Goal: Task Accomplishment & Management: Manage account settings

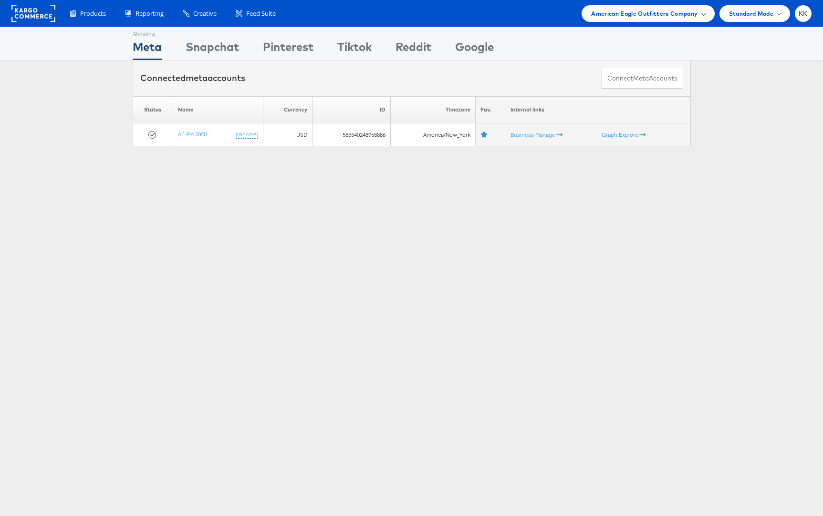
click at [650, 17] on span "American Eagle Outfitters Company" at bounding box center [644, 14] width 106 height 10
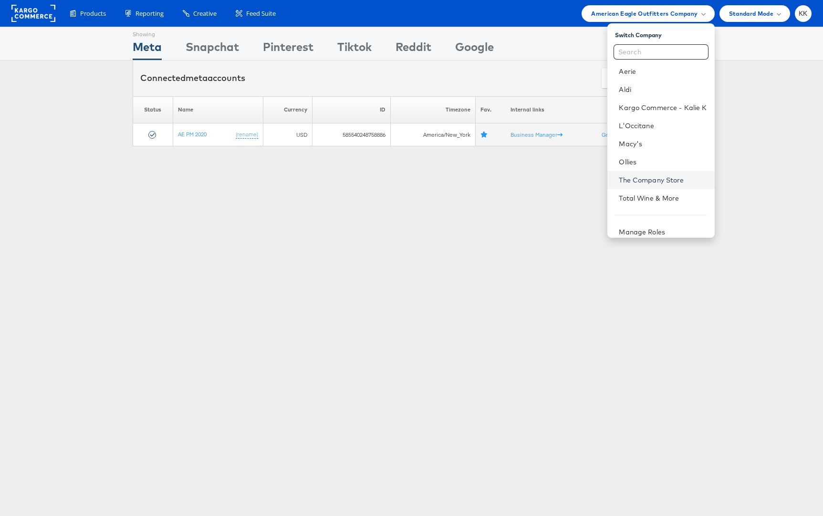
click at [650, 177] on link "The Company Store" at bounding box center [663, 180] width 88 height 10
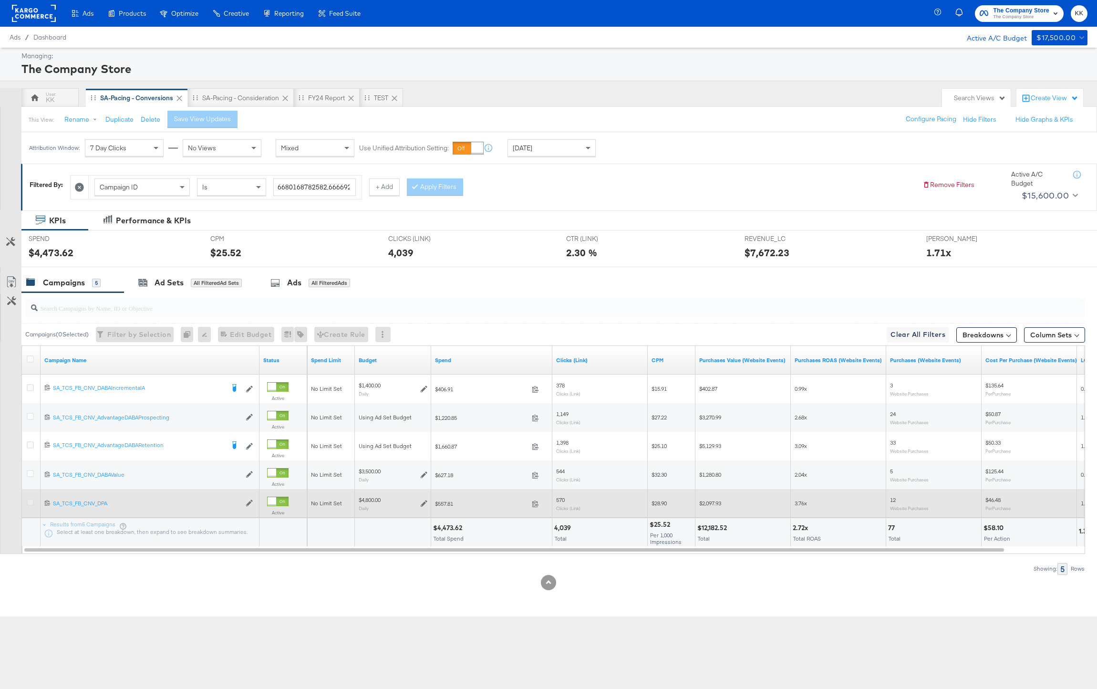
click at [30, 501] on icon at bounding box center [30, 501] width 7 height 7
click at [0, 0] on input "checkbox" at bounding box center [0, 0] width 0 height 0
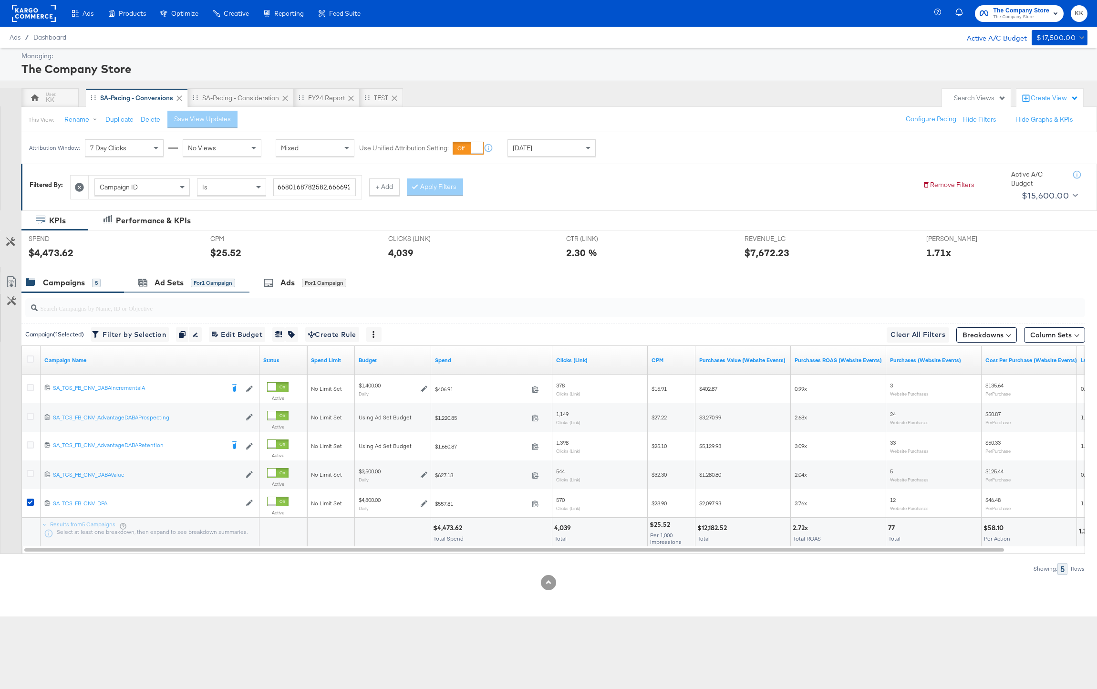
click at [166, 291] on div "Ad Sets for 1 Campaign" at bounding box center [186, 282] width 125 height 21
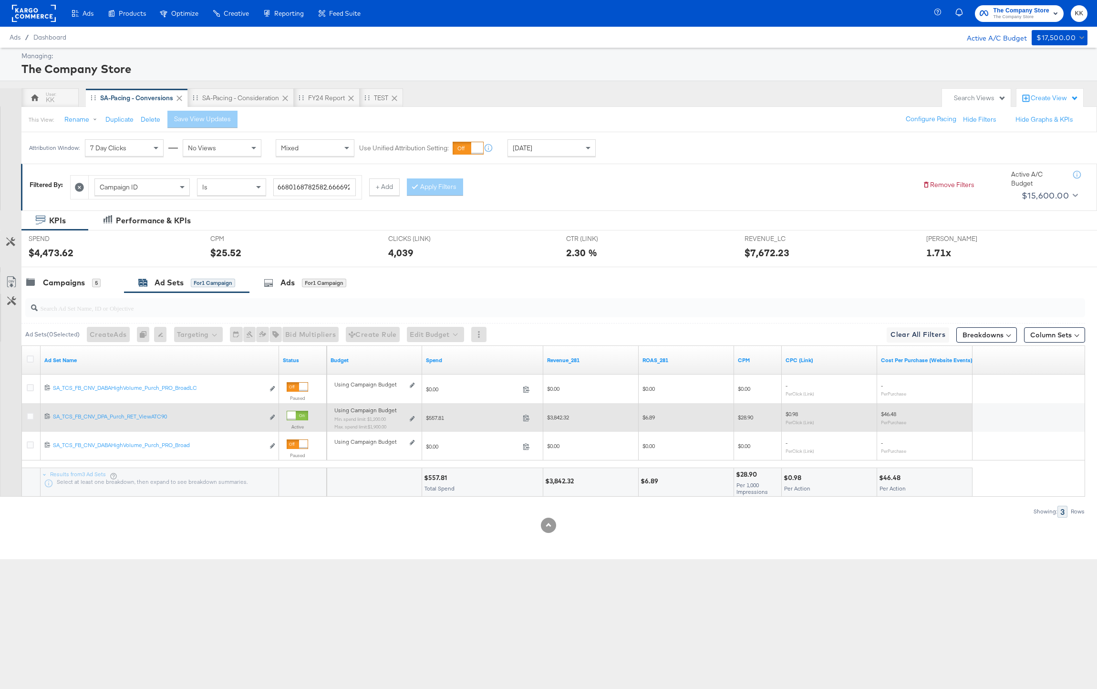
click at [415, 416] on div "Using Campaign Budget Min. spend limit: $1,200.00 Max. spend limit : $1,900.00 …" at bounding box center [374, 422] width 88 height 30
click at [410, 416] on icon at bounding box center [412, 418] width 5 height 5
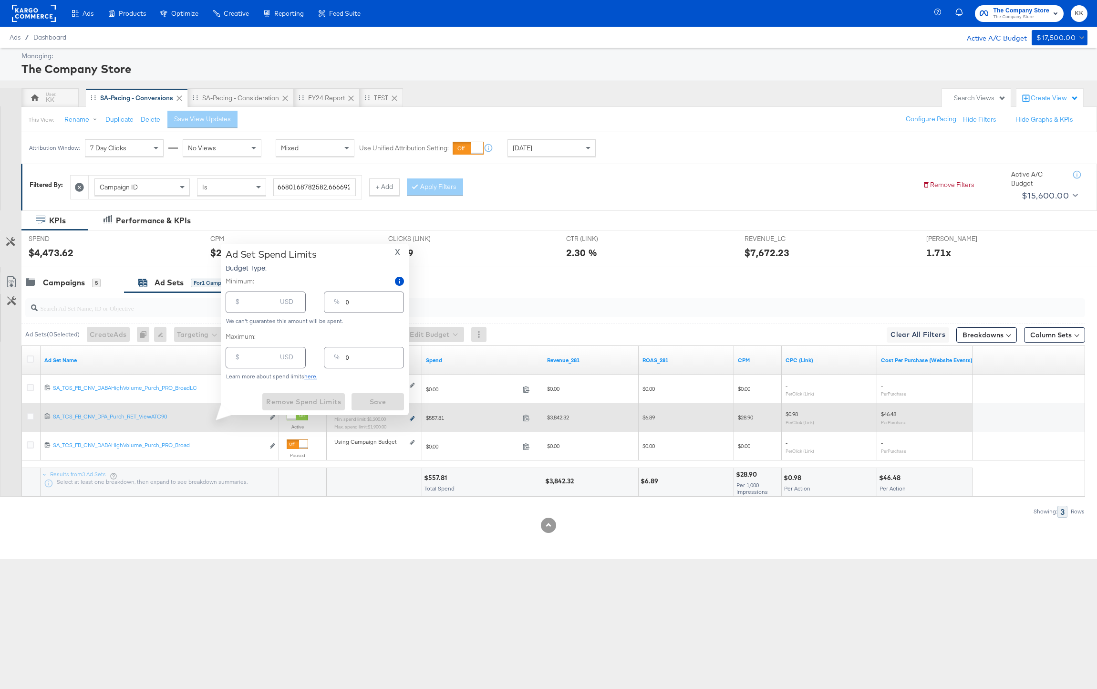
type input "1200.00"
type input "25"
type input "1900.00"
type input "40"
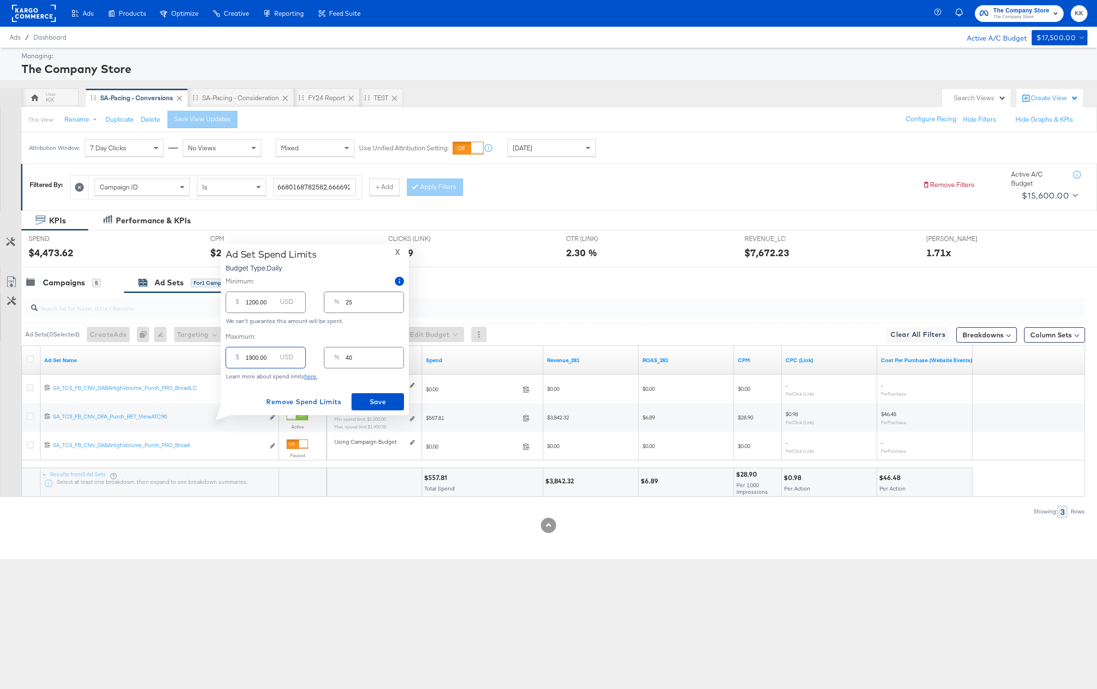
drag, startPoint x: 253, startPoint y: 359, endPoint x: 240, endPoint y: 359, distance: 12.9
click at [240, 359] on div "$ 1900.00 USD" at bounding box center [266, 357] width 80 height 21
type input "200.00"
type input "4"
type input "2500.00"
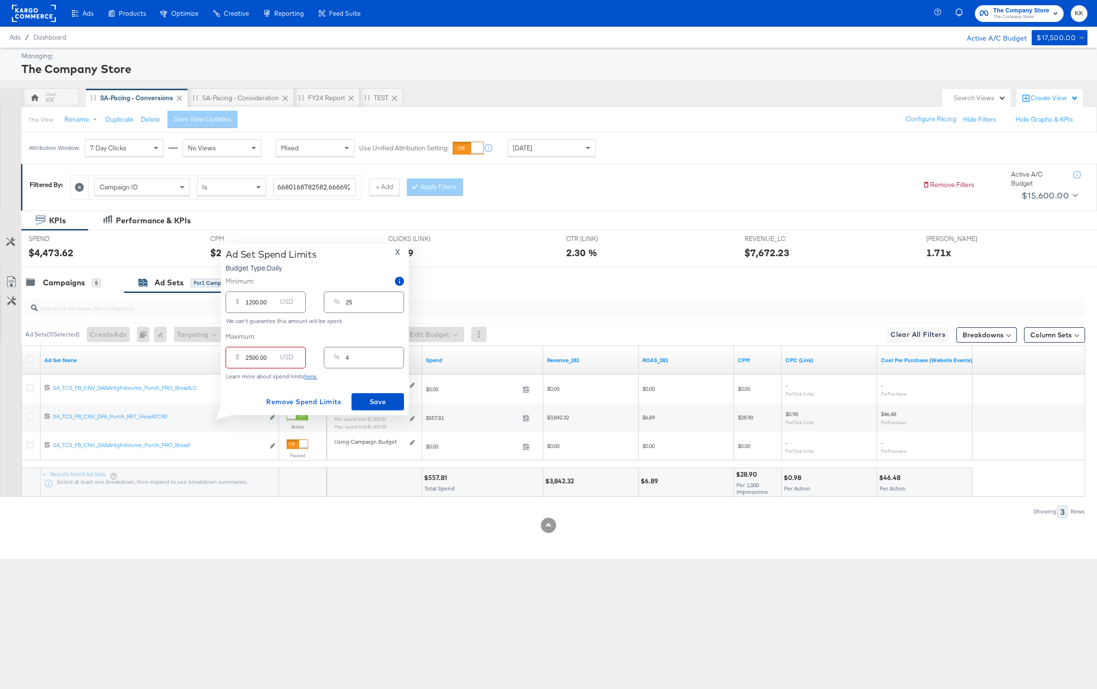
type input "52"
type input "2500.00"
click at [253, 303] on input "1200.00" at bounding box center [261, 298] width 31 height 21
type input "100.00"
type input "2"
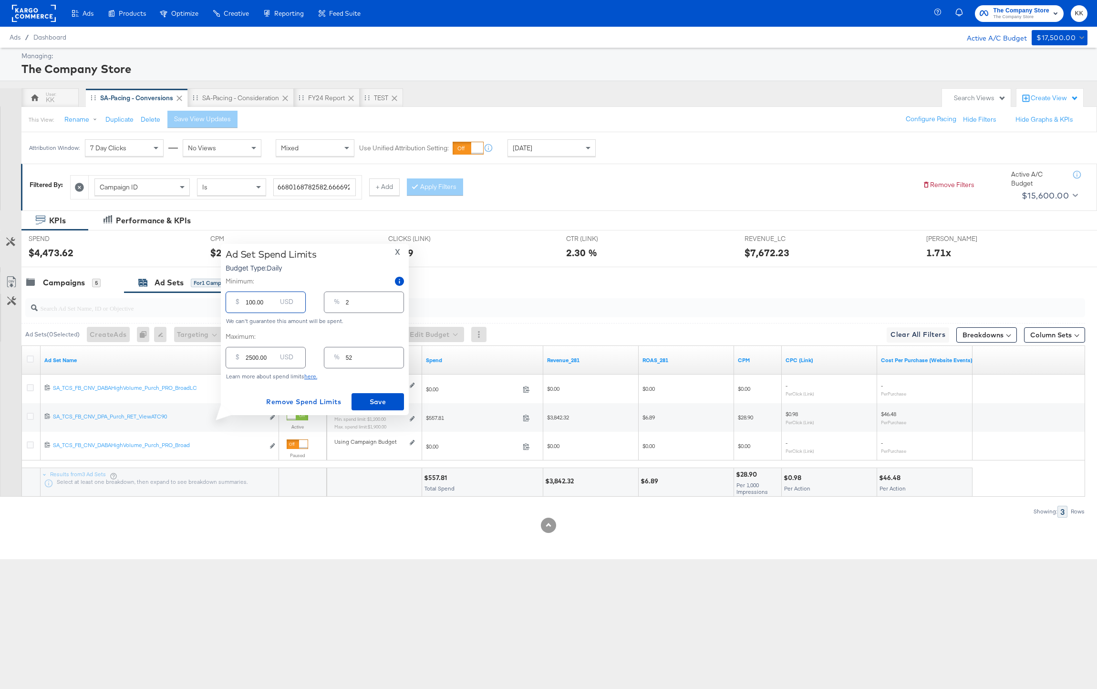
type input "1700.00"
type input "35"
type input "1700.00"
click at [384, 399] on span "Save" at bounding box center [377, 402] width 45 height 12
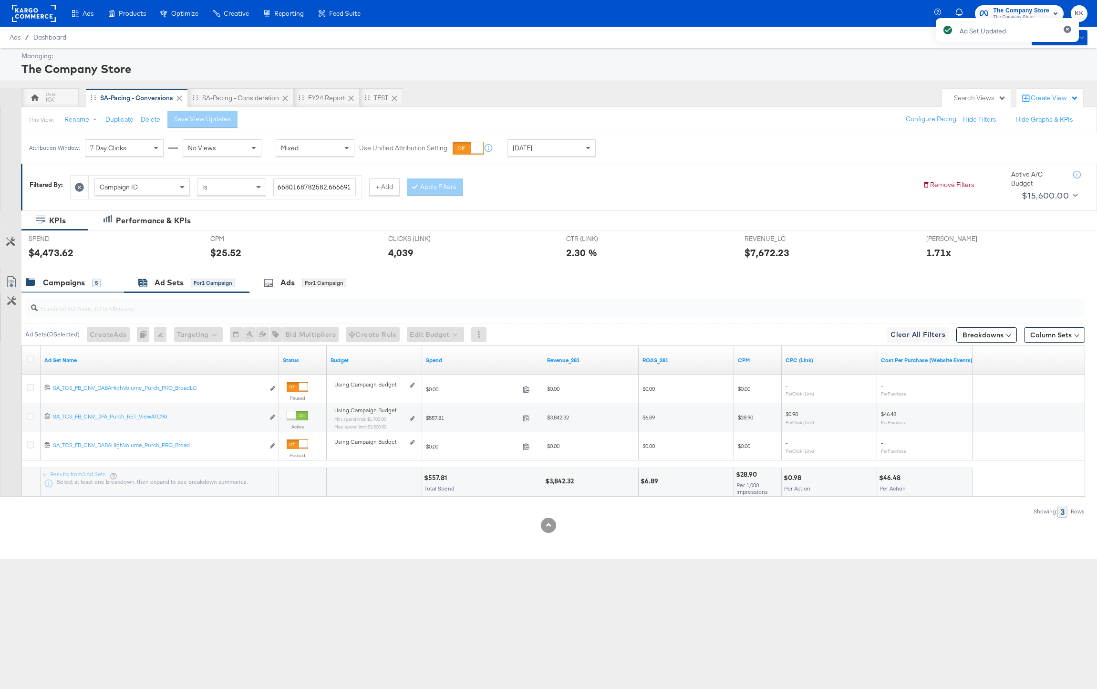
click at [78, 278] on div "Campaigns" at bounding box center [64, 282] width 42 height 11
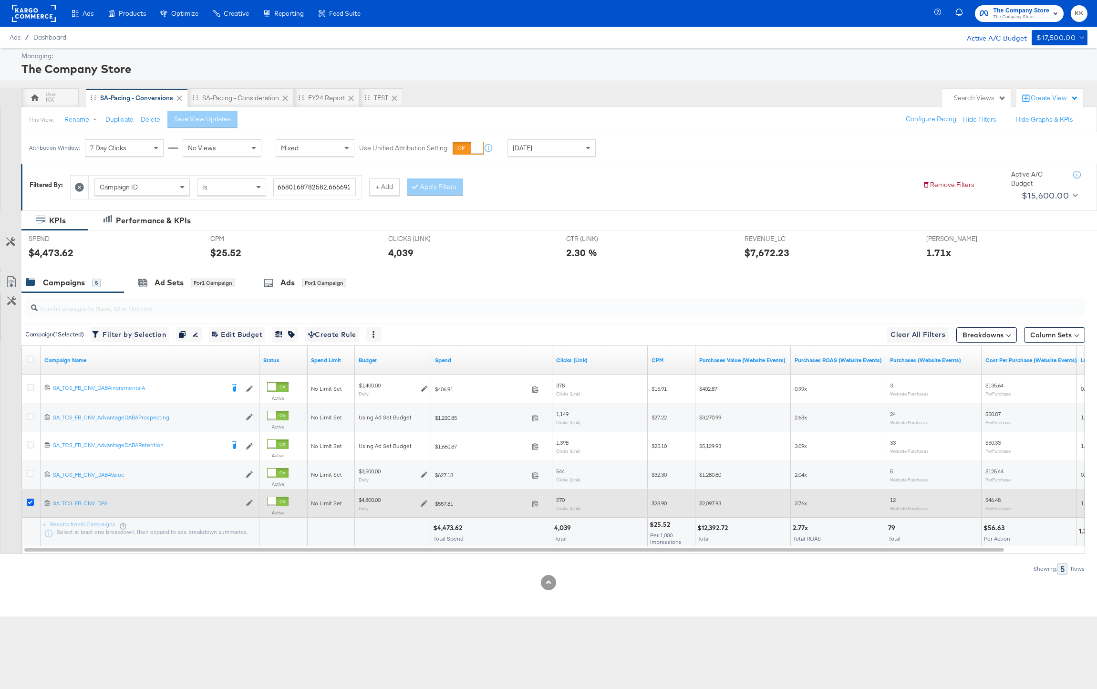
click at [29, 502] on icon at bounding box center [30, 501] width 7 height 7
click at [0, 0] on input "checkbox" at bounding box center [0, 0] width 0 height 0
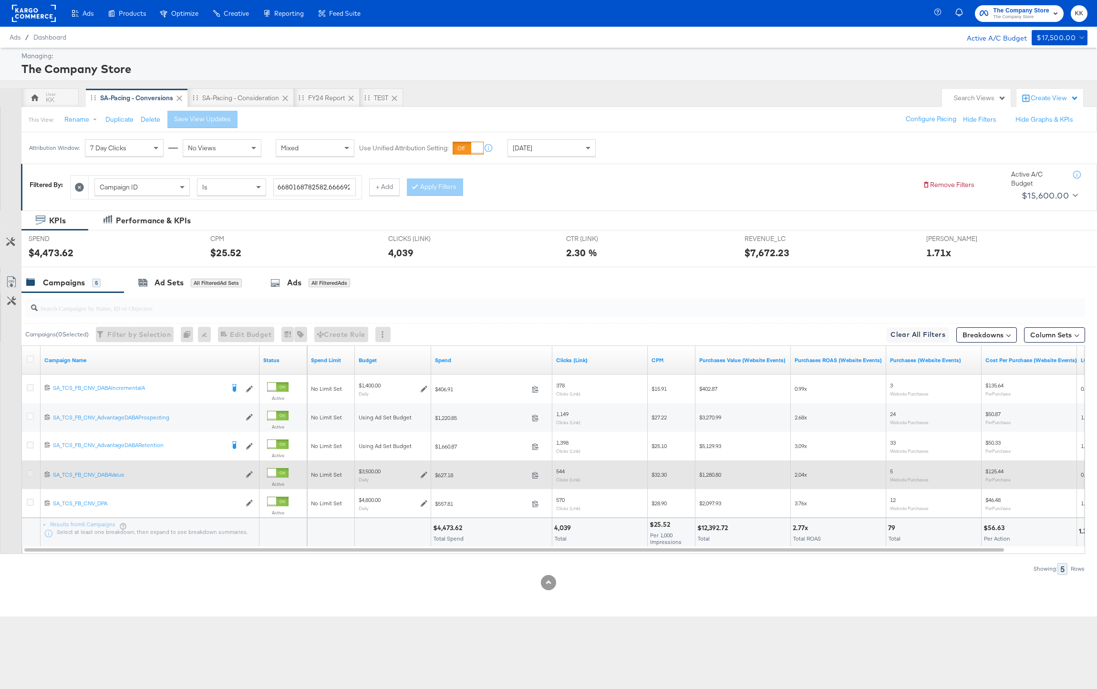
click at [28, 472] on icon at bounding box center [30, 473] width 7 height 7
click at [0, 0] on input "checkbox" at bounding box center [0, 0] width 0 height 0
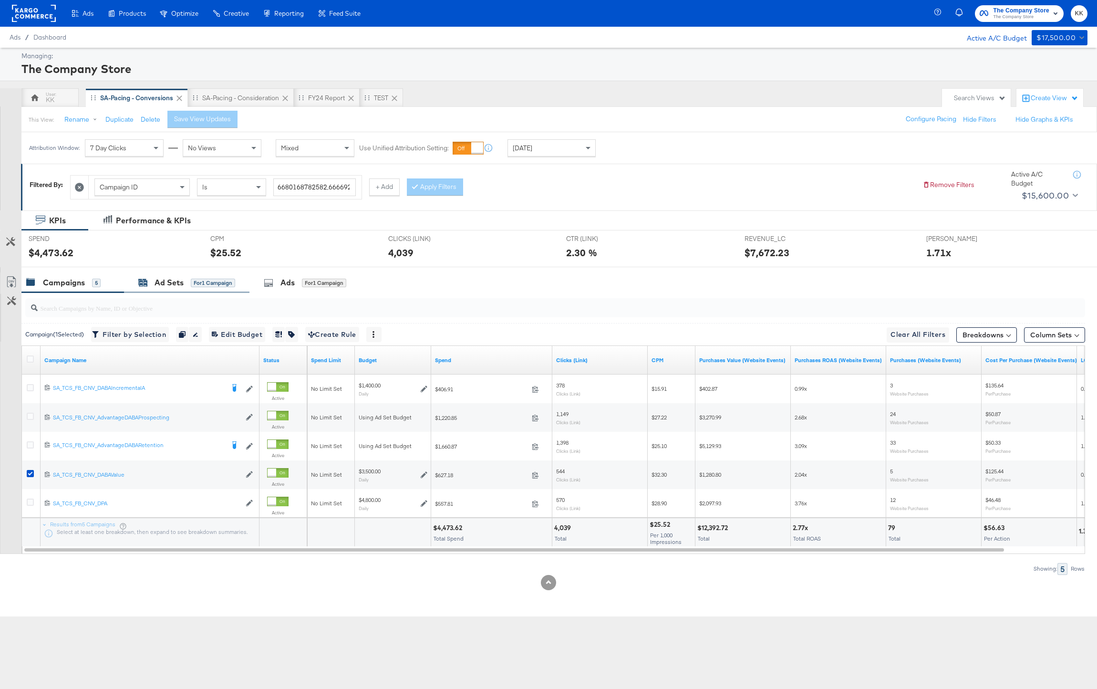
click at [170, 277] on div "Ad Sets" at bounding box center [169, 282] width 29 height 11
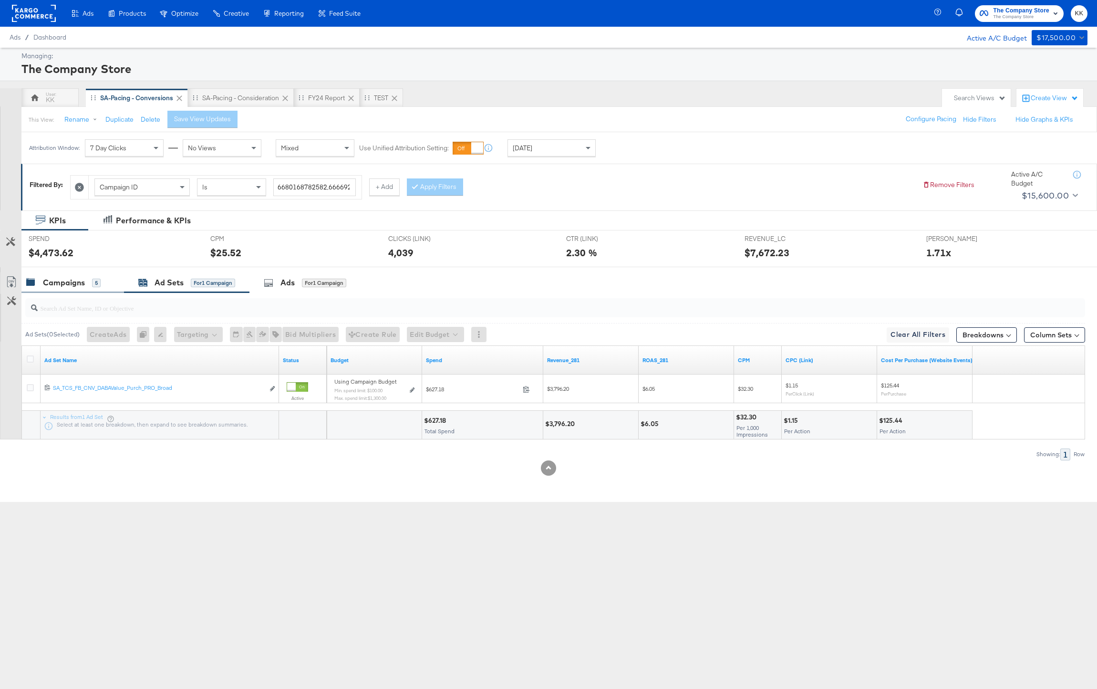
click at [91, 288] on div "Campaigns 5" at bounding box center [63, 282] width 74 height 11
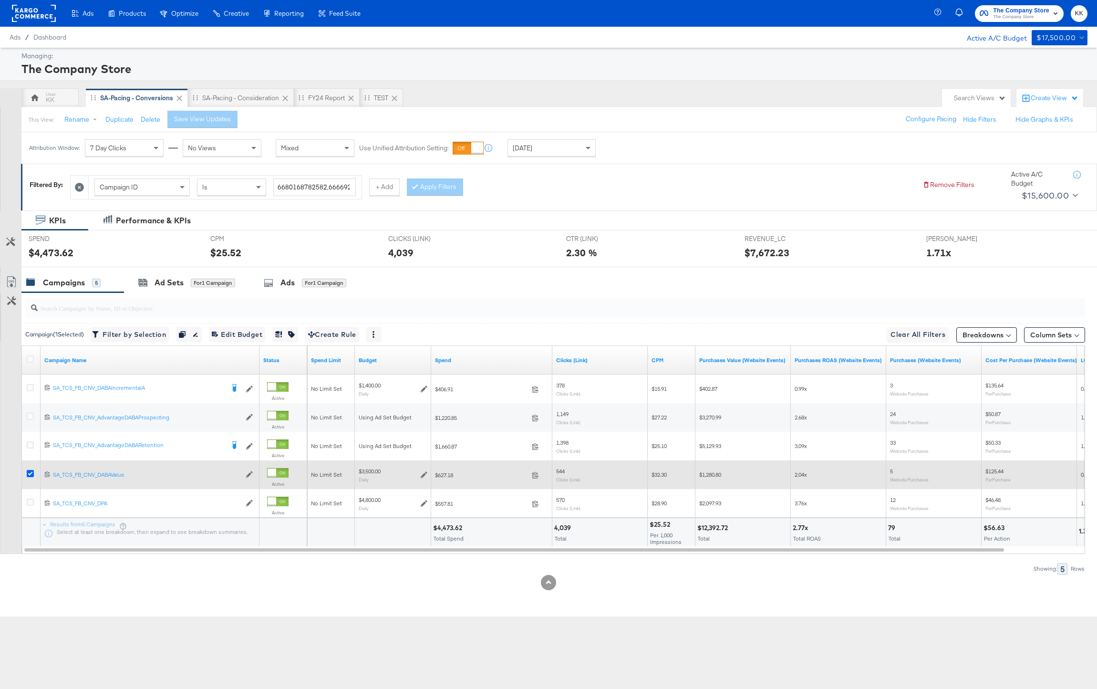
click at [27, 475] on icon at bounding box center [30, 473] width 7 height 7
click at [0, 0] on input "checkbox" at bounding box center [0, 0] width 0 height 0
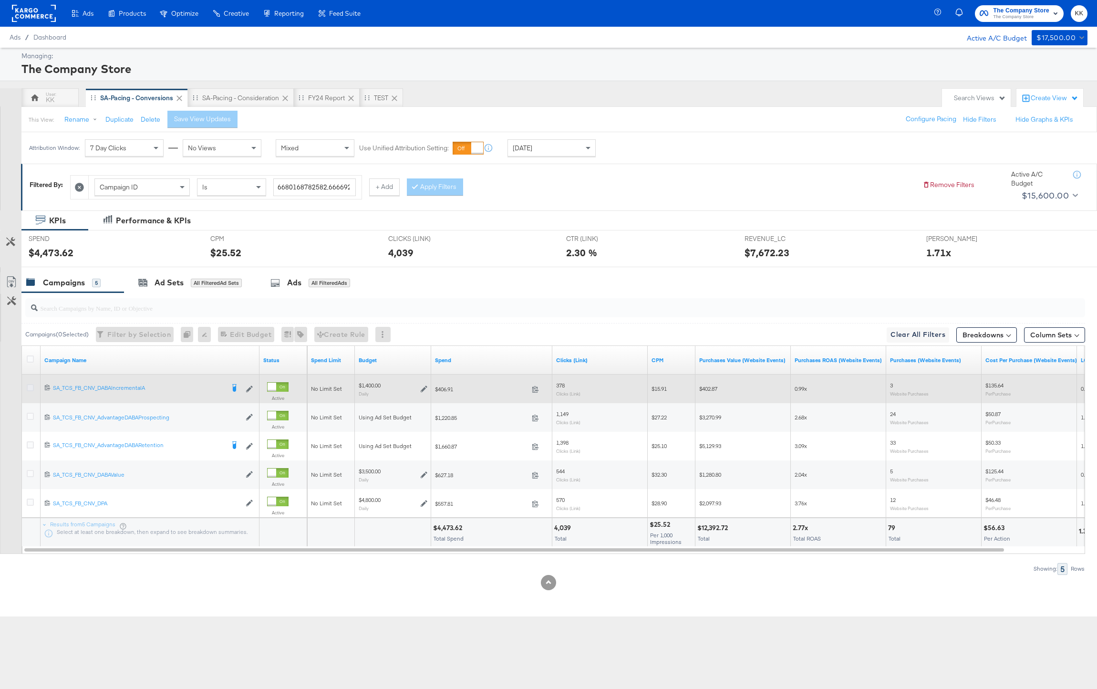
click at [29, 384] on icon at bounding box center [30, 387] width 7 height 7
click at [0, 0] on input "checkbox" at bounding box center [0, 0] width 0 height 0
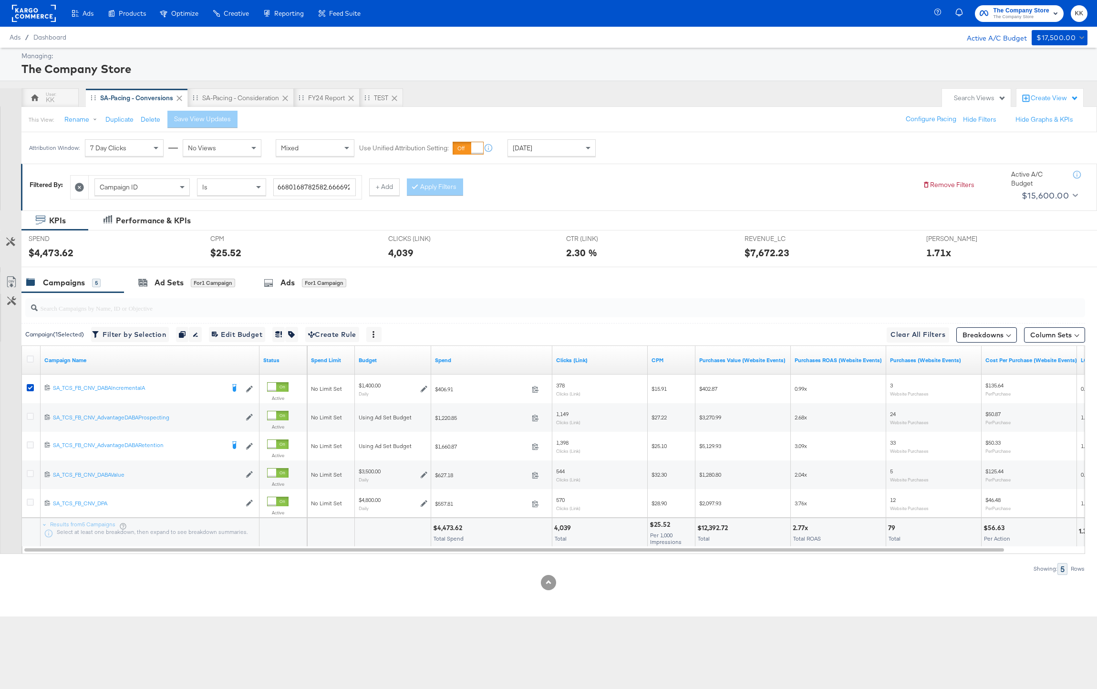
click at [138, 269] on div at bounding box center [548, 271] width 1097 height 8
click at [142, 278] on icon at bounding box center [142, 282] width 9 height 9
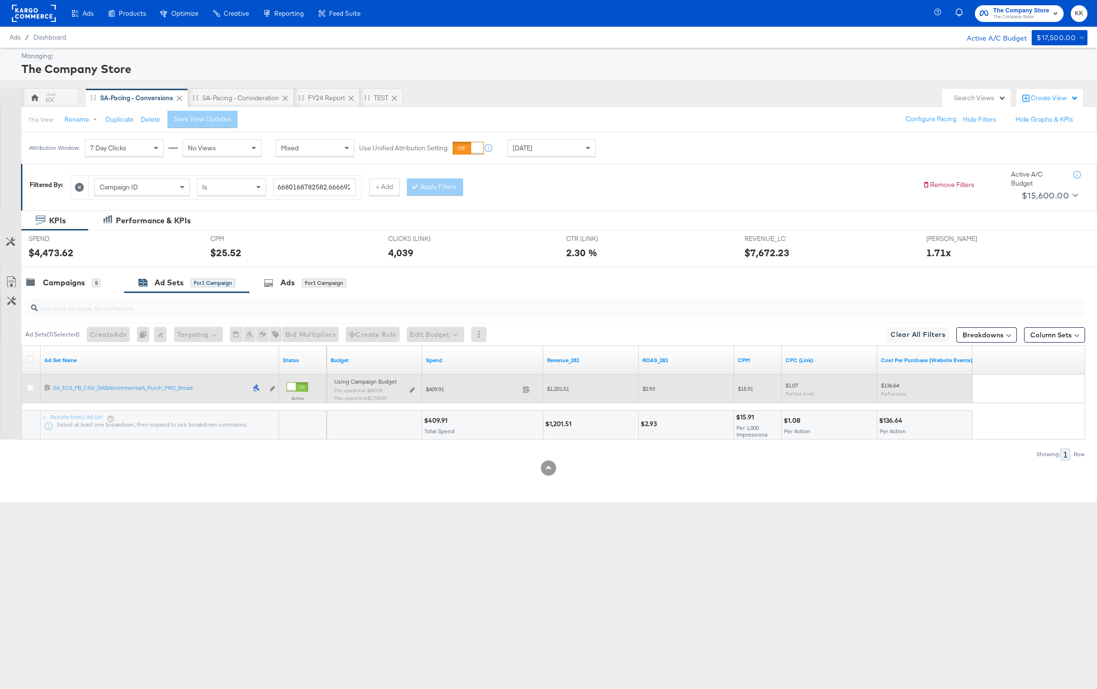
click at [411, 393] on div "Using Campaign Budget Min. spend limit: $800.00 Max. spend limit : $1,700.00 Ed…" at bounding box center [374, 393] width 80 height 22
click at [413, 391] on icon at bounding box center [412, 389] width 5 height 5
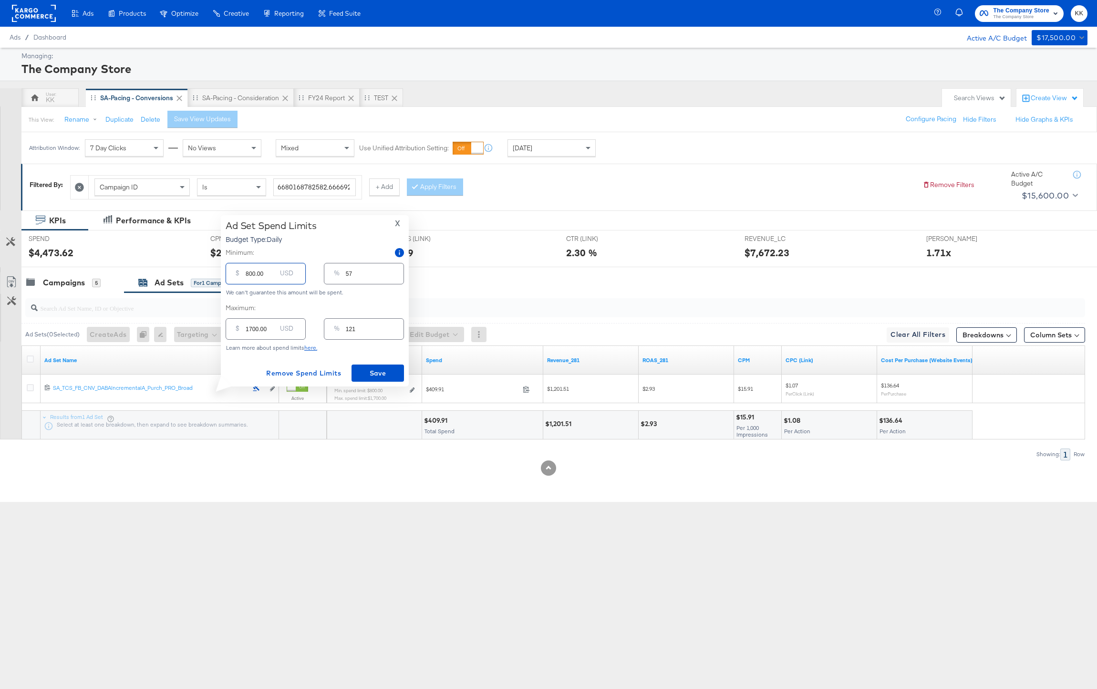
click at [250, 274] on input "800.00" at bounding box center [261, 269] width 31 height 21
type input "00.00"
type input "0"
type input "500.00"
type input "36"
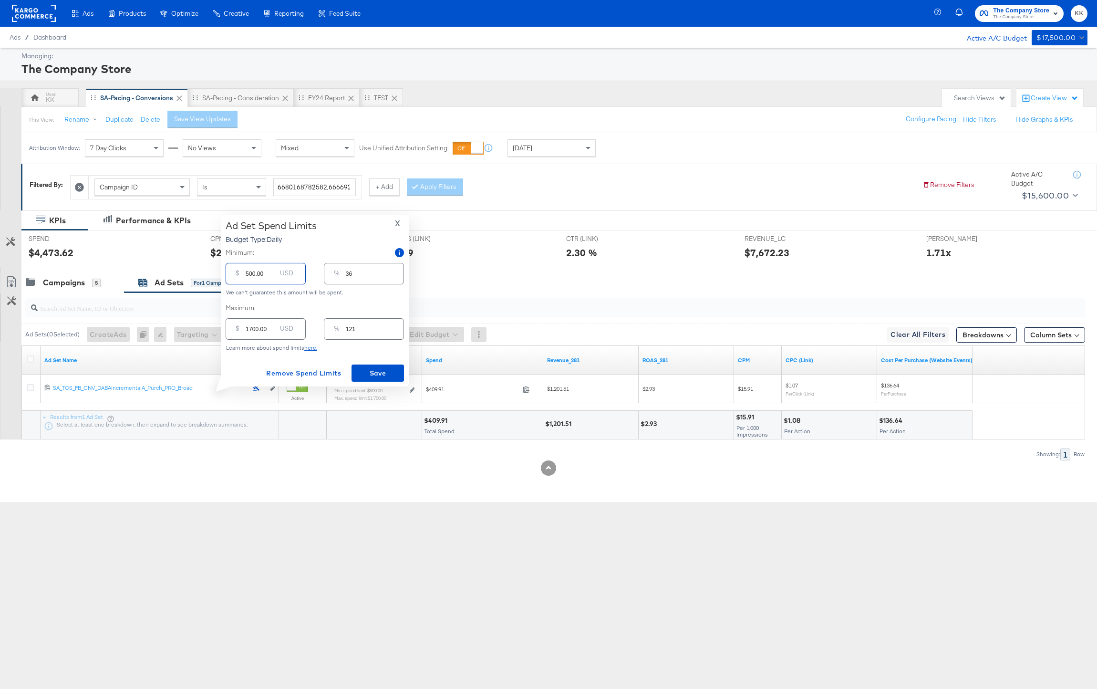
type input "500.00"
click at [251, 328] on input "1700.00" at bounding box center [261, 325] width 31 height 21
type input "100.00"
type input "7"
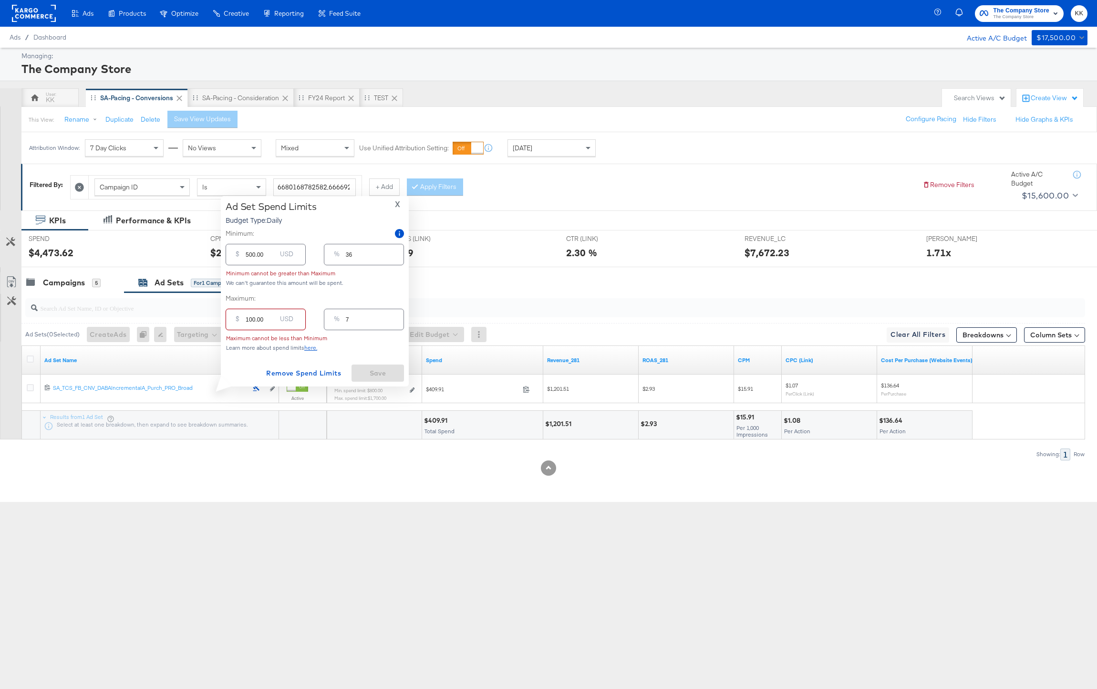
type input "1500.00"
type input "107"
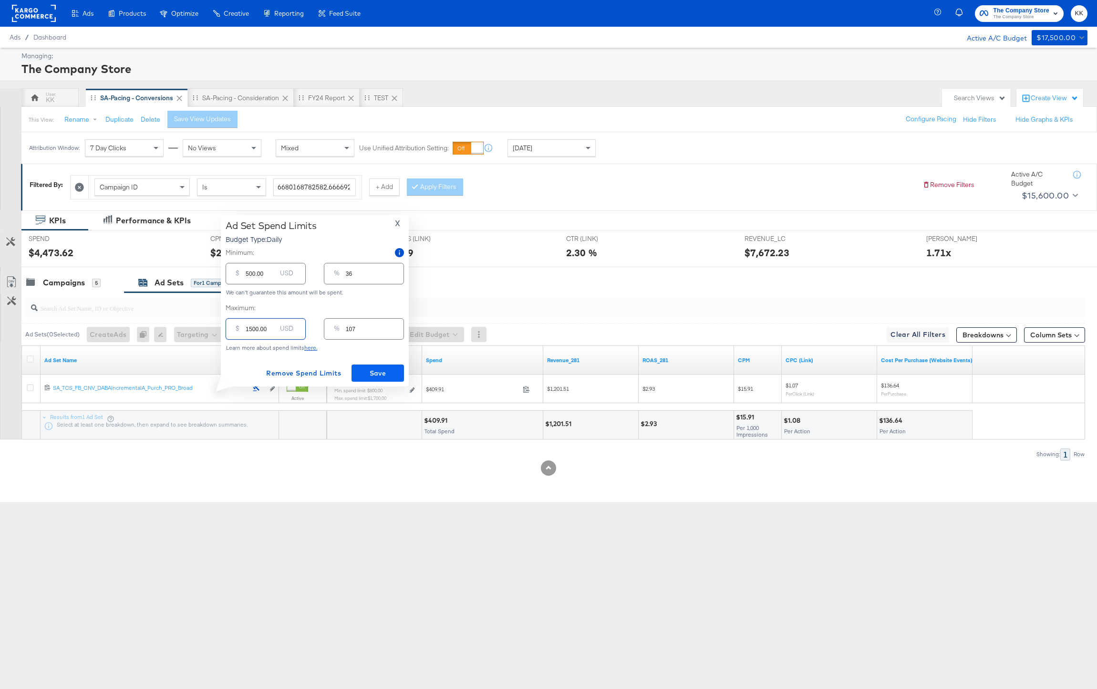
type input "1500.00"
click at [367, 373] on span "Save" at bounding box center [377, 373] width 45 height 12
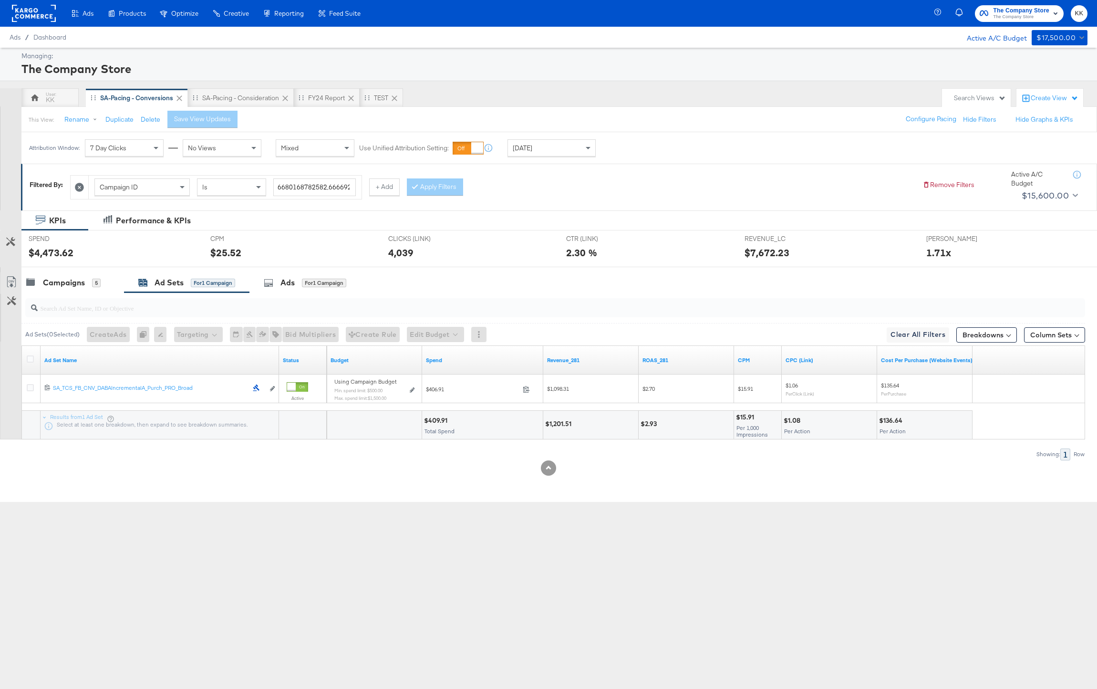
click at [75, 269] on div at bounding box center [548, 271] width 1097 height 8
click at [62, 288] on div "Campaigns" at bounding box center [64, 282] width 42 height 11
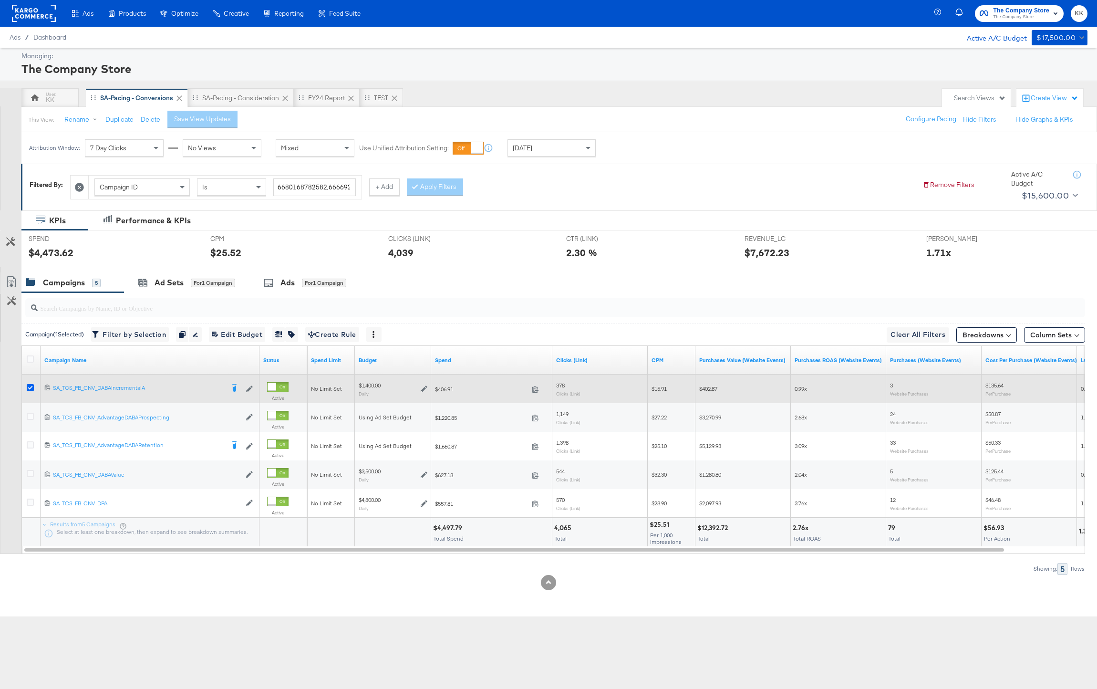
click at [31, 387] on icon at bounding box center [30, 387] width 7 height 7
click at [0, 0] on input "checkbox" at bounding box center [0, 0] width 0 height 0
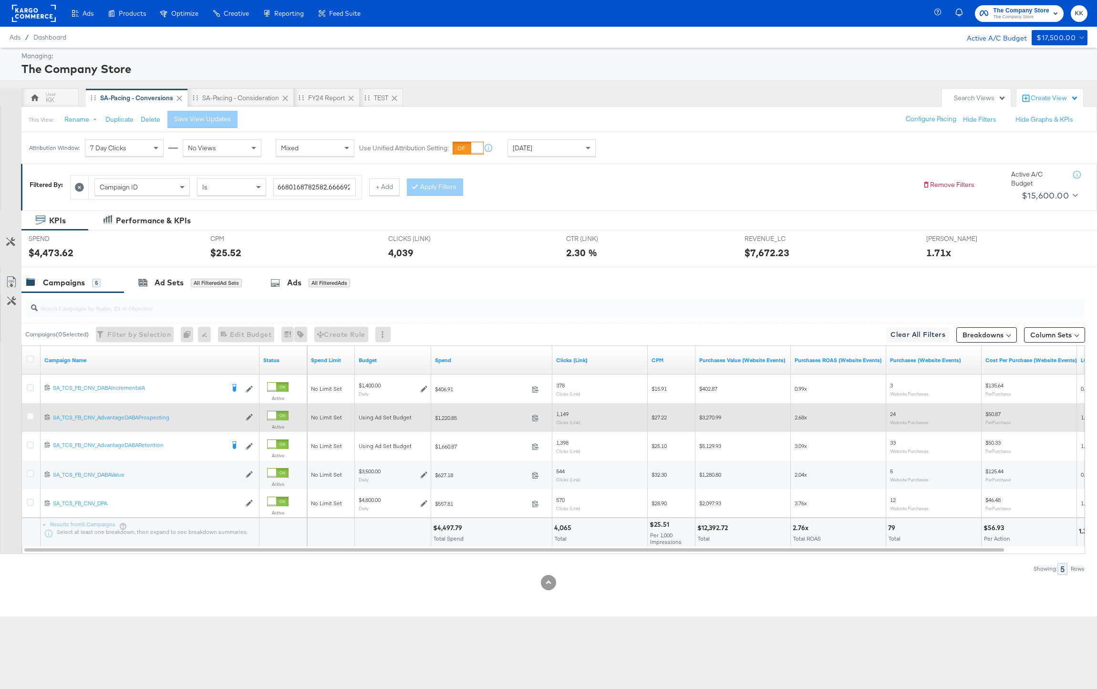
click at [30, 421] on div at bounding box center [32, 417] width 10 height 10
click at [30, 415] on icon at bounding box center [30, 415] width 7 height 7
click at [0, 0] on input "checkbox" at bounding box center [0, 0] width 0 height 0
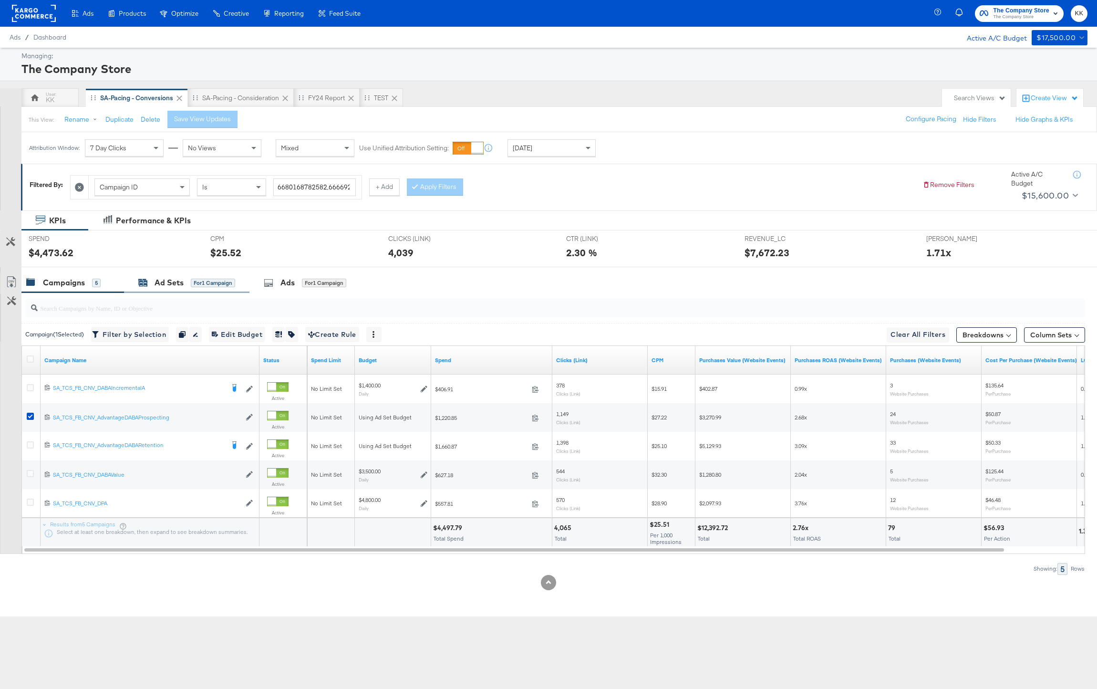
click at [165, 285] on div "Ad Sets" at bounding box center [169, 282] width 29 height 11
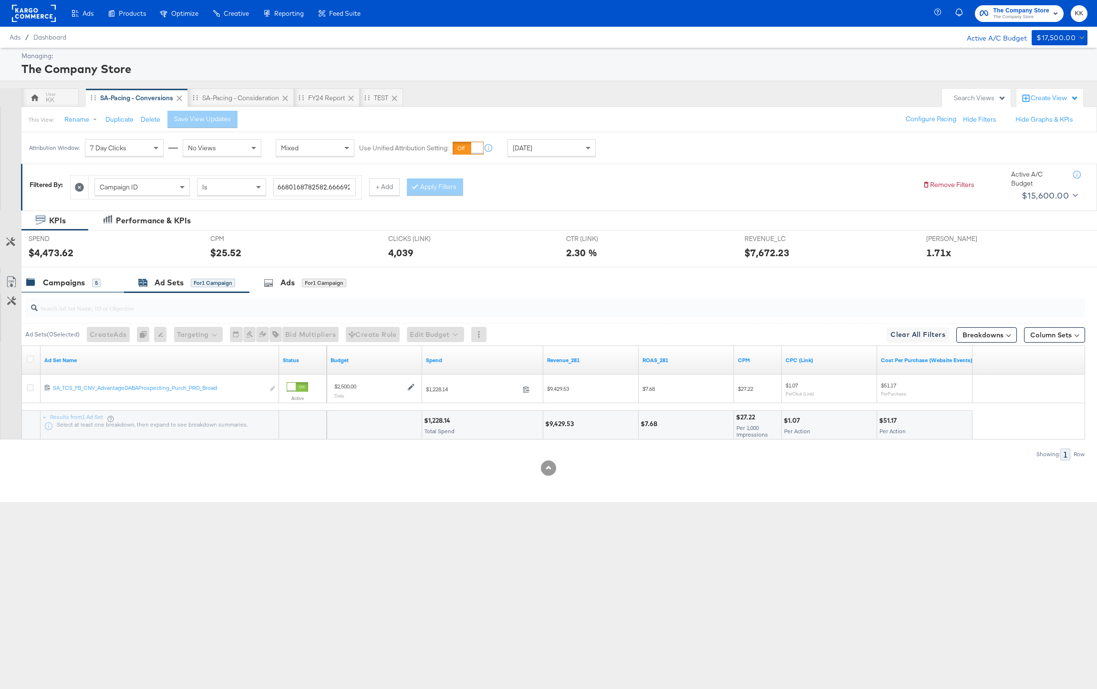
click at [78, 283] on div "Campaigns" at bounding box center [64, 282] width 42 height 11
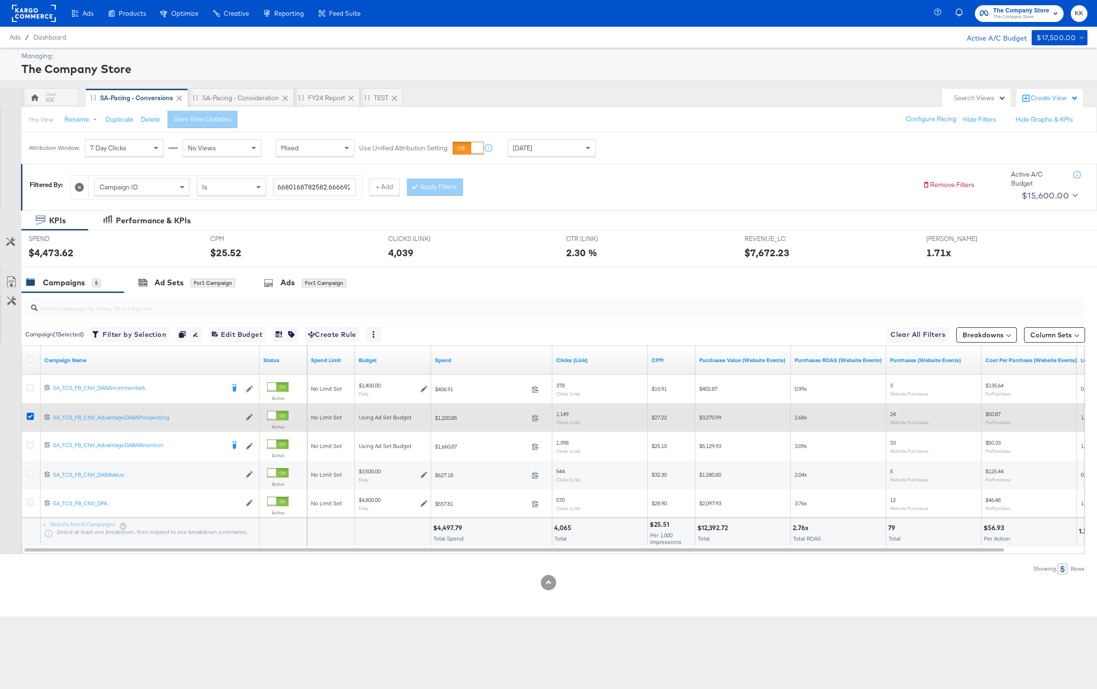
click at [29, 418] on icon at bounding box center [30, 415] width 7 height 7
click at [0, 0] on input "checkbox" at bounding box center [0, 0] width 0 height 0
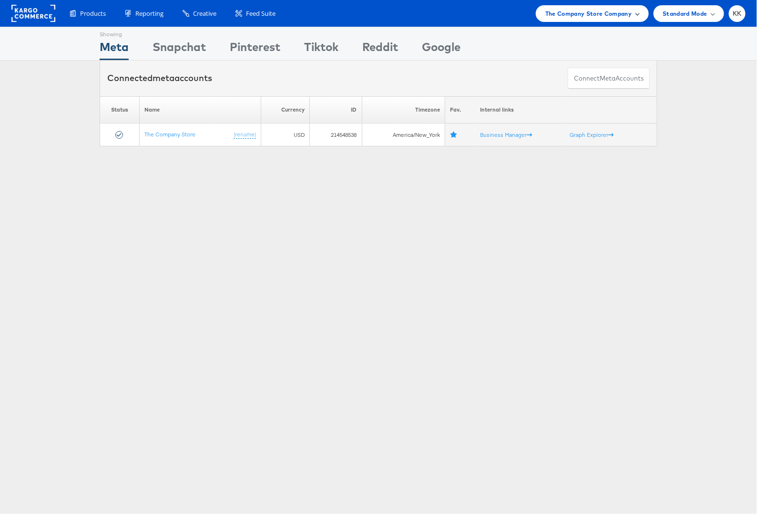
click at [607, 17] on span "The Company Store Company" at bounding box center [589, 14] width 87 height 10
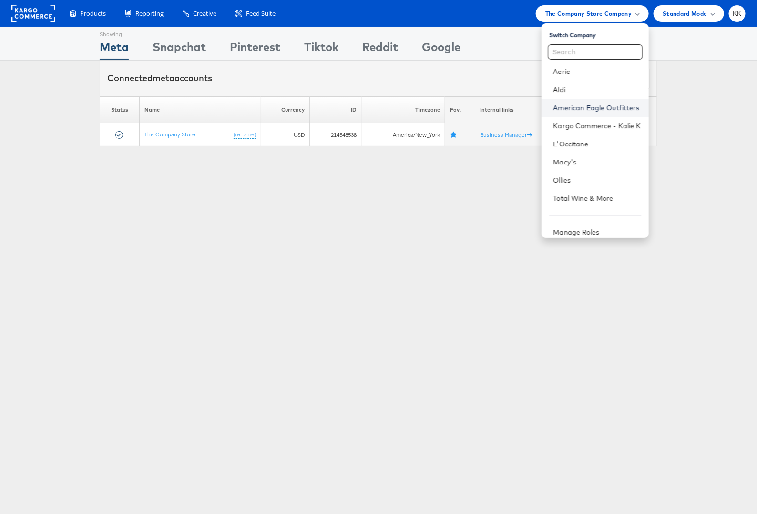
click at [587, 103] on link "American Eagle Outfitters" at bounding box center [597, 108] width 88 height 10
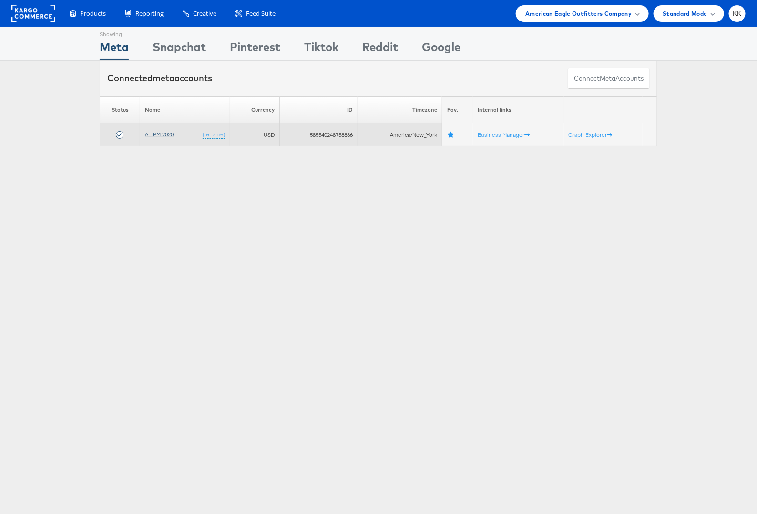
click at [155, 133] on link "AE PM 2020" at bounding box center [159, 134] width 29 height 7
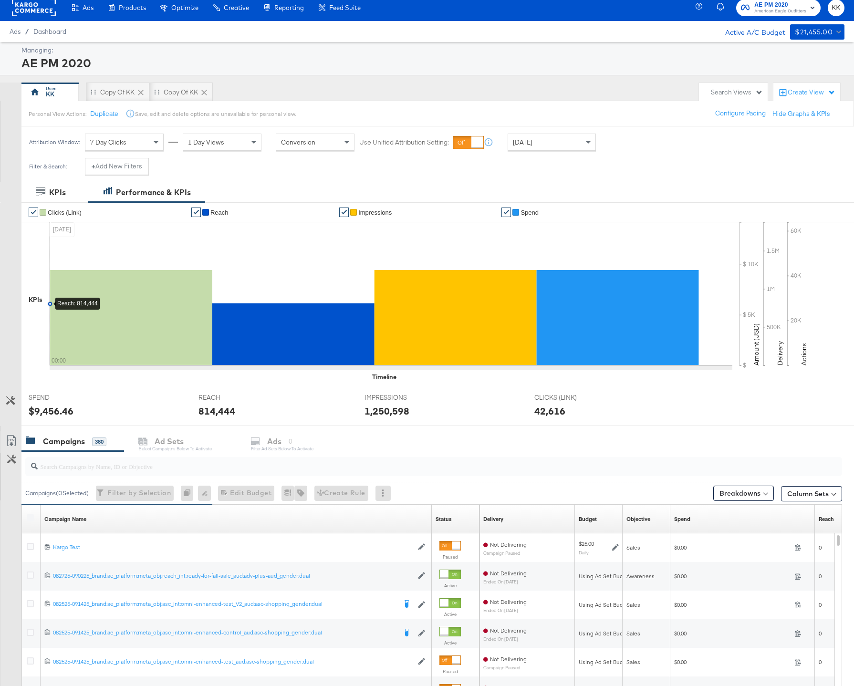
scroll to position [2, 0]
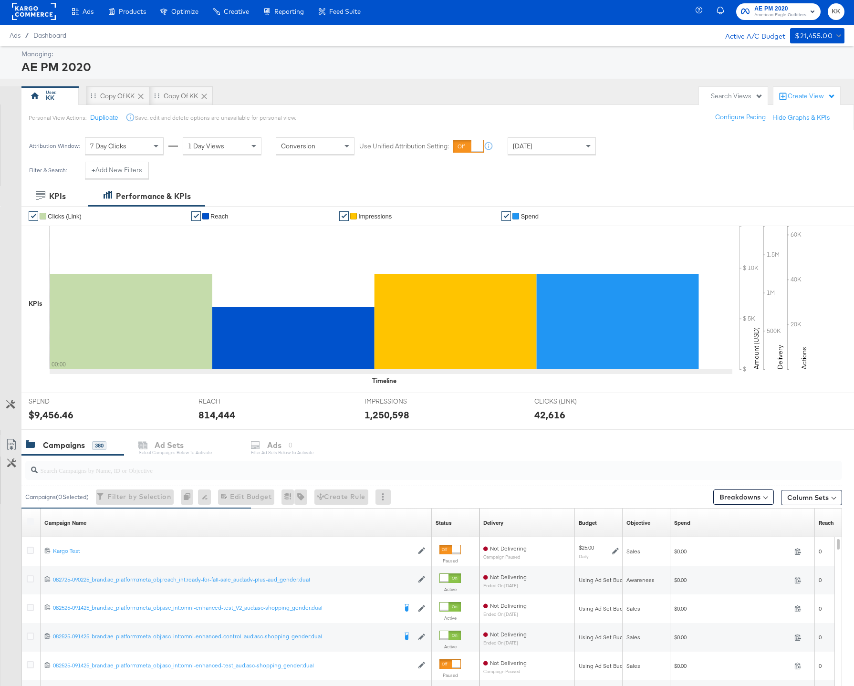
click at [519, 147] on span "[DATE]" at bounding box center [523, 146] width 20 height 9
click at [579, 153] on div "Today" at bounding box center [551, 146] width 87 height 16
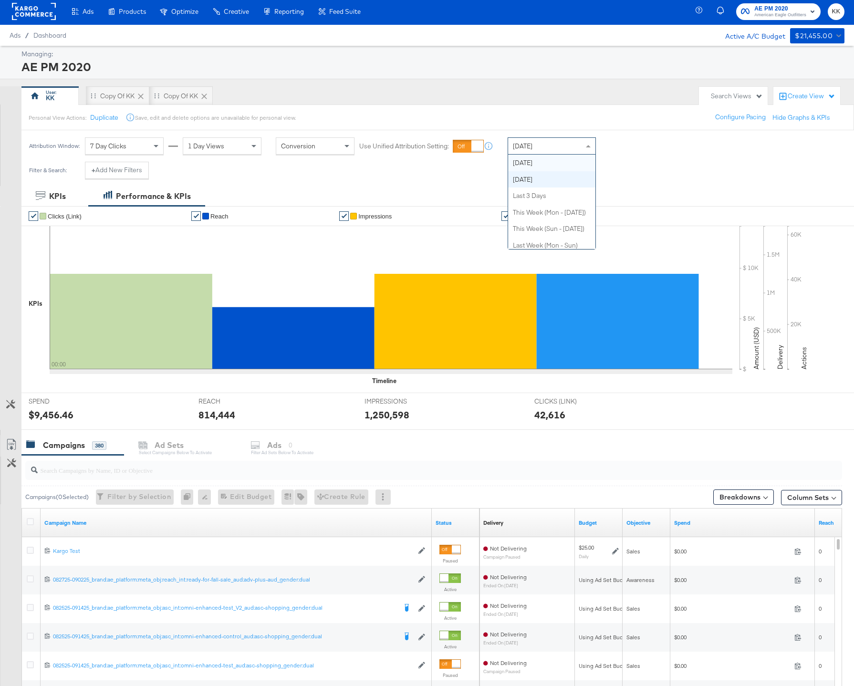
scroll to position [0, 0]
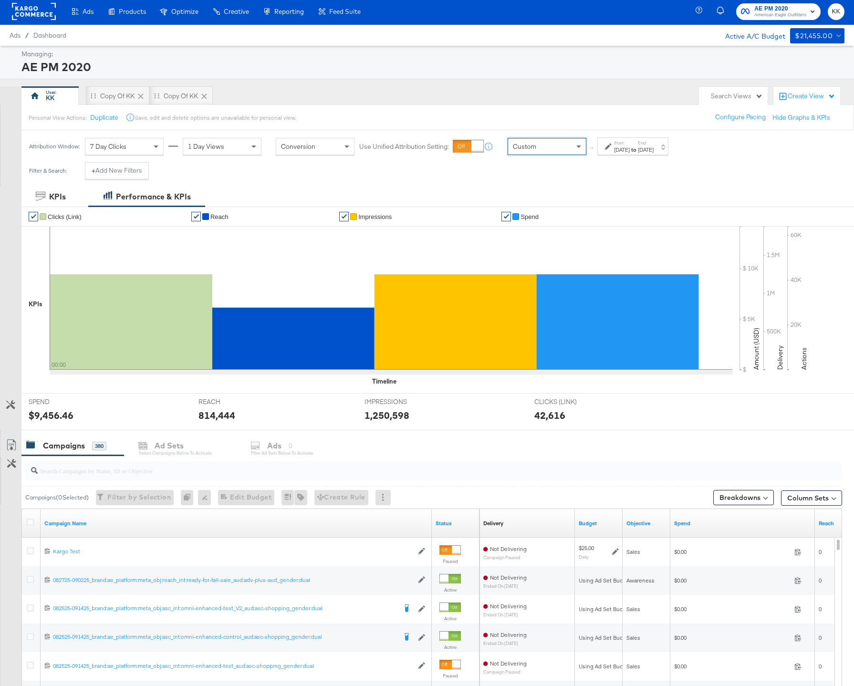
click at [609, 150] on div "Start: Sep 19th 2025 to End: Sep 19th 2025" at bounding box center [629, 147] width 49 height 14
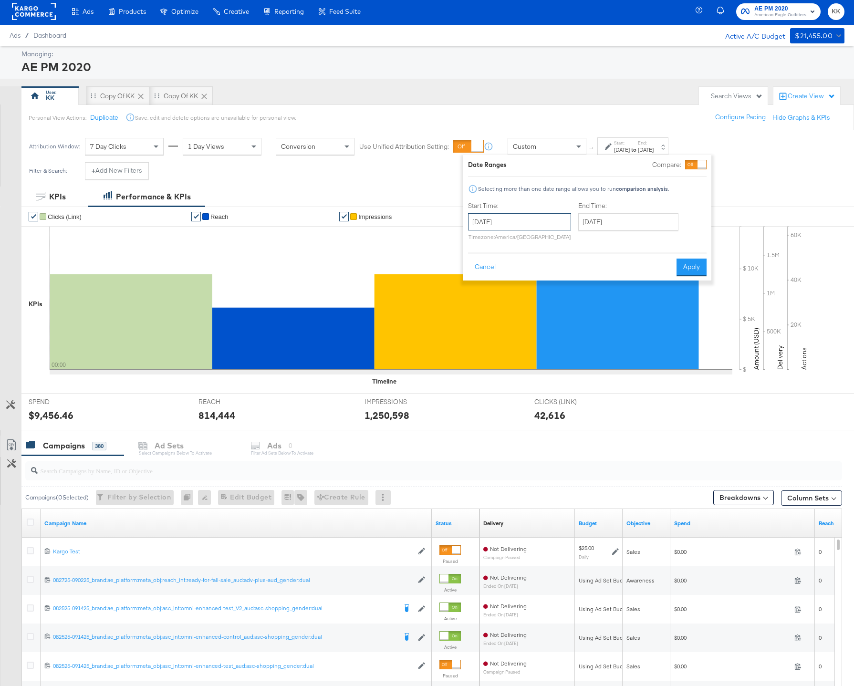
click at [524, 223] on input "September 19th 2025" at bounding box center [519, 221] width 103 height 17
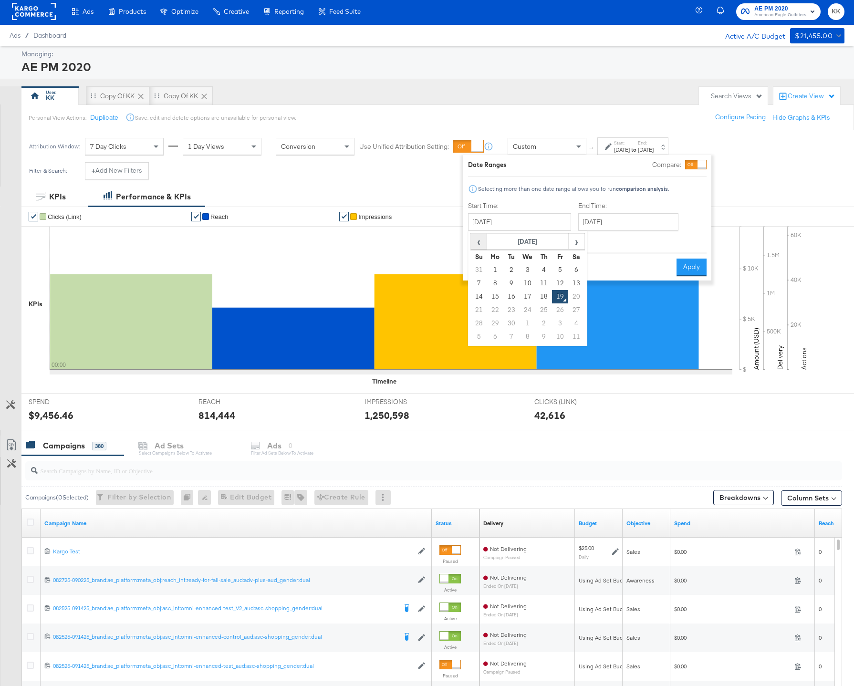
click at [479, 243] on span "‹" at bounding box center [478, 241] width 15 height 14
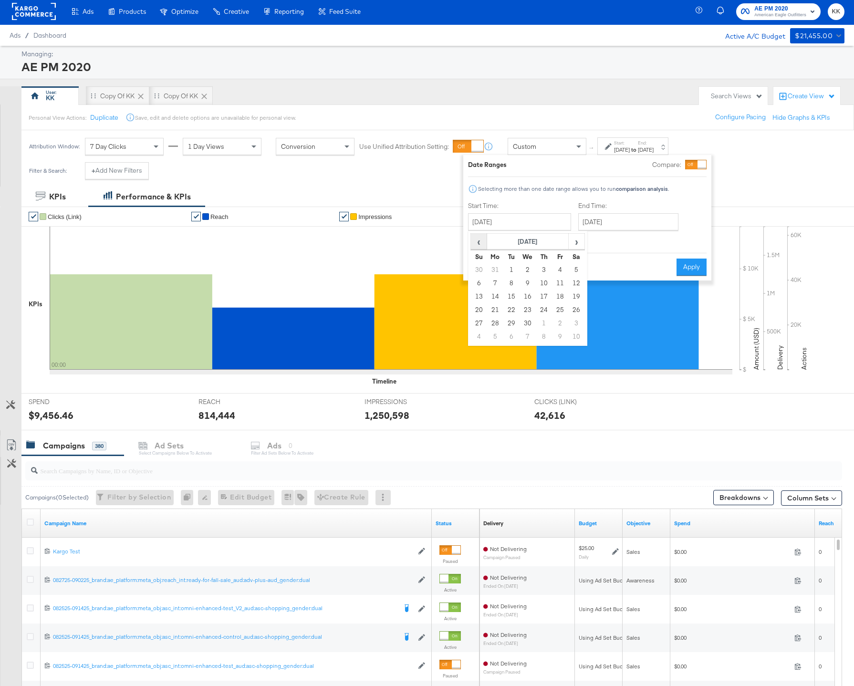
click at [479, 243] on span "‹" at bounding box center [478, 241] width 15 height 14
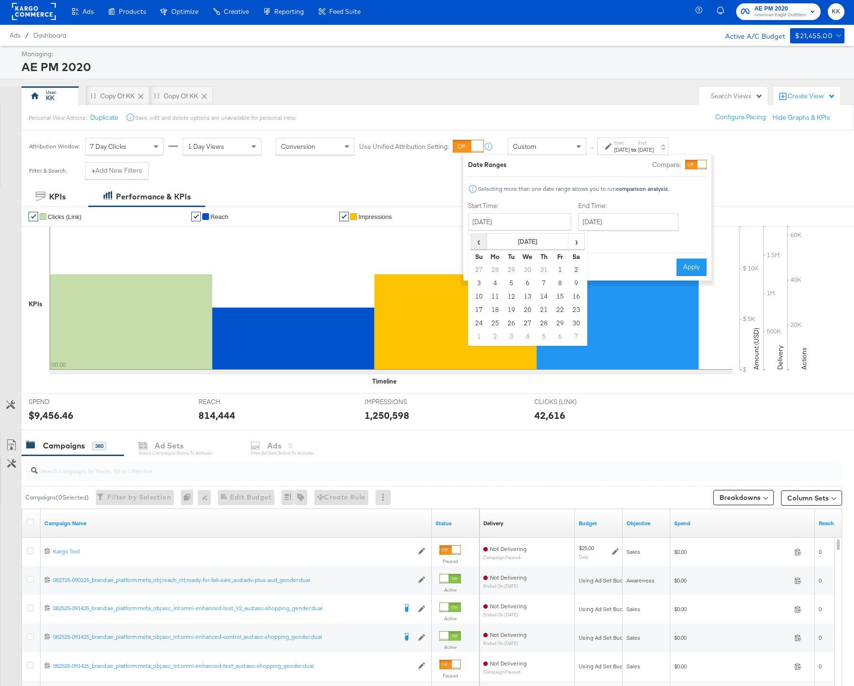
click at [479, 243] on span "‹" at bounding box center [478, 241] width 15 height 14
click at [577, 237] on span "›" at bounding box center [576, 241] width 15 height 14
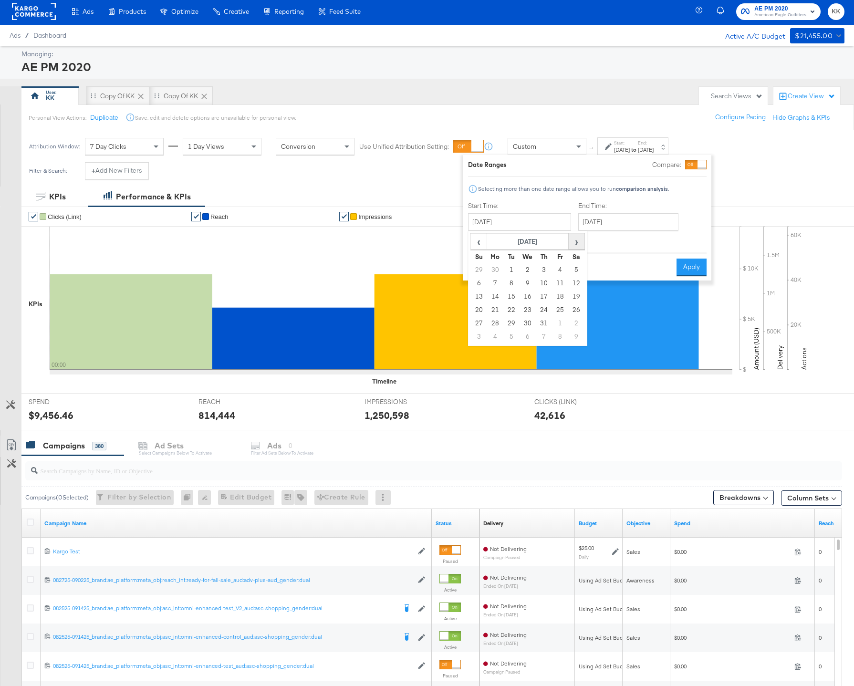
click at [577, 237] on span "›" at bounding box center [576, 241] width 15 height 14
click at [767, 499] on button "Breakdowns" at bounding box center [743, 497] width 61 height 15
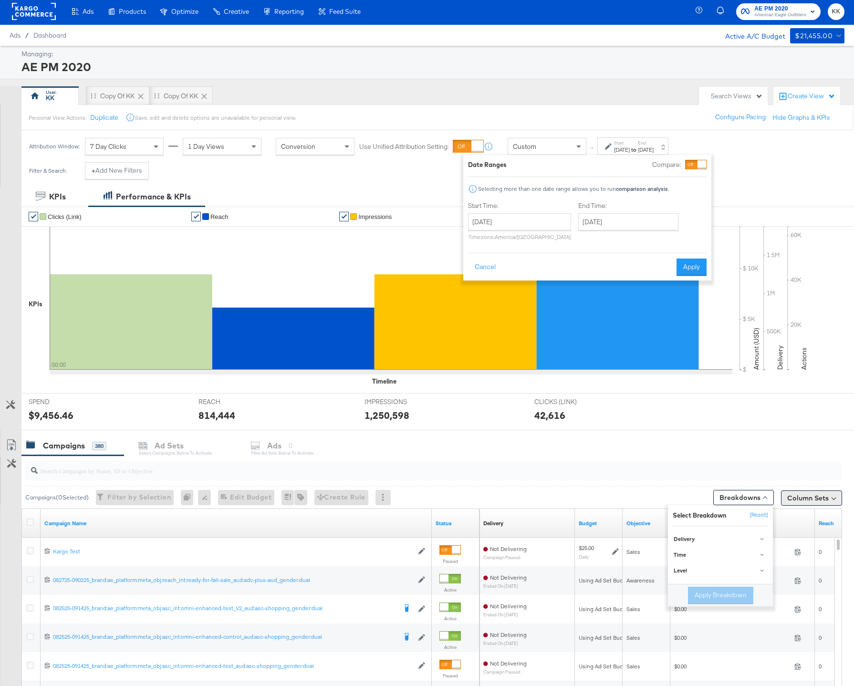
click at [789, 499] on button "Column Sets" at bounding box center [811, 497] width 61 height 15
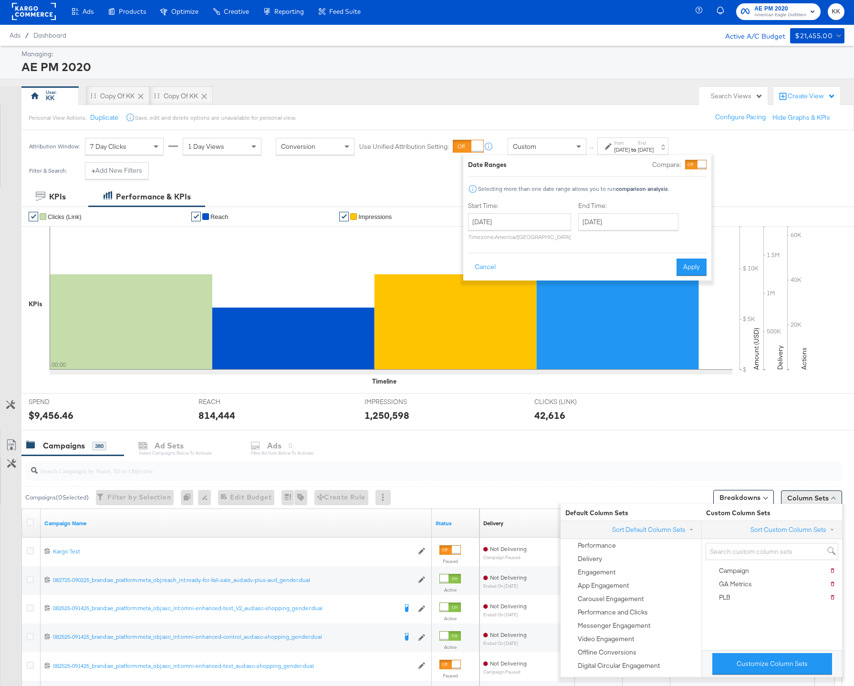
click at [812, 495] on button "Column Sets" at bounding box center [811, 497] width 61 height 15
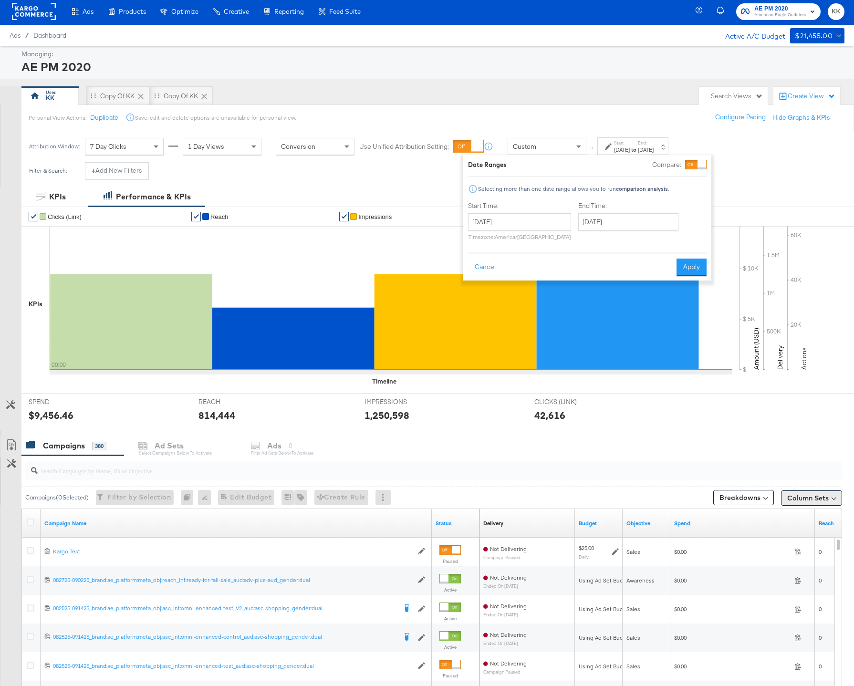
click at [812, 495] on button "Column Sets" at bounding box center [811, 497] width 61 height 15
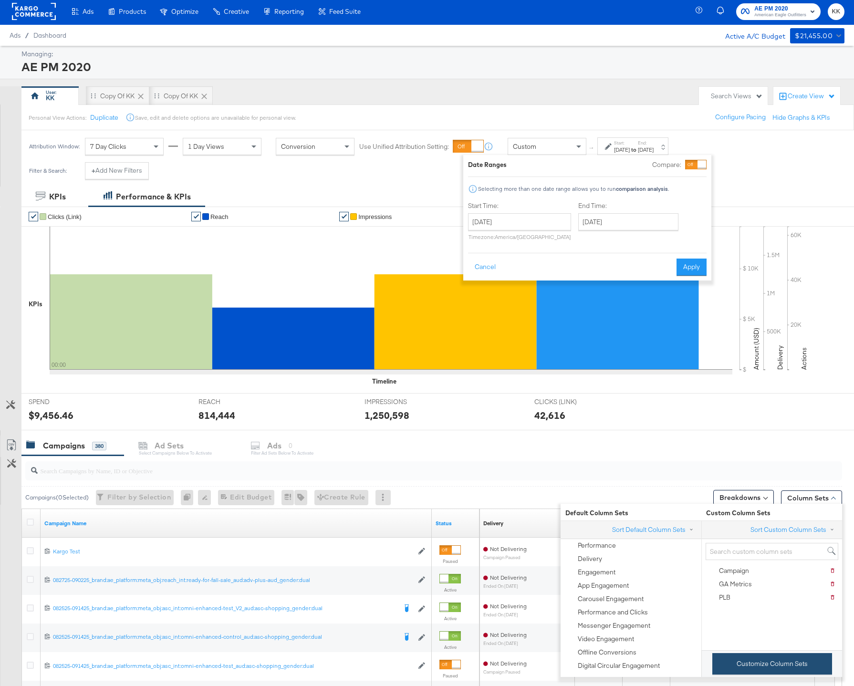
click at [787, 673] on button "Customize Column Sets" at bounding box center [772, 663] width 120 height 21
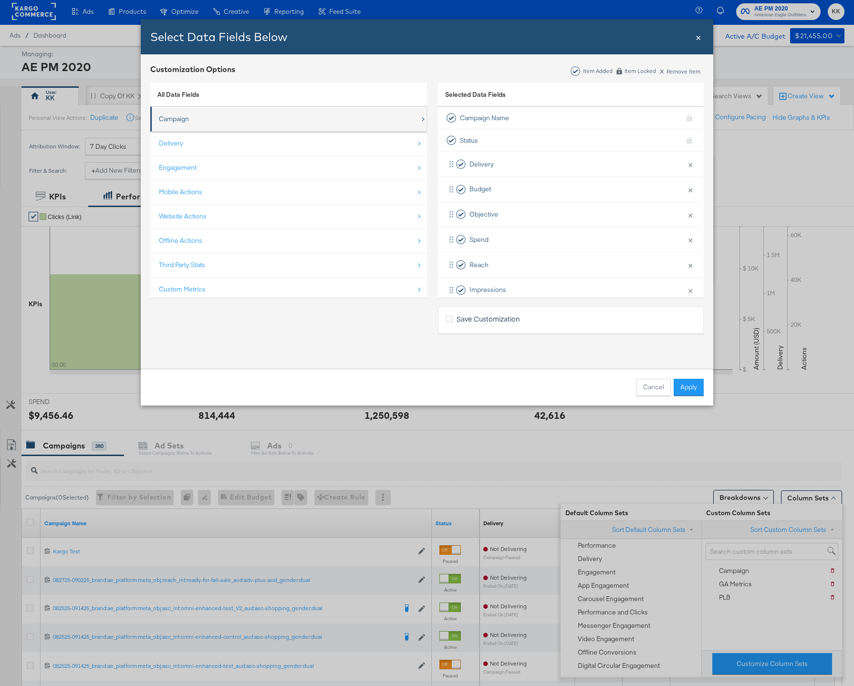
click at [238, 114] on div "Campaign" at bounding box center [289, 119] width 261 height 20
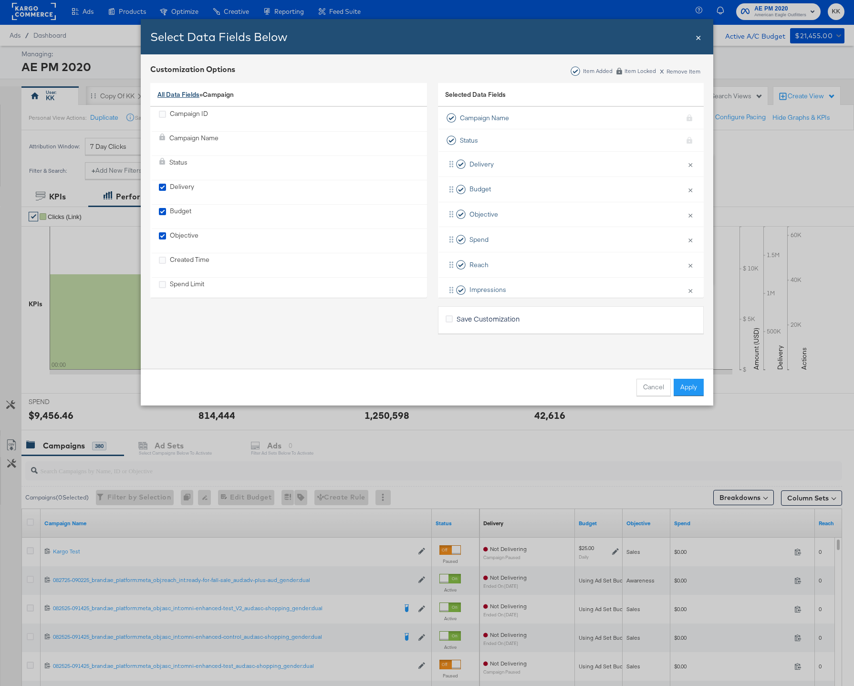
click at [182, 90] on link "All Data Fields" at bounding box center [178, 94] width 42 height 9
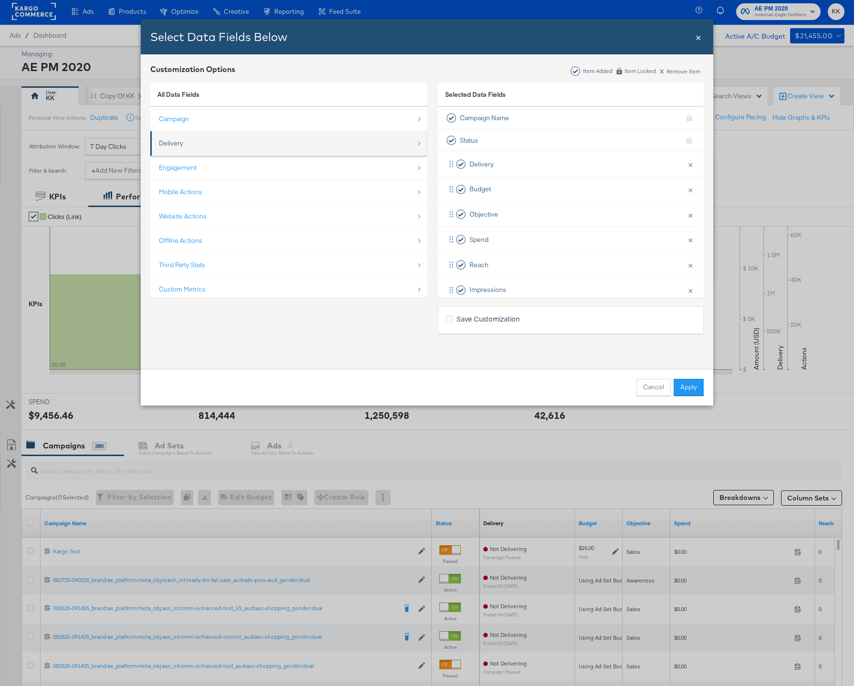
click at [202, 132] on li "Delivery" at bounding box center [288, 143] width 277 height 25
click at [220, 142] on div "Delivery" at bounding box center [289, 144] width 261 height 20
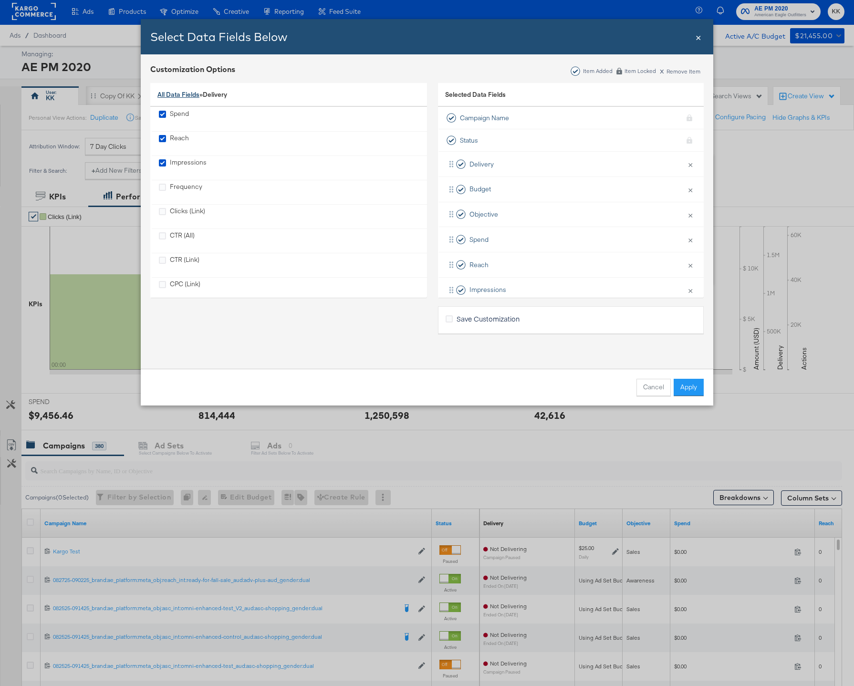
click at [190, 96] on link "All Data Fields" at bounding box center [178, 94] width 42 height 9
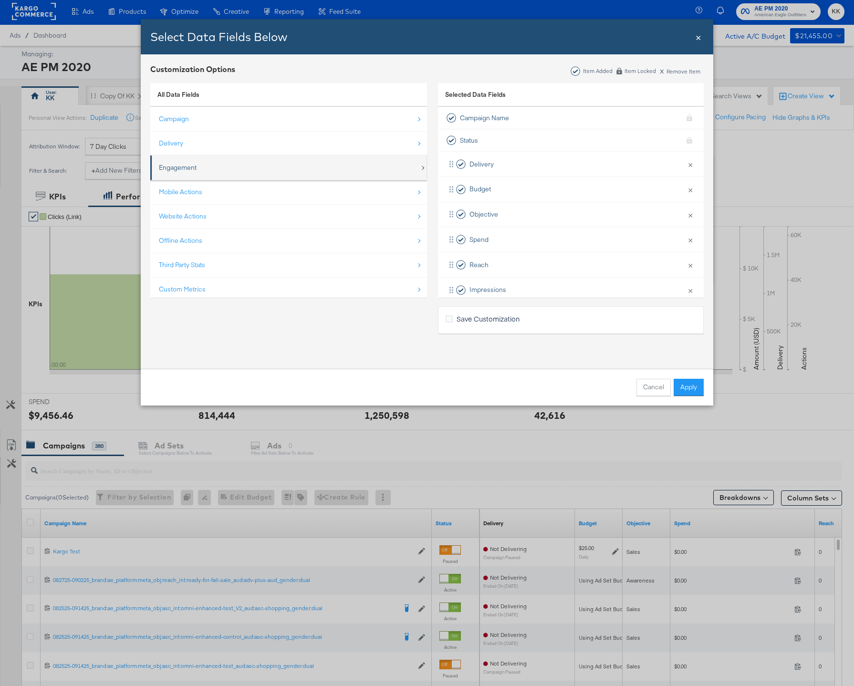
click at [190, 163] on div "Engagement" at bounding box center [178, 167] width 38 height 9
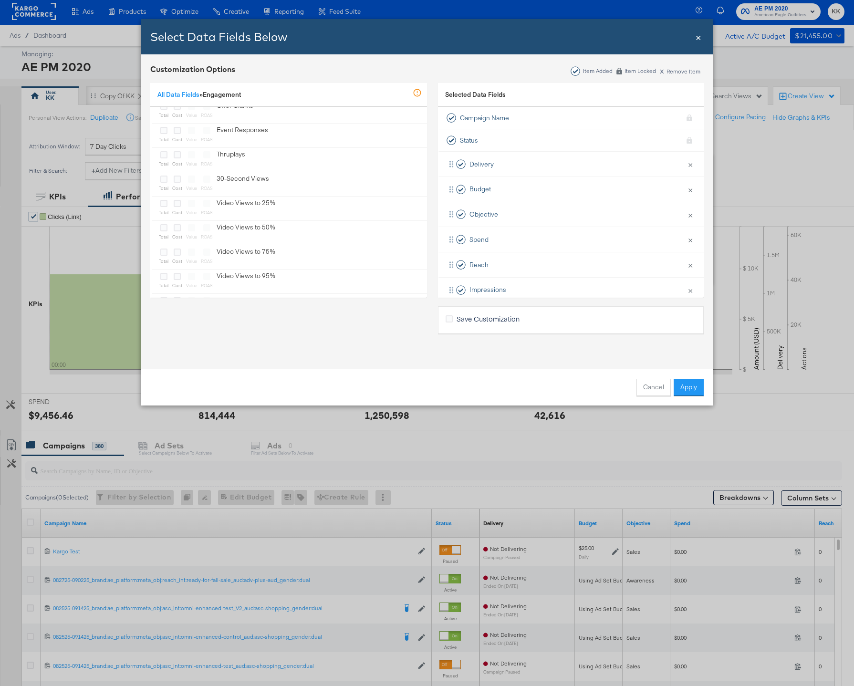
scroll to position [423, 0]
click at [177, 154] on icon "Bulk Add Locations Modal" at bounding box center [177, 152] width 7 height 7
click at [0, 0] on input "Bulk Add Locations Modal" at bounding box center [0, 0] width 0 height 0
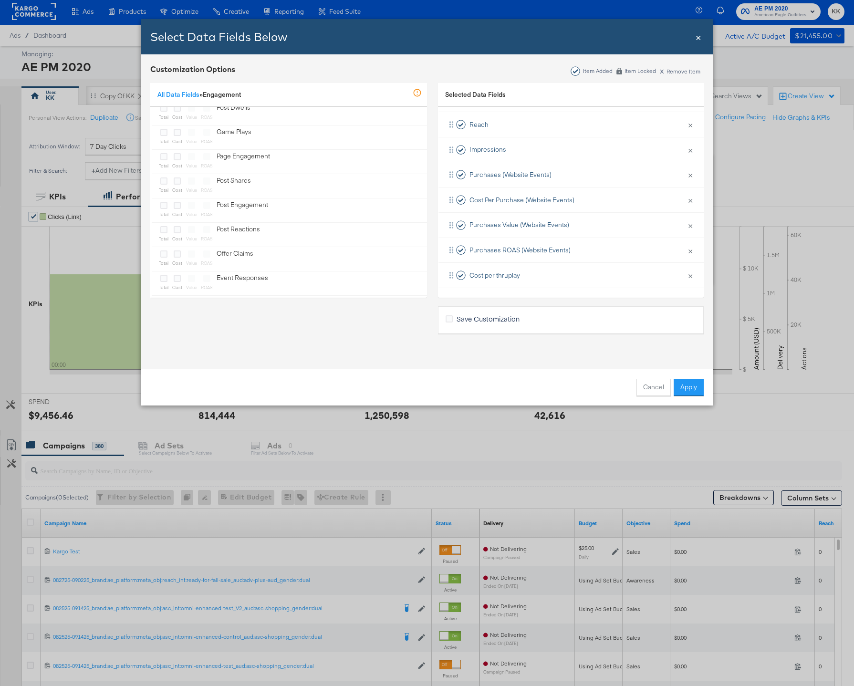
scroll to position [0, 0]
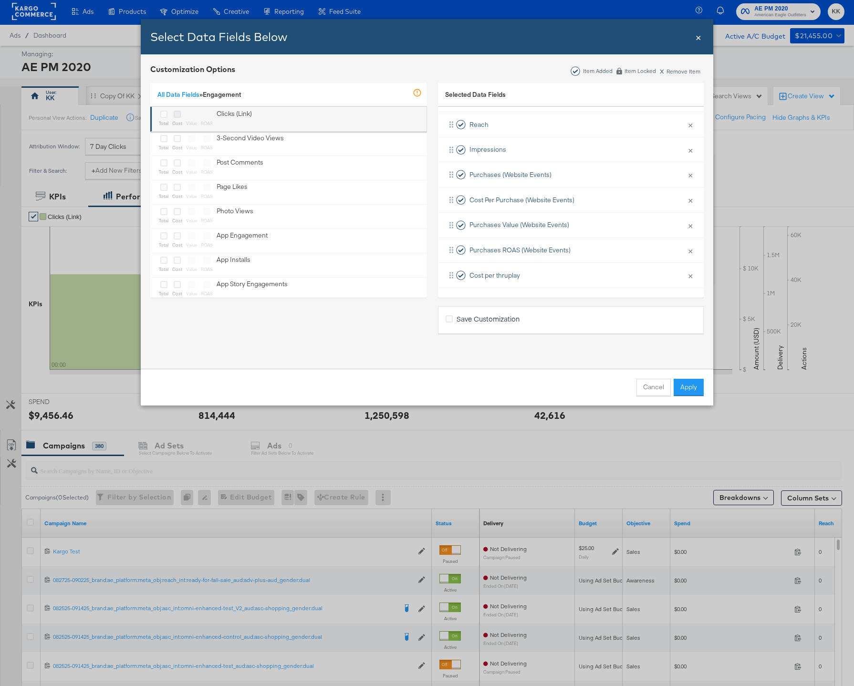
click at [178, 115] on icon "Bulk Add Locations Modal" at bounding box center [177, 114] width 7 height 7
click at [0, 0] on input "Bulk Add Locations Modal" at bounding box center [0, 0] width 0 height 0
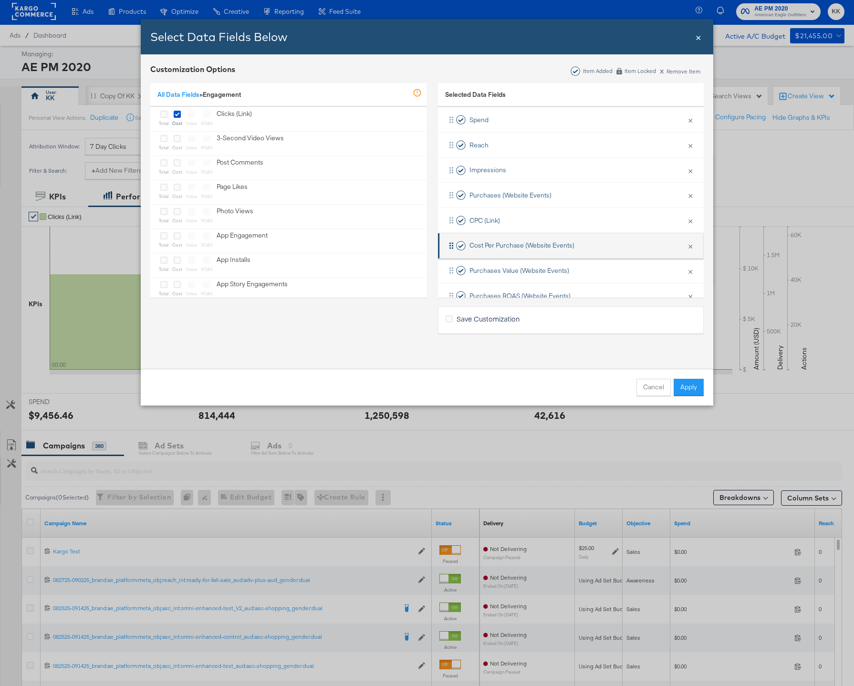
scroll to position [116, 0]
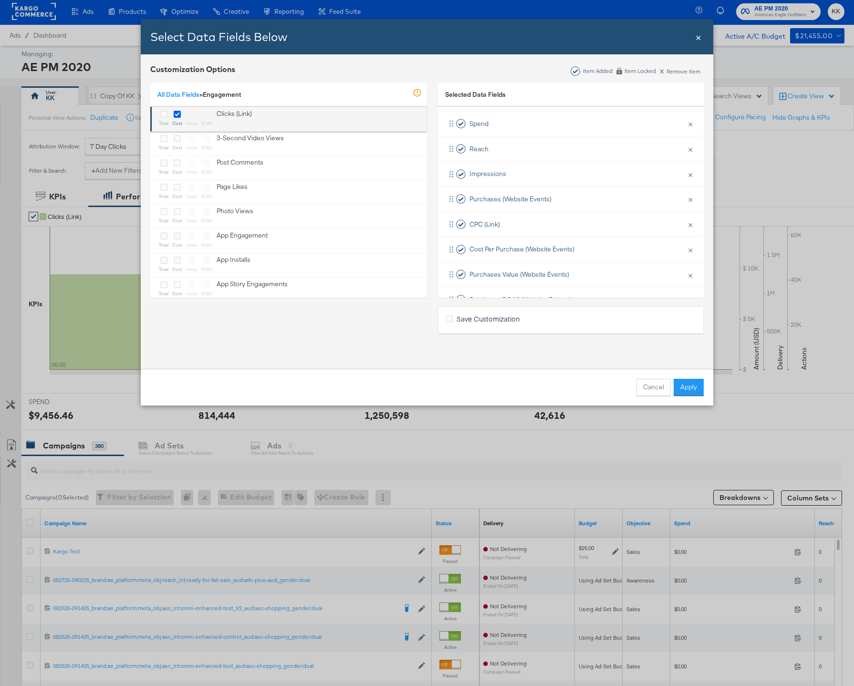
click at [178, 114] on icon "Bulk Add Locations Modal" at bounding box center [177, 114] width 7 height 7
click at [0, 0] on input "Bulk Add Locations Modal" at bounding box center [0, 0] width 0 height 0
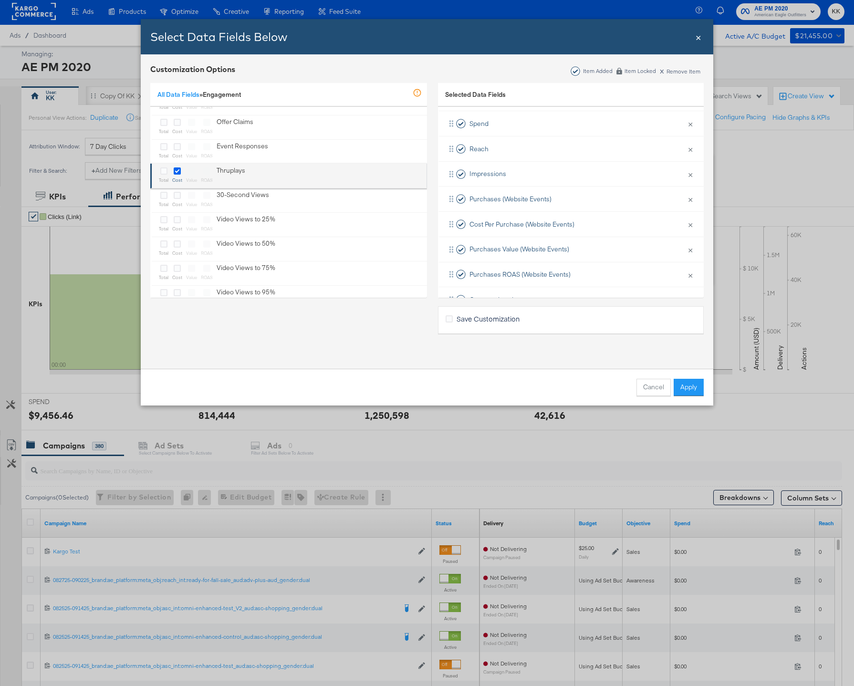
click at [179, 167] on icon "Bulk Add Locations Modal" at bounding box center [177, 170] width 7 height 7
click at [0, 0] on input "Bulk Add Locations Modal" at bounding box center [0, 0] width 0 height 0
click at [179, 167] on icon "Bulk Add Locations Modal" at bounding box center [177, 170] width 7 height 7
click at [0, 0] on input "Bulk Add Locations Modal" at bounding box center [0, 0] width 0 height 0
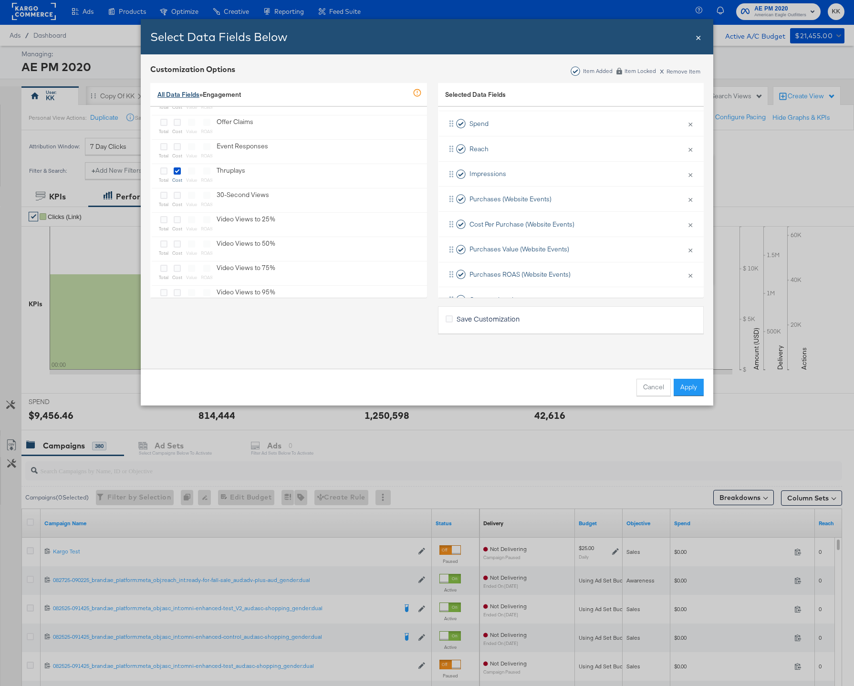
click at [178, 93] on link "All Data Fields" at bounding box center [178, 94] width 42 height 9
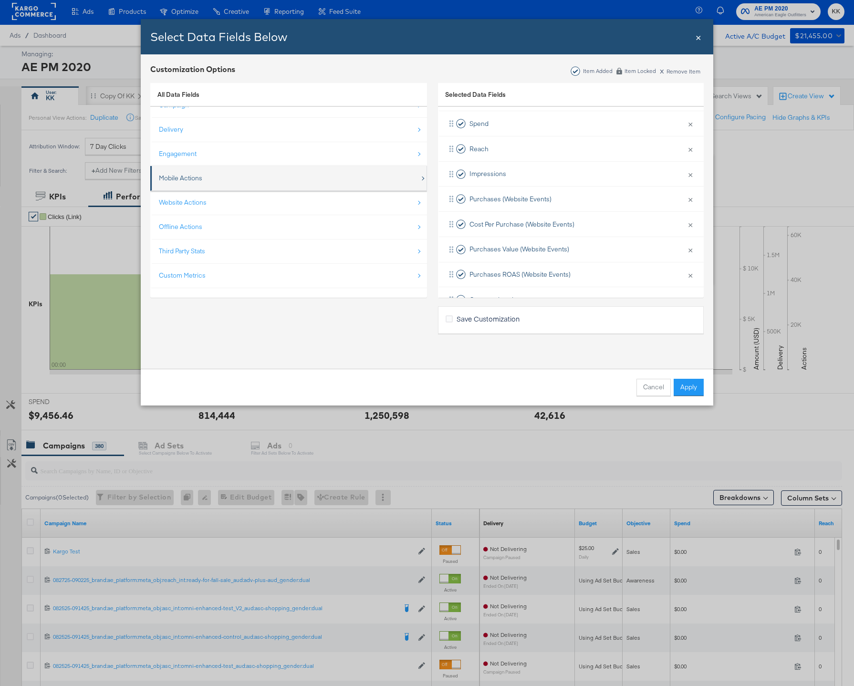
click at [267, 177] on div "Mobile Actions" at bounding box center [289, 178] width 261 height 20
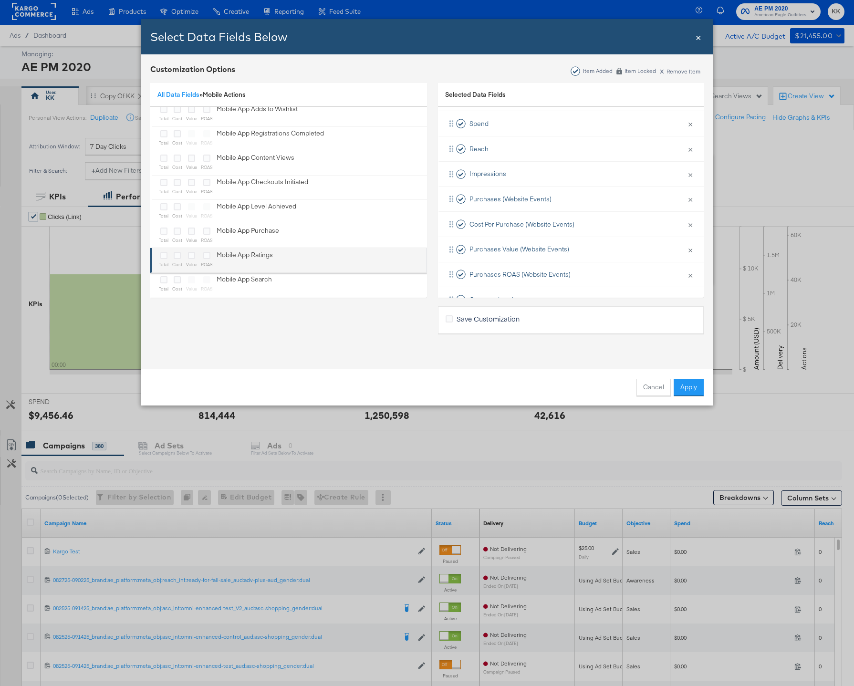
scroll to position [233, 0]
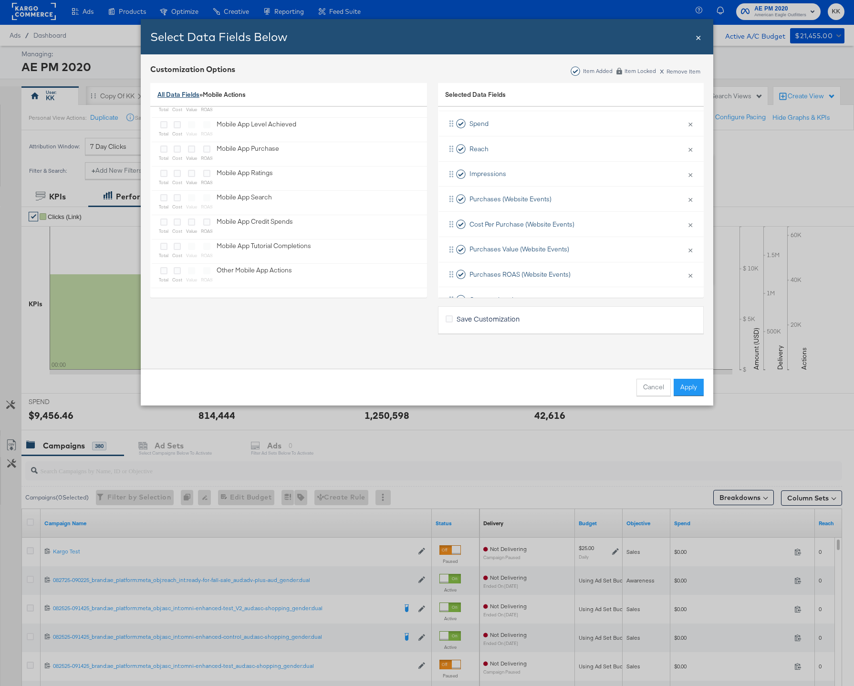
click at [190, 93] on link "All Data Fields" at bounding box center [178, 94] width 42 height 9
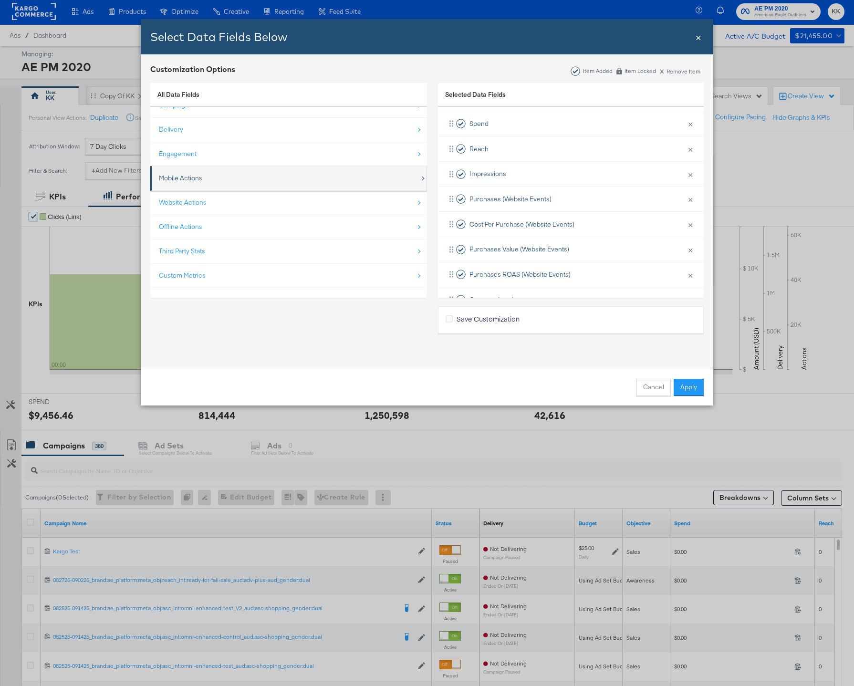
click at [214, 177] on div "Mobile Actions" at bounding box center [289, 178] width 261 height 20
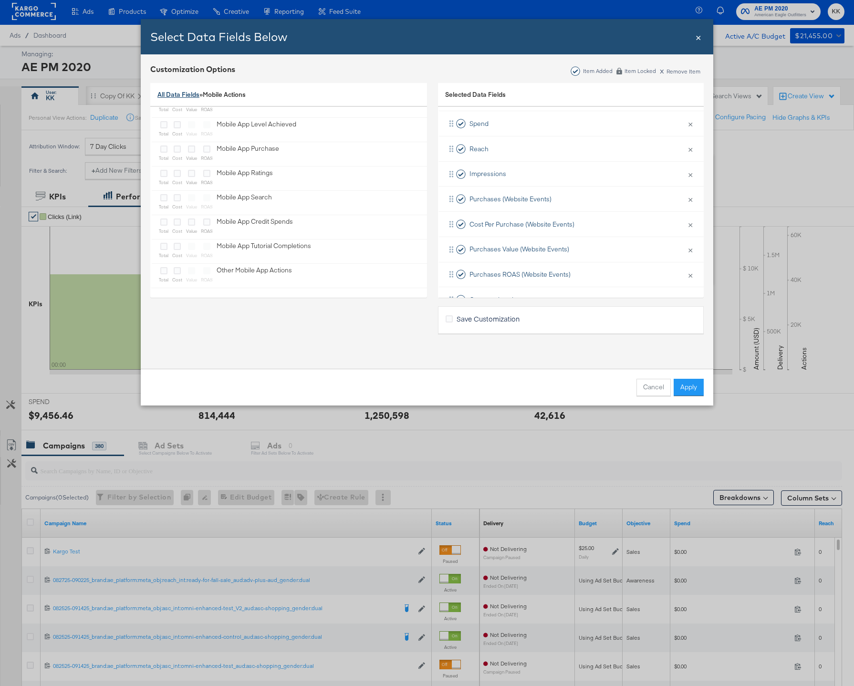
click at [187, 90] on link "All Data Fields" at bounding box center [178, 94] width 42 height 9
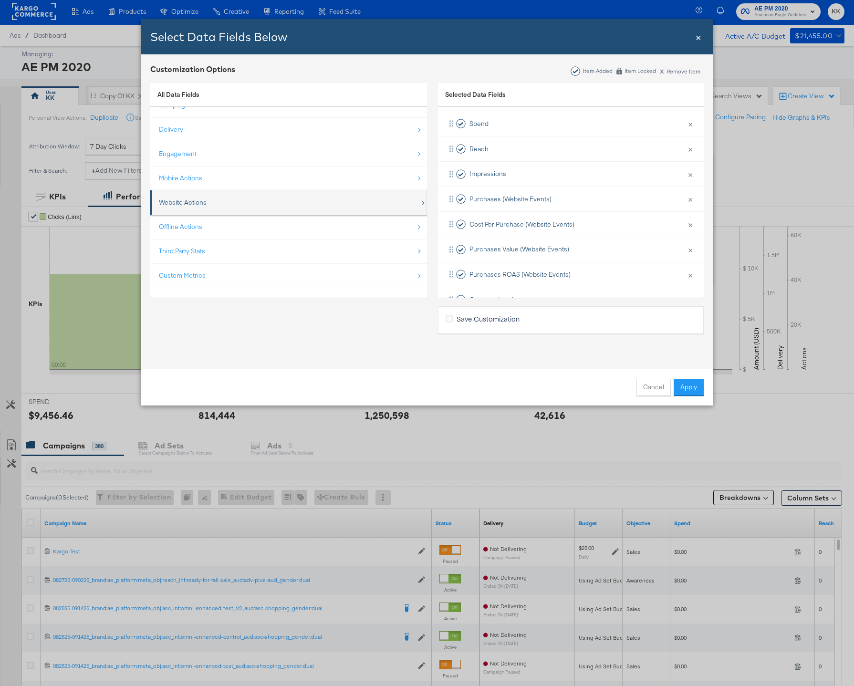
scroll to position [14, 0]
click at [219, 206] on div "Website Actions" at bounding box center [289, 203] width 261 height 20
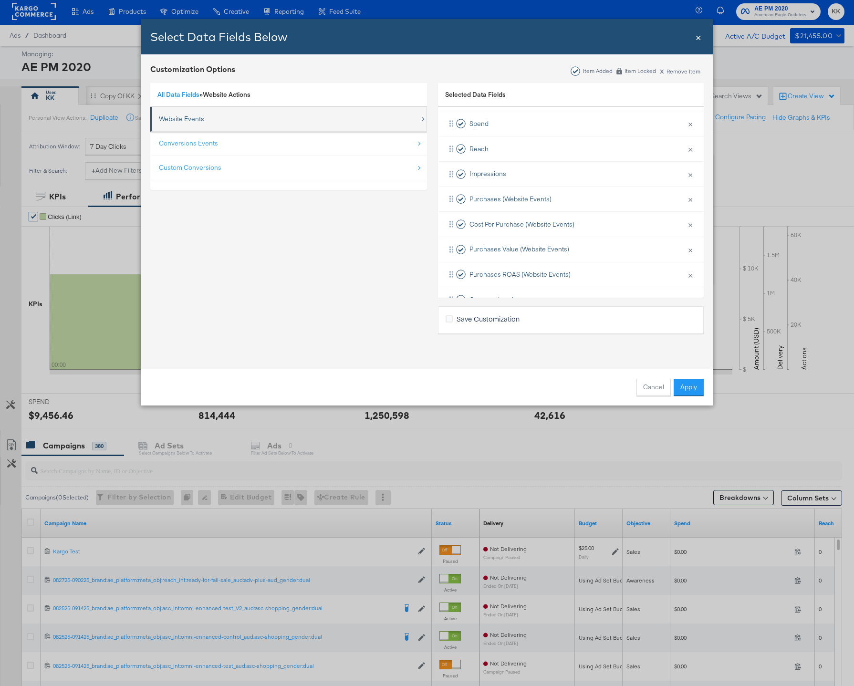
click at [237, 121] on div "Website Events" at bounding box center [289, 119] width 261 height 20
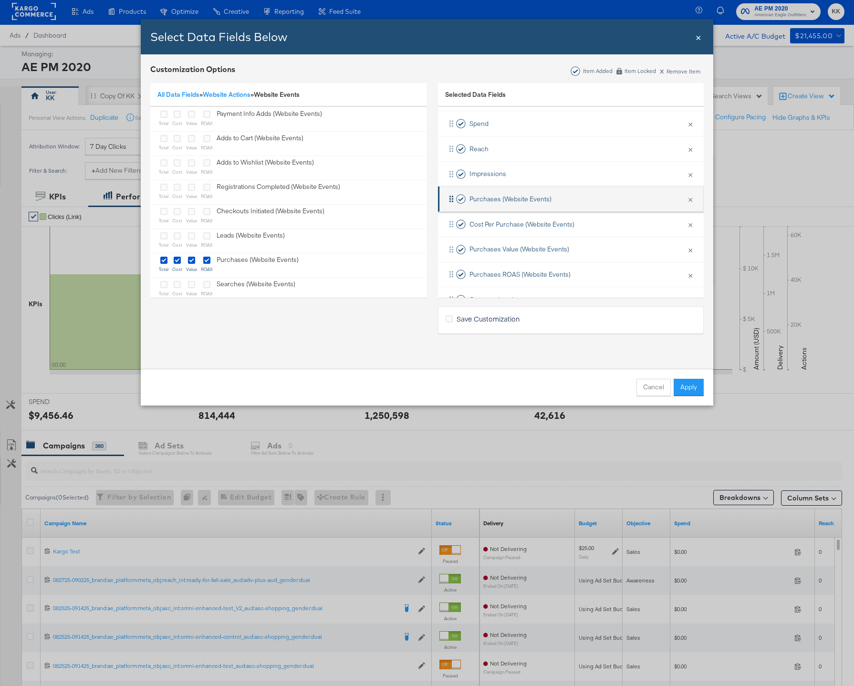
scroll to position [98, 0]
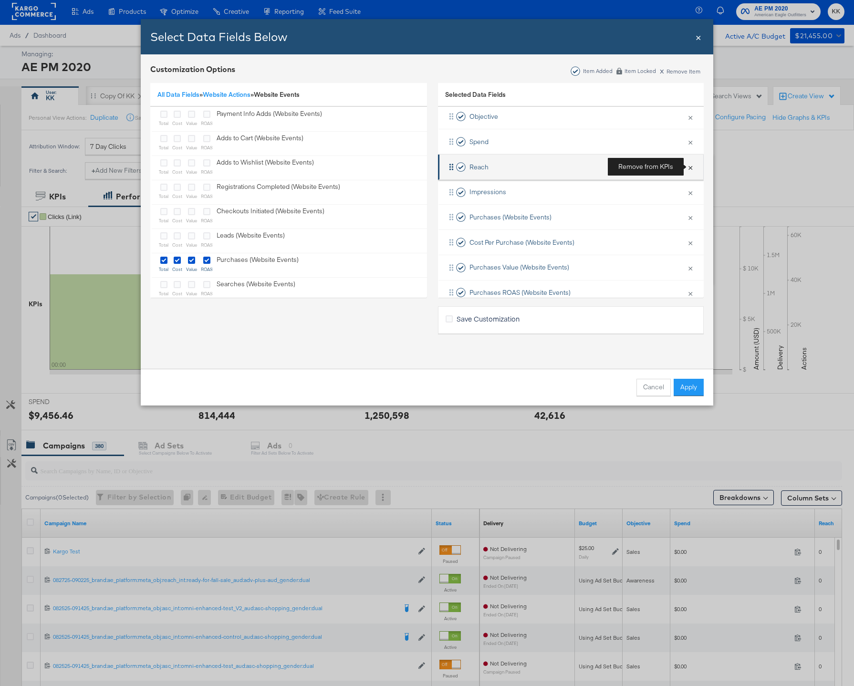
click at [691, 170] on button "×" at bounding box center [690, 167] width 12 height 20
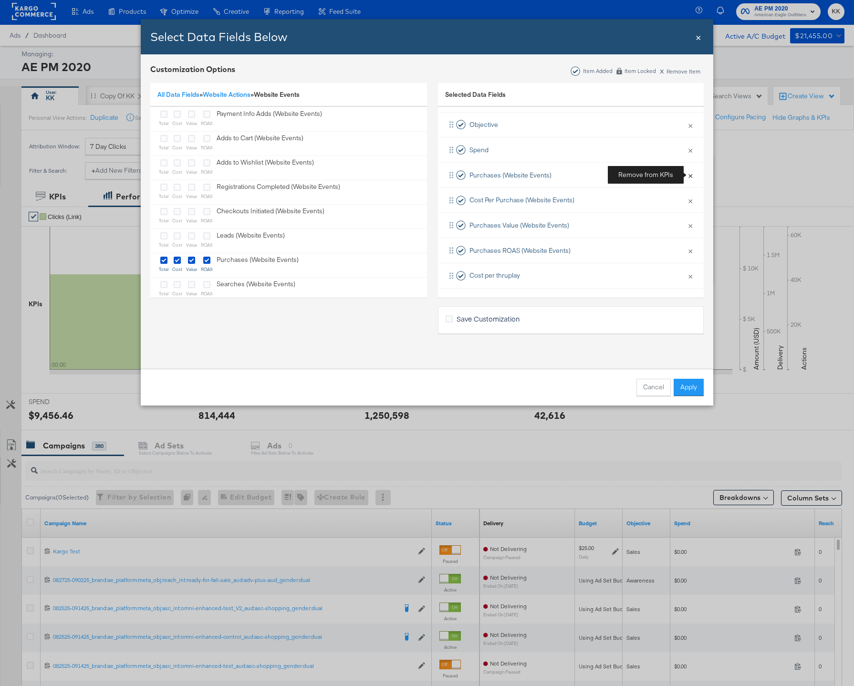
click at [691, 170] on button "×" at bounding box center [690, 175] width 12 height 20
click at [687, 179] on button "×" at bounding box center [690, 175] width 12 height 20
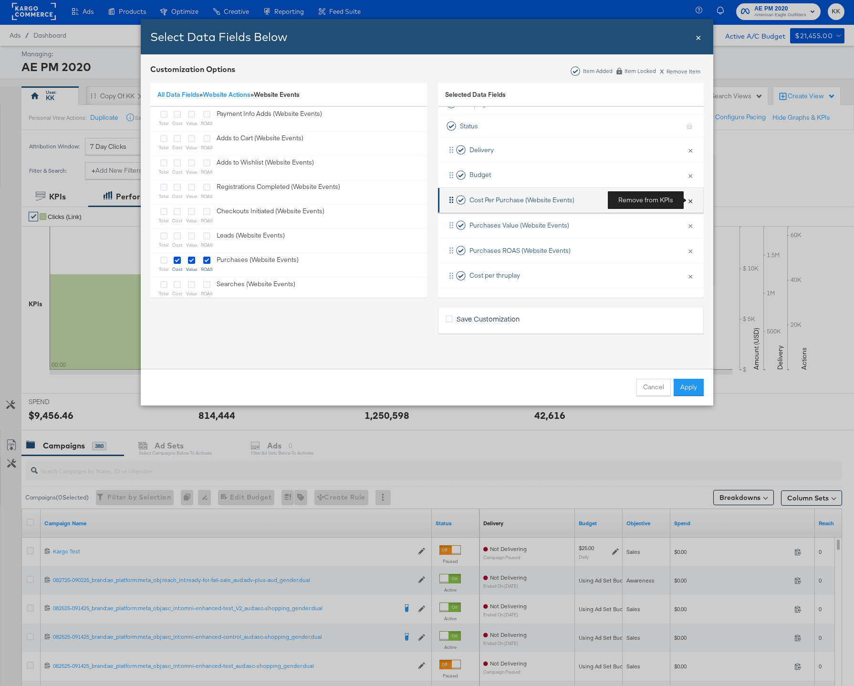
click at [690, 201] on button "×" at bounding box center [690, 200] width 12 height 20
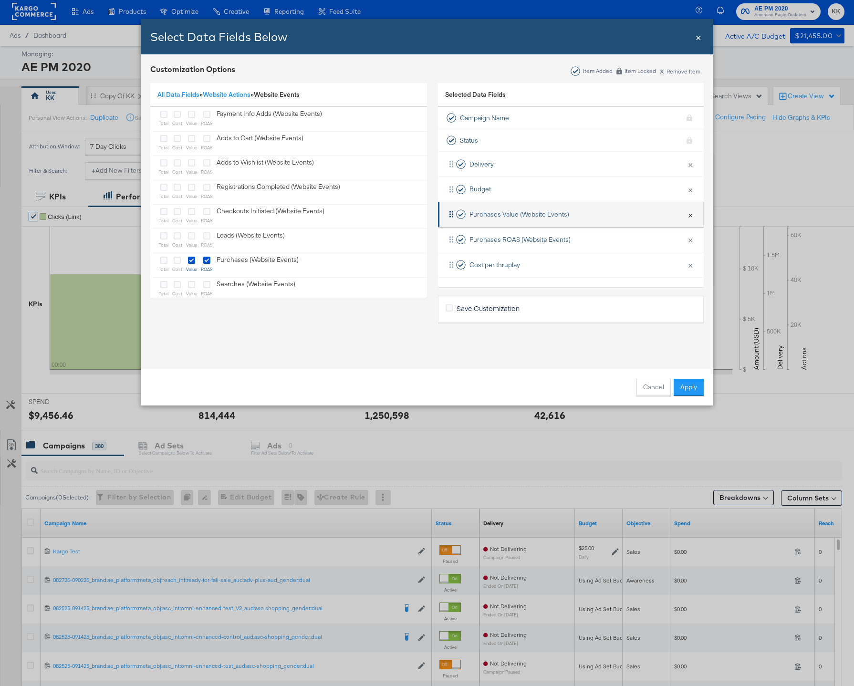
scroll to position [0, 0]
click at [691, 211] on button "×" at bounding box center [690, 215] width 12 height 20
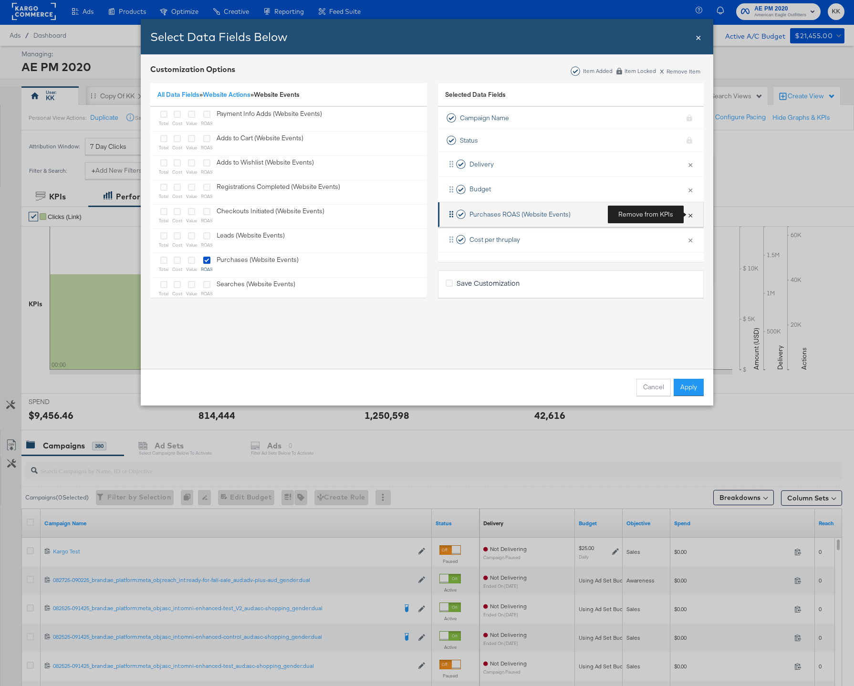
click at [689, 217] on button "×" at bounding box center [690, 215] width 12 height 20
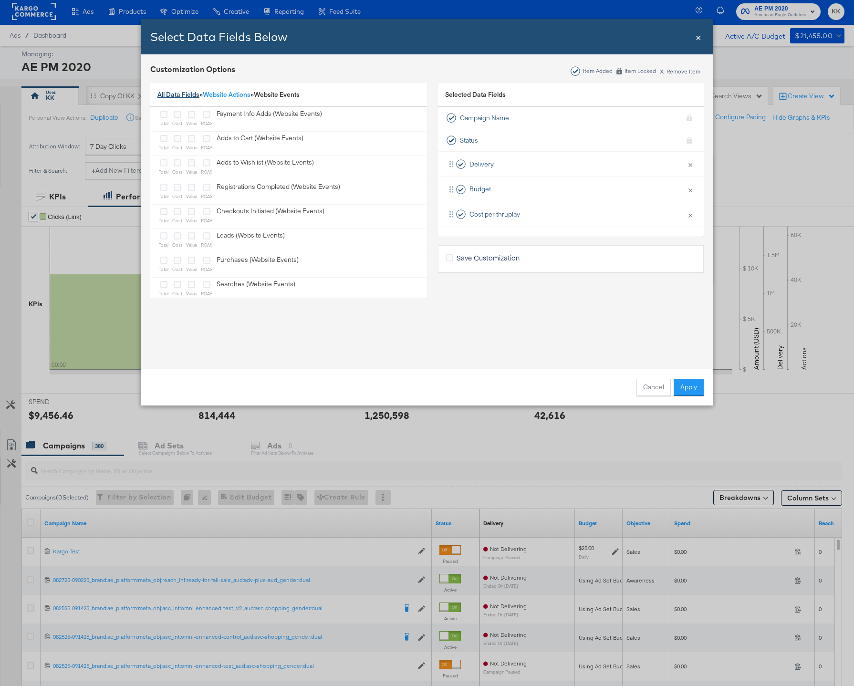
click at [176, 94] on link "All Data Fields" at bounding box center [178, 94] width 42 height 9
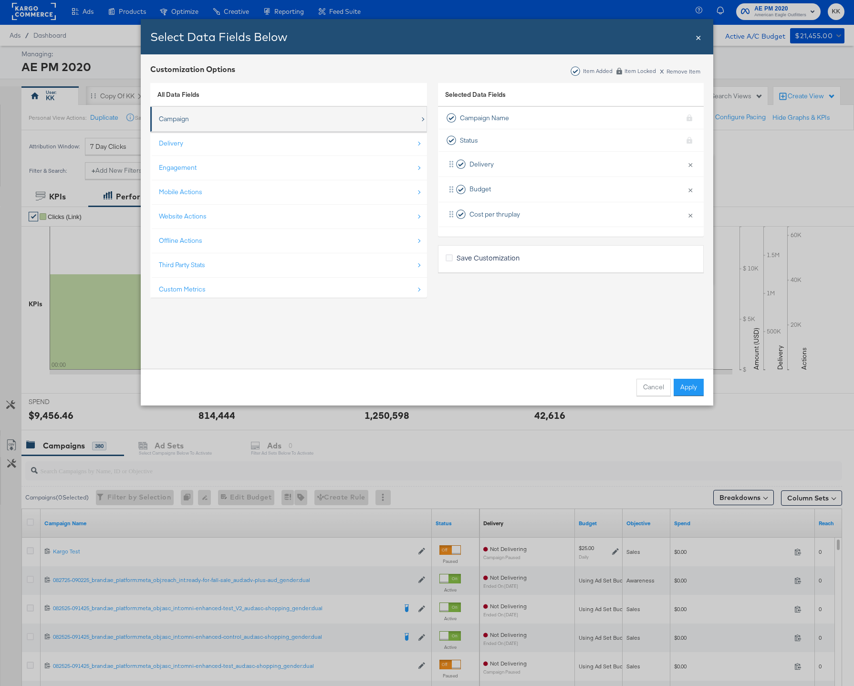
click at [186, 126] on div "Campaign" at bounding box center [289, 119] width 261 height 20
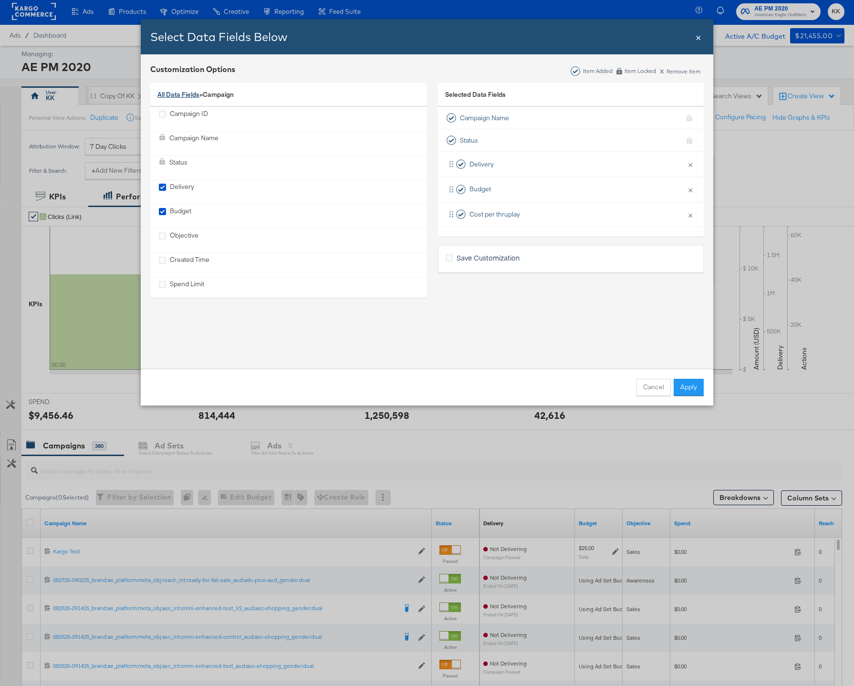
click at [179, 94] on link "All Data Fields" at bounding box center [178, 94] width 42 height 9
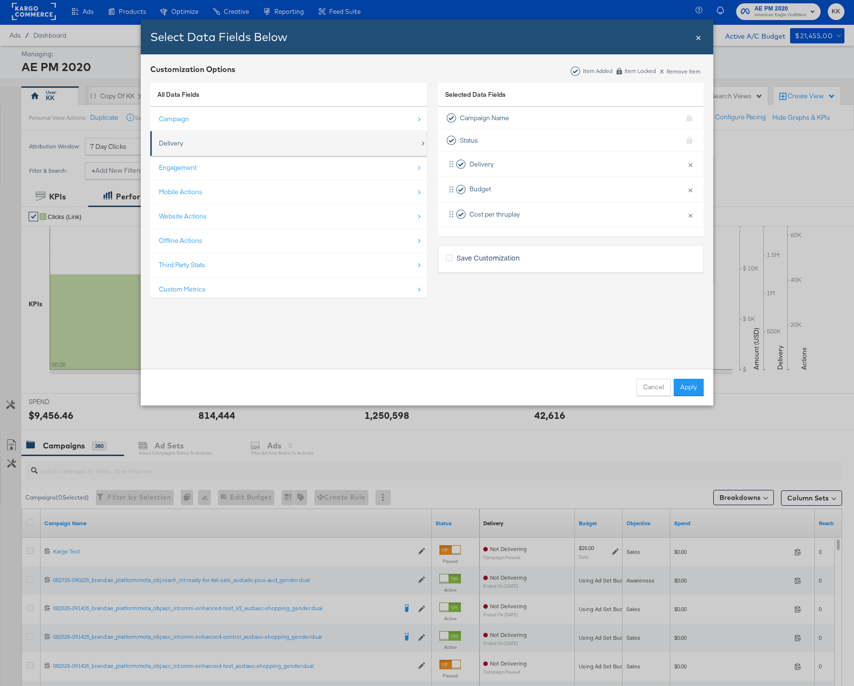
click at [202, 140] on div "Delivery" at bounding box center [289, 144] width 261 height 20
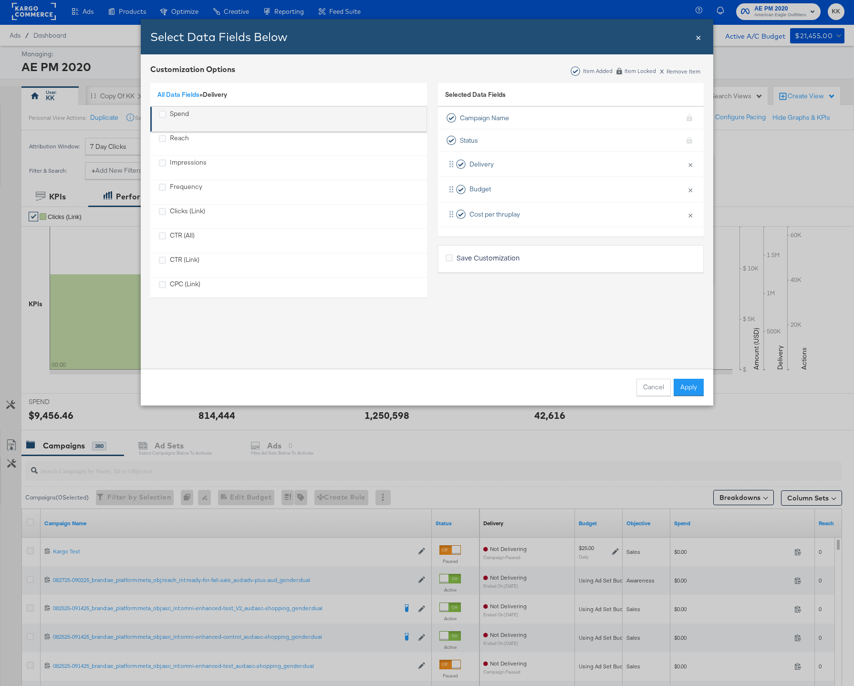
click at [183, 112] on div "Spend" at bounding box center [179, 119] width 19 height 20
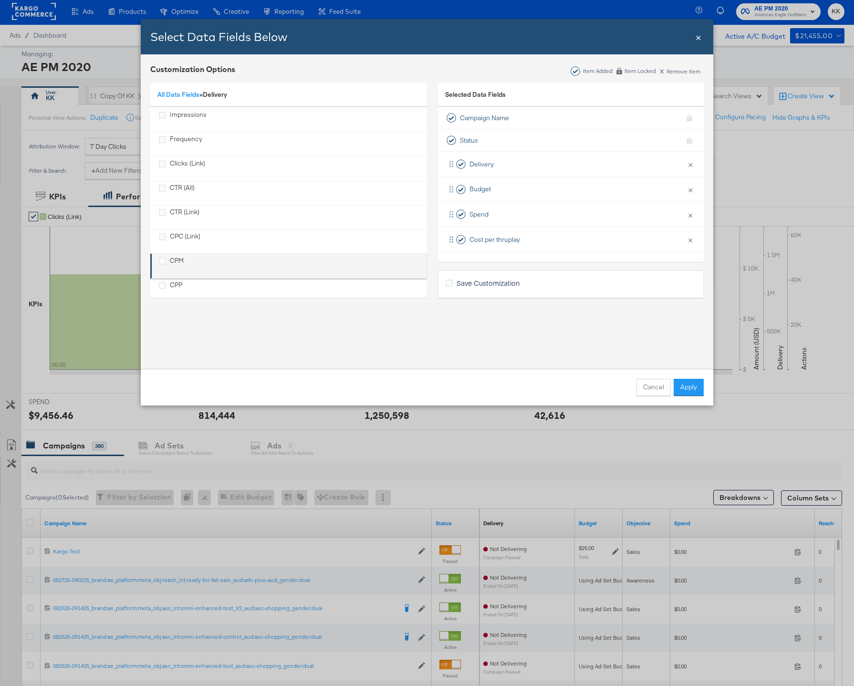
click at [172, 257] on div "CPM" at bounding box center [177, 266] width 14 height 20
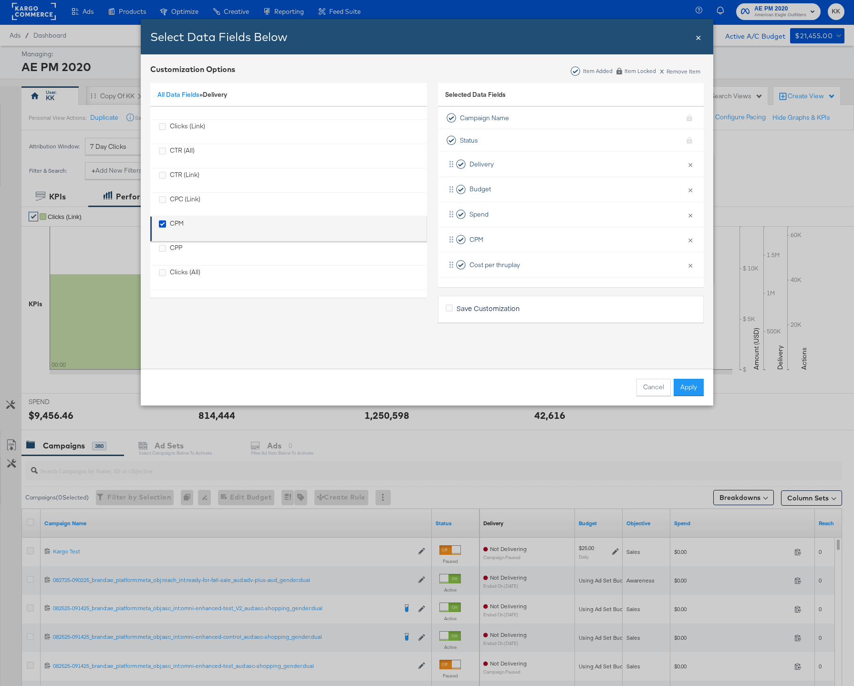
scroll to position [87, 0]
click at [175, 91] on link "All Data Fields" at bounding box center [178, 94] width 42 height 9
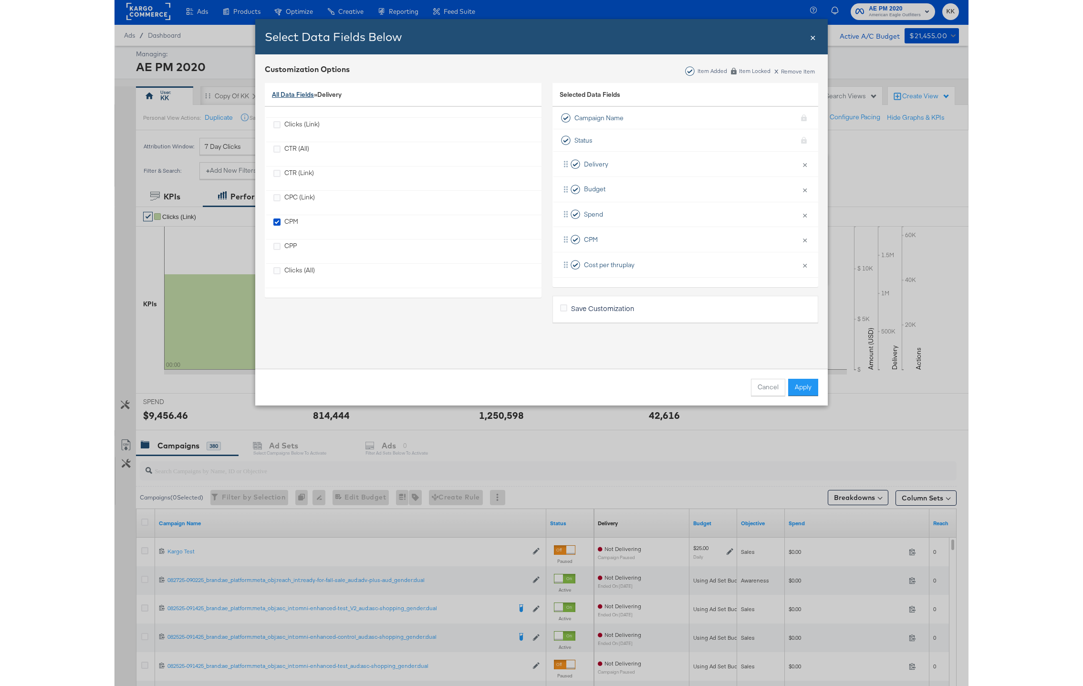
scroll to position [14, 0]
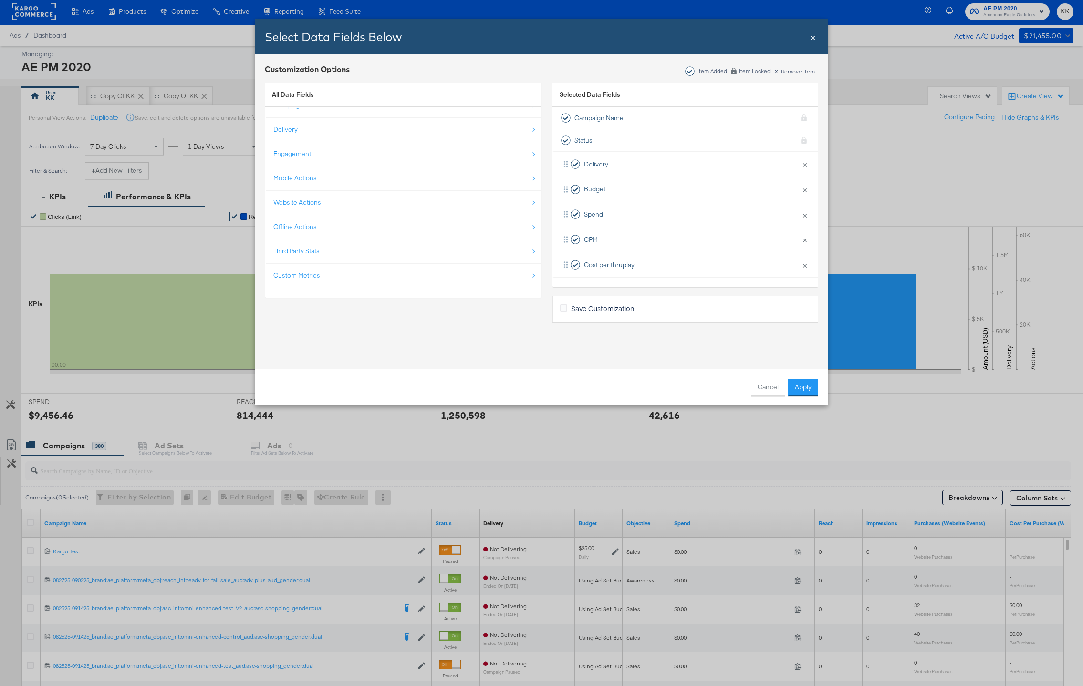
click at [380, 289] on div "Campaign Delivery Engagement Mobile Actions Website Actions Offline Actions Thi…" at bounding box center [403, 202] width 277 height 191
click at [379, 258] on div "Third Party Stats" at bounding box center [403, 251] width 261 height 20
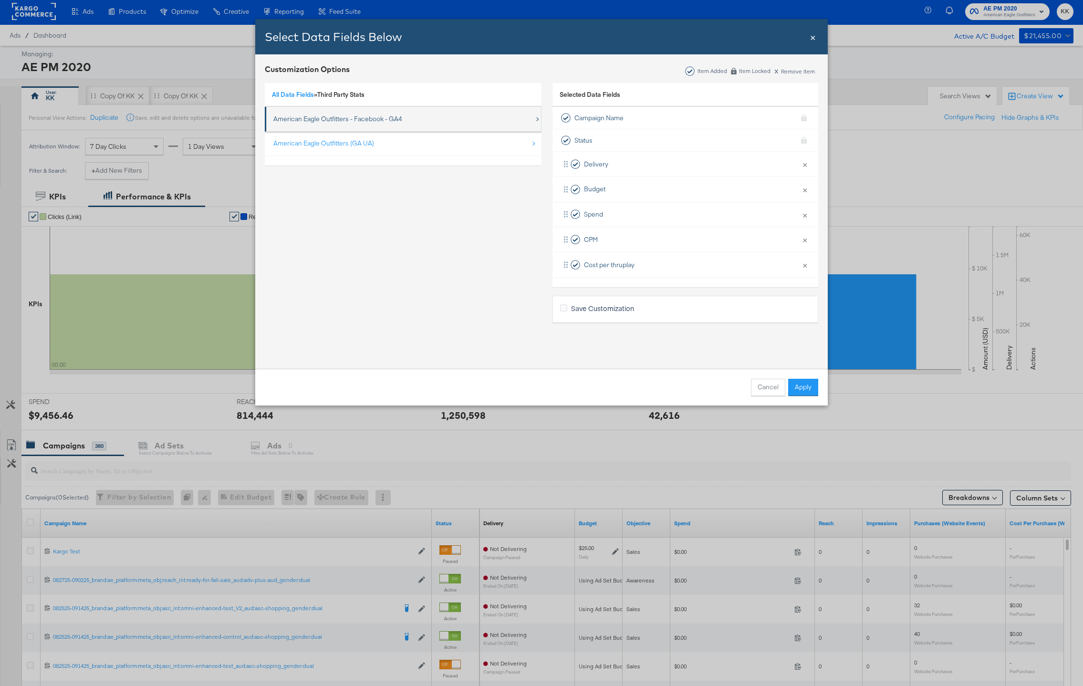
click at [337, 117] on div "American Eagle Outfitters - Facebook - GA4" at bounding box center [337, 118] width 129 height 9
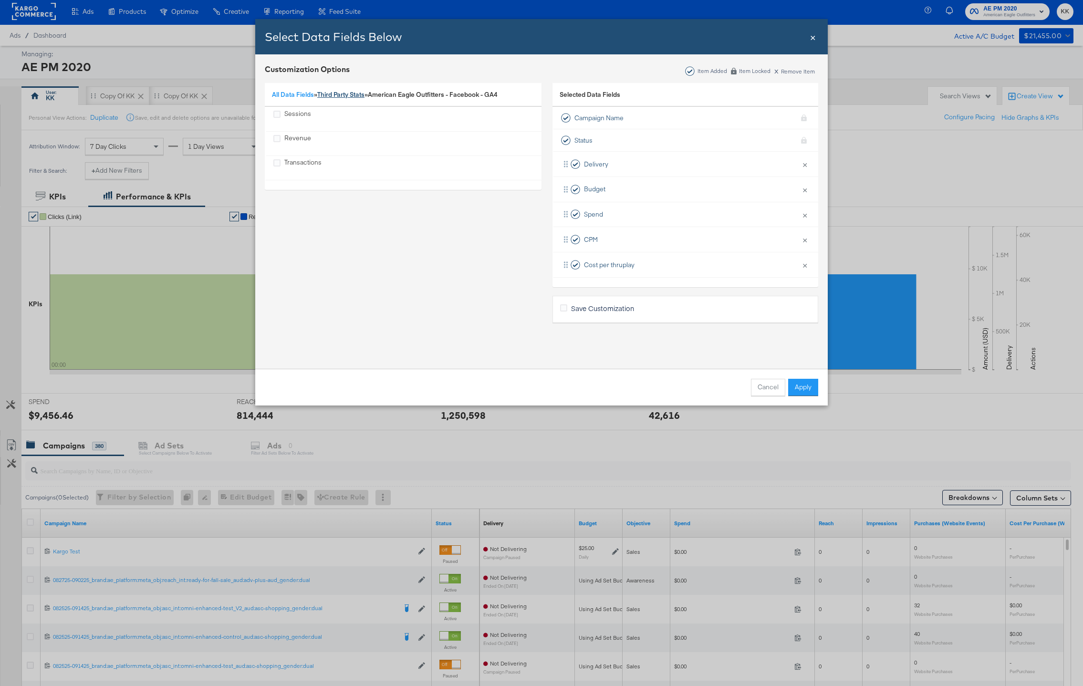
click at [339, 93] on link "Third Party Stats" at bounding box center [340, 94] width 47 height 9
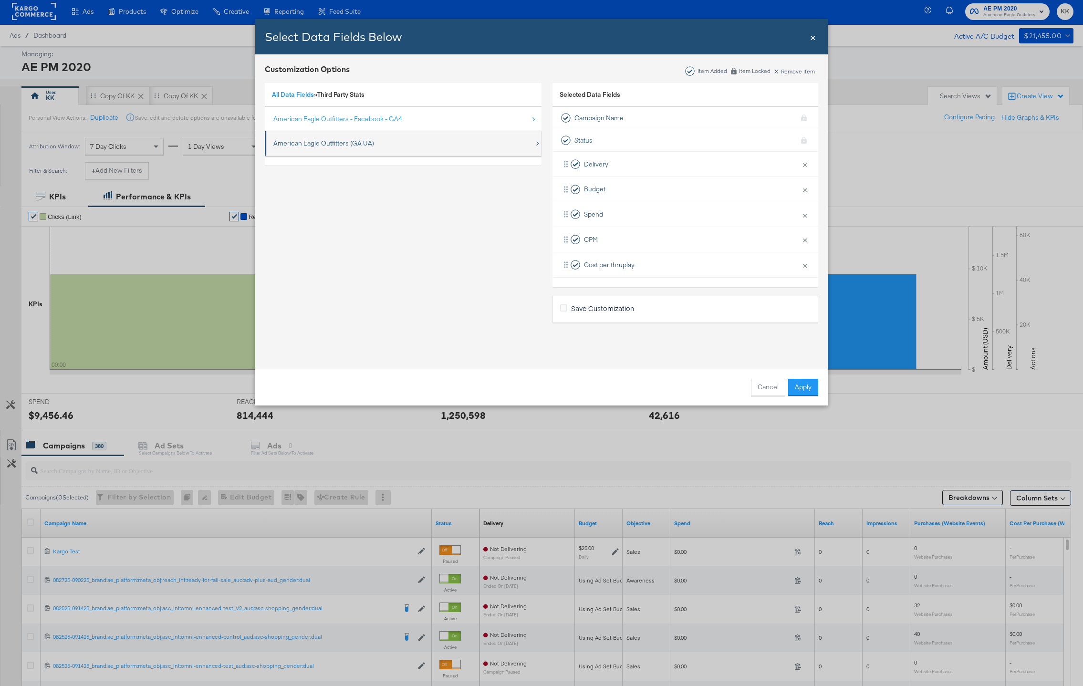
click at [332, 143] on div "American Eagle Outfitters (GA UA)" at bounding box center [323, 143] width 101 height 9
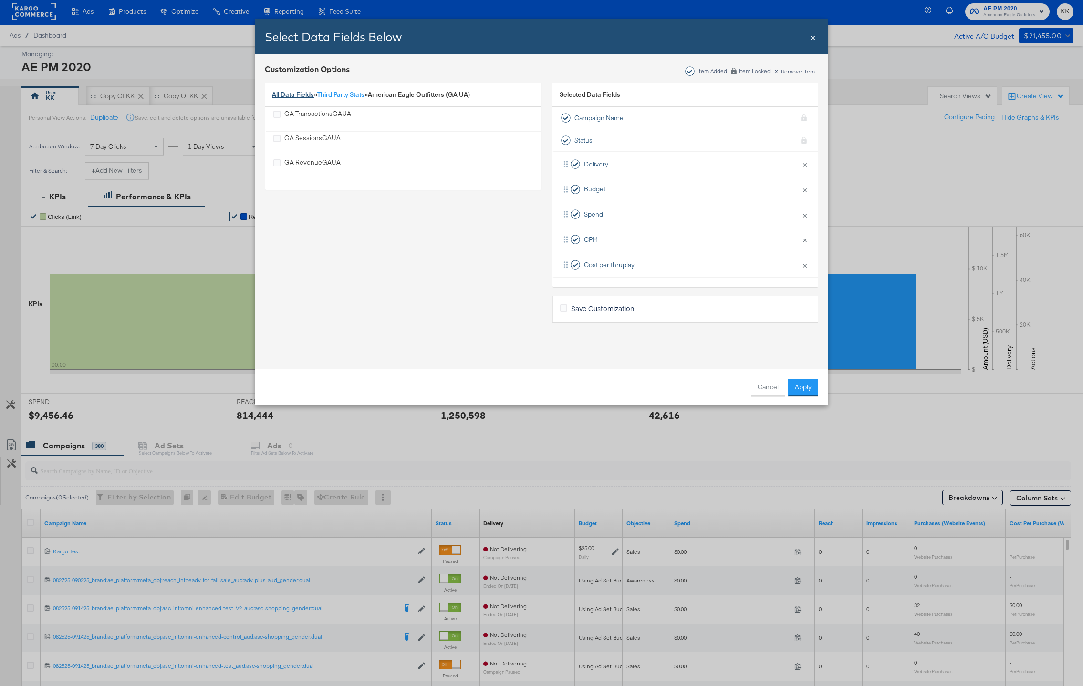
click at [299, 94] on link "All Data Fields" at bounding box center [293, 94] width 42 height 9
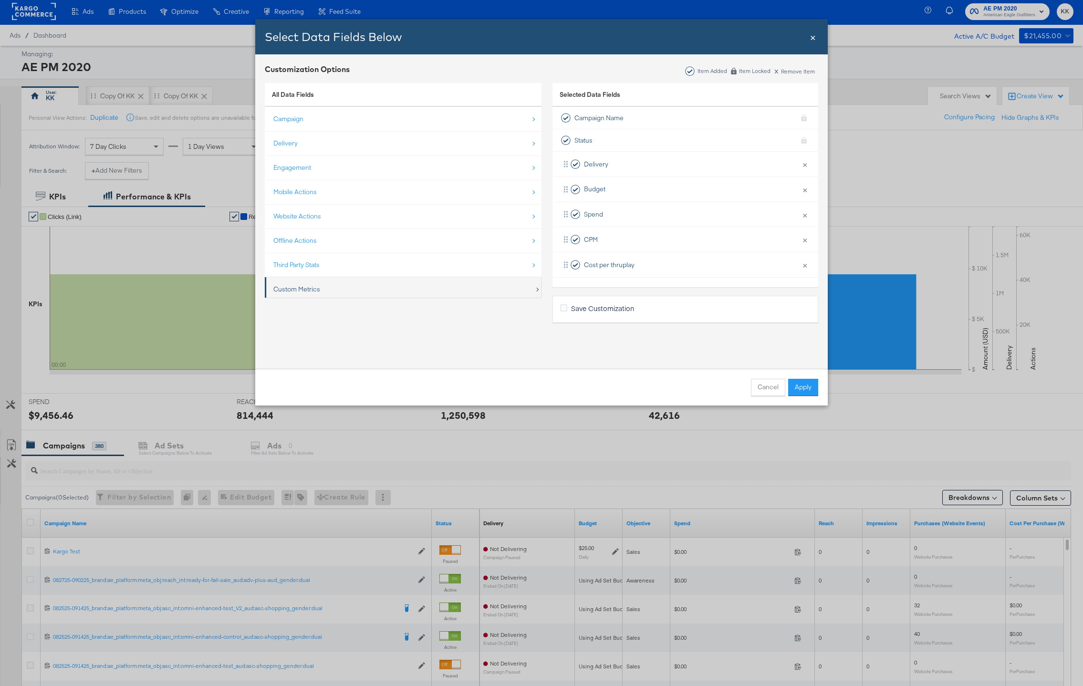
click at [355, 281] on div "Custom Metrics" at bounding box center [403, 289] width 261 height 20
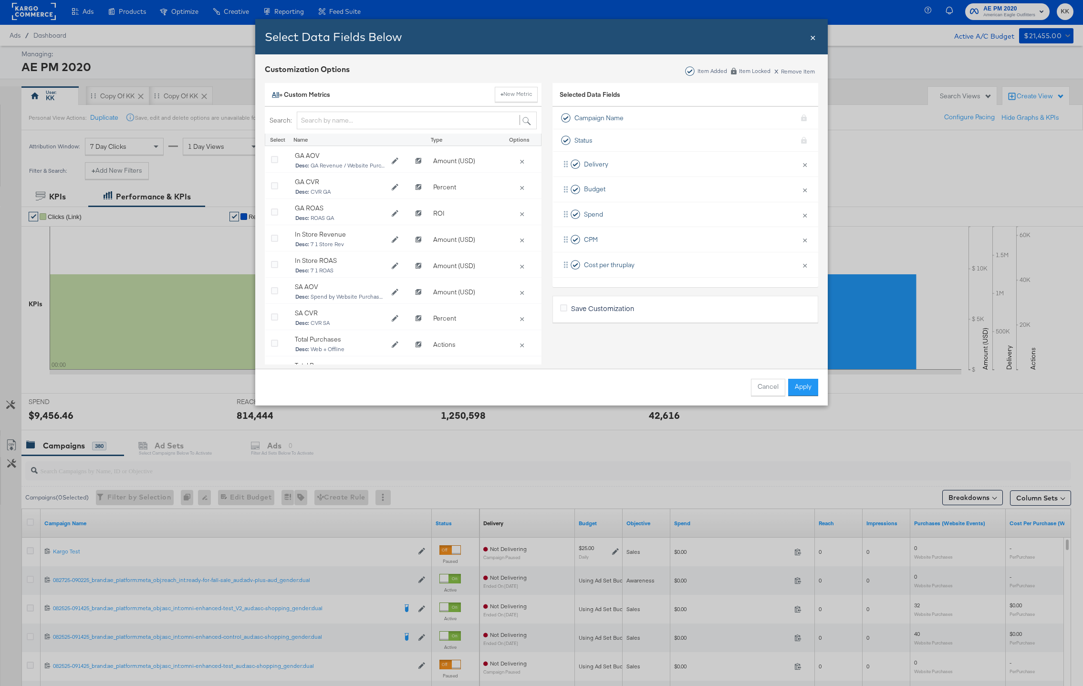
click at [278, 96] on link "All" at bounding box center [275, 94] width 7 height 9
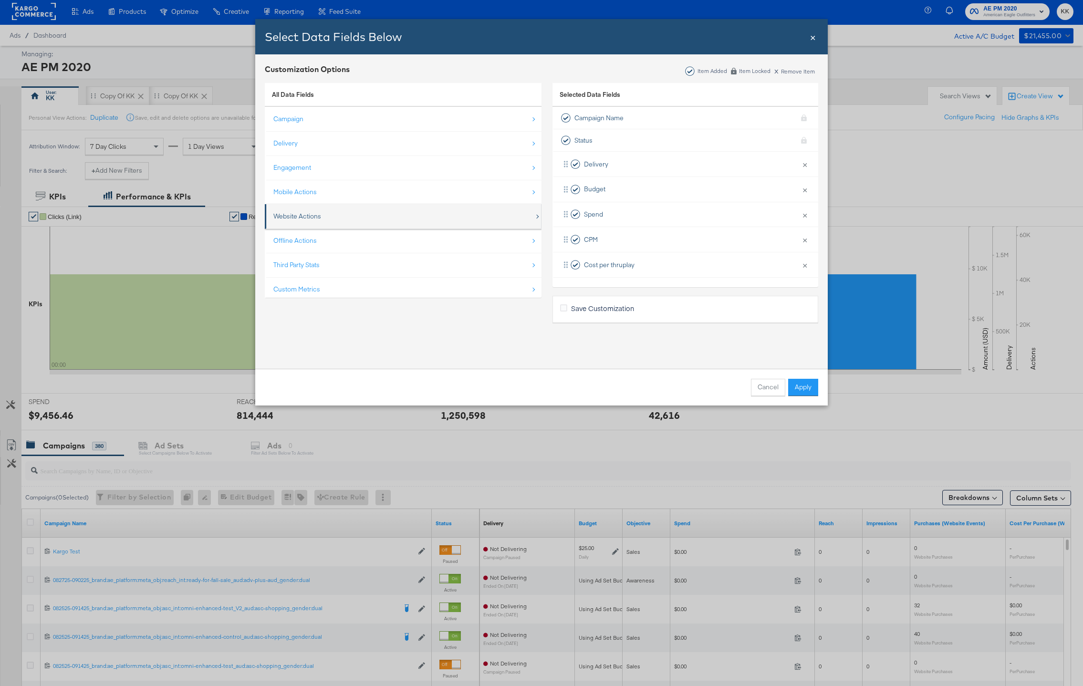
click at [348, 222] on div "Website Actions" at bounding box center [403, 216] width 261 height 20
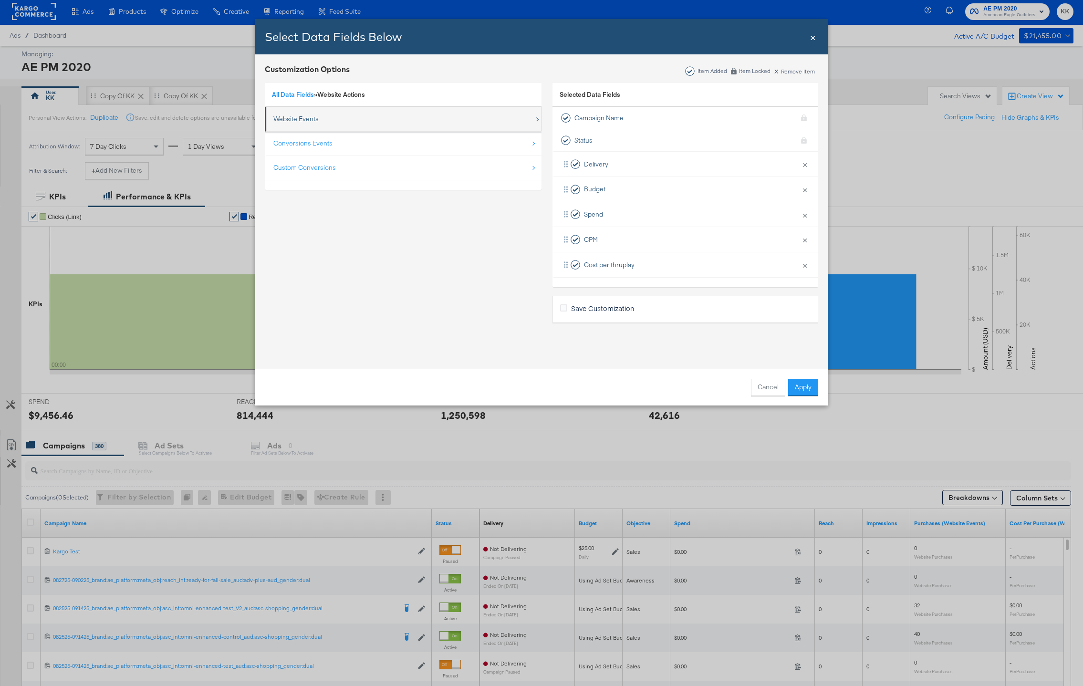
click at [312, 119] on div "Website Events" at bounding box center [295, 118] width 45 height 9
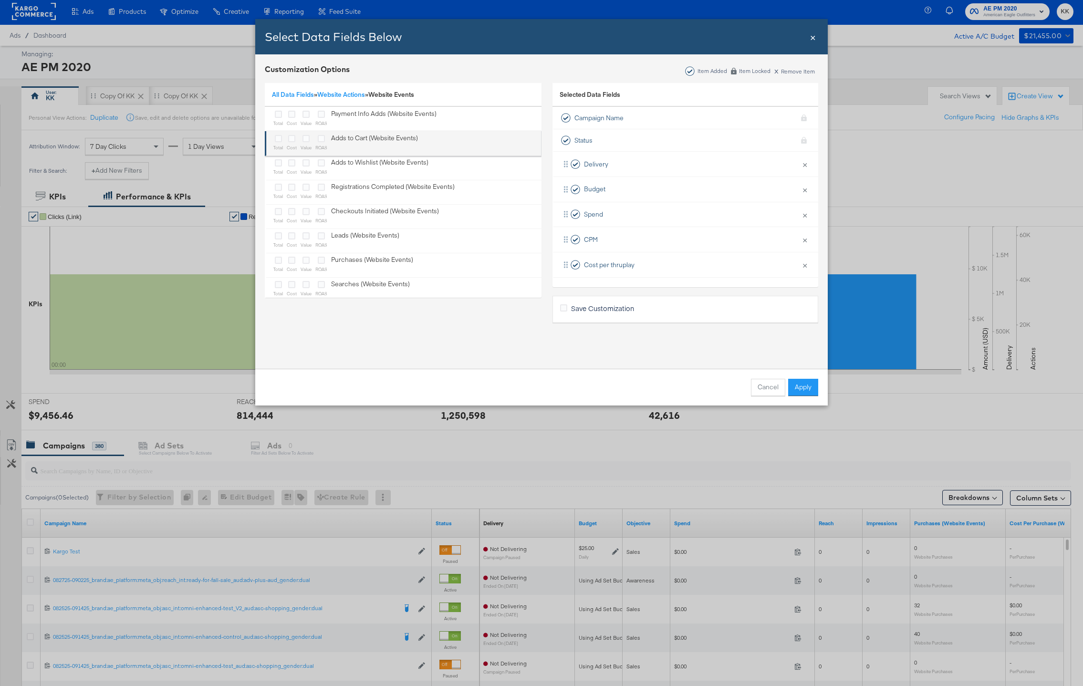
scroll to position [38, 0]
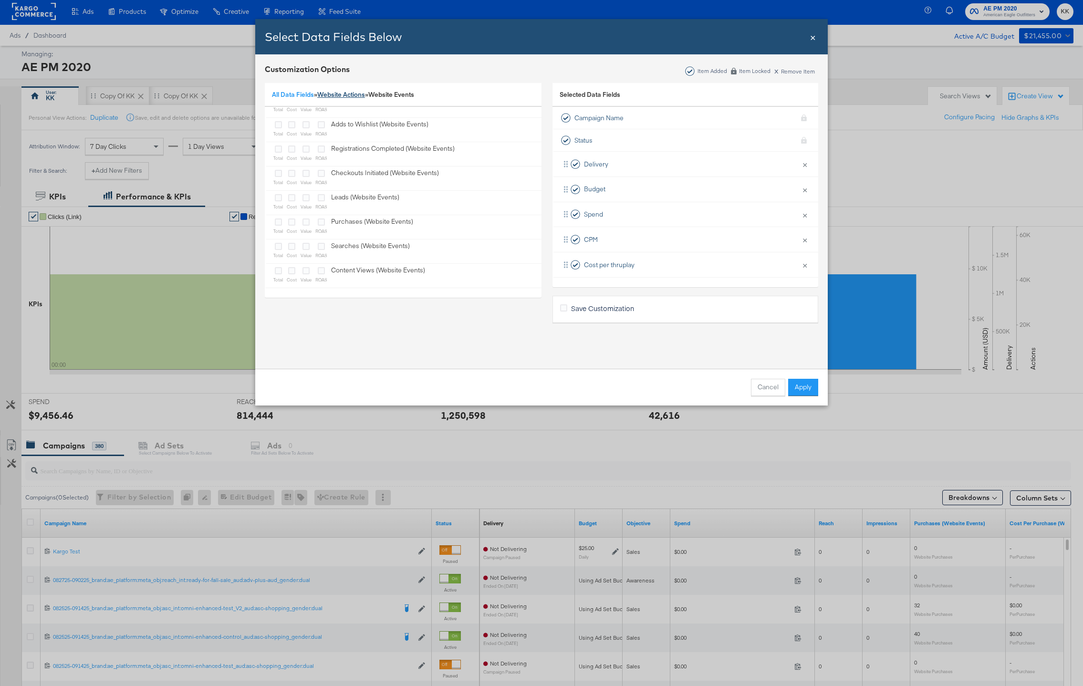
click at [334, 94] on link "Website Actions" at bounding box center [341, 94] width 48 height 9
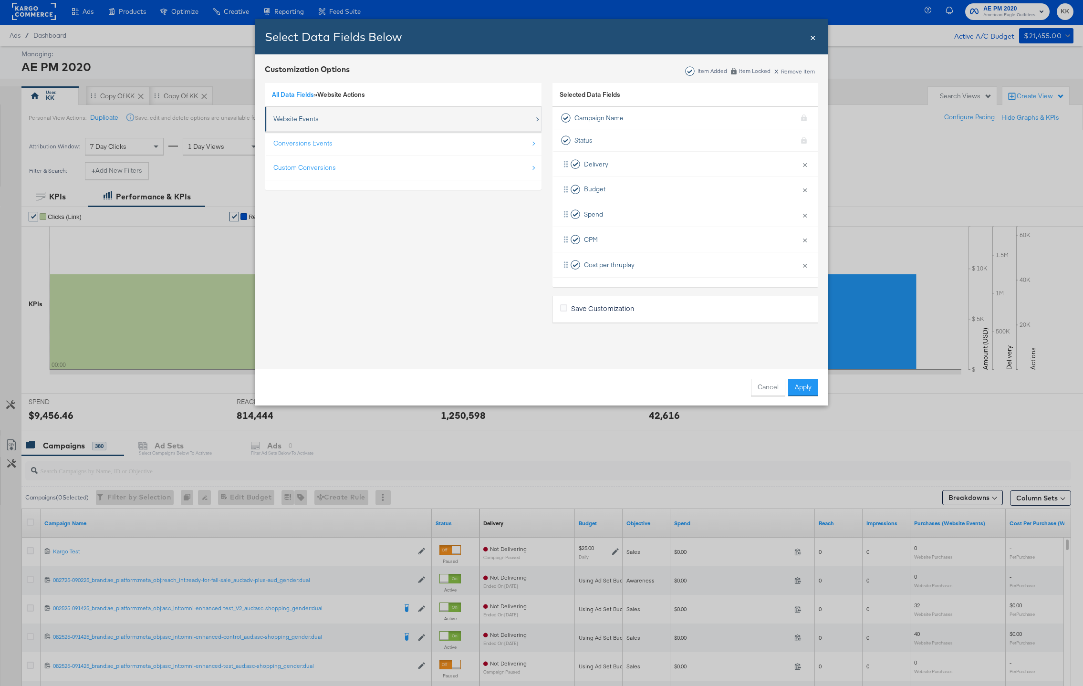
scroll to position [0, 0]
click at [334, 135] on div "Conversions Events" at bounding box center [403, 144] width 261 height 20
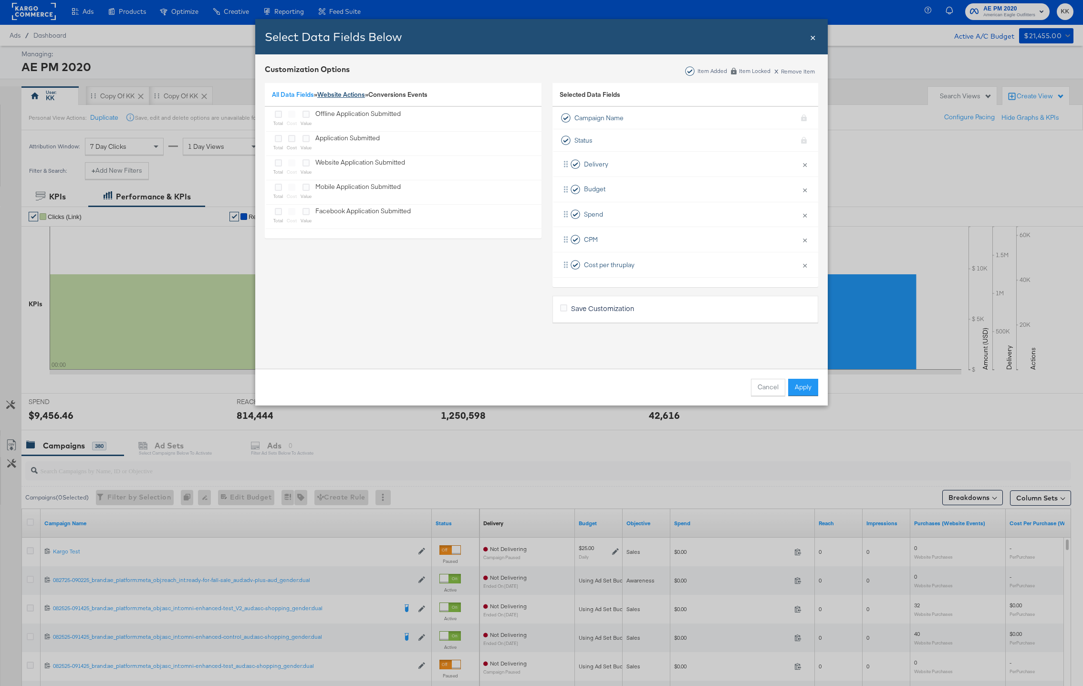
click at [329, 94] on link "Website Actions" at bounding box center [341, 94] width 48 height 9
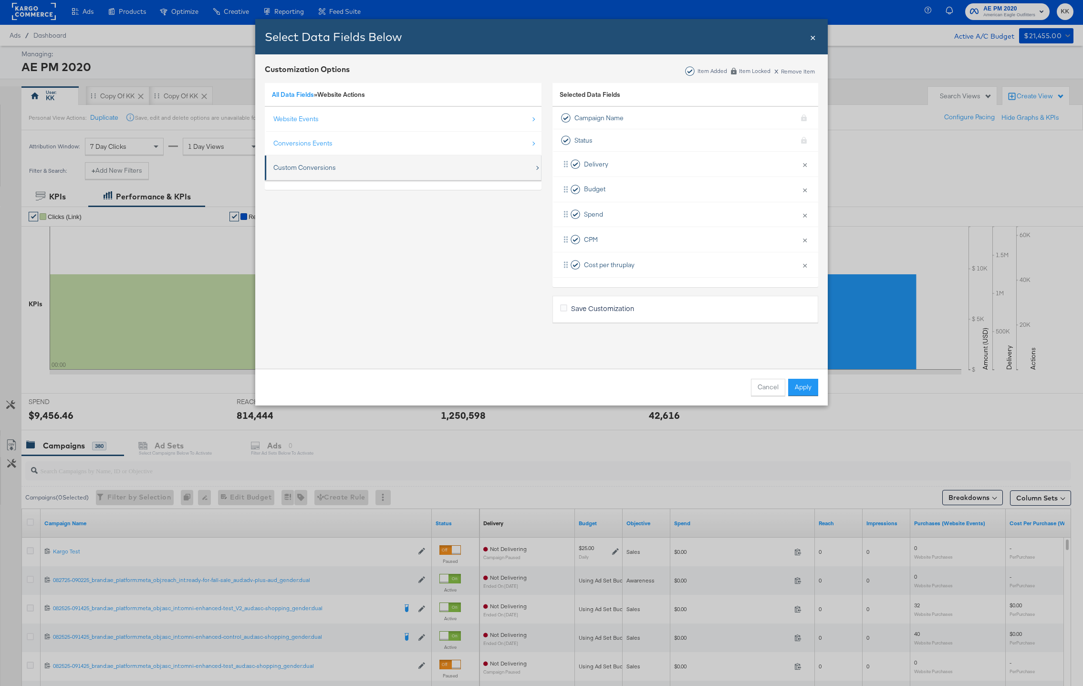
click at [332, 169] on div "Custom Conversions" at bounding box center [304, 167] width 62 height 9
click at [308, 91] on link "All Data Fields" at bounding box center [293, 94] width 42 height 9
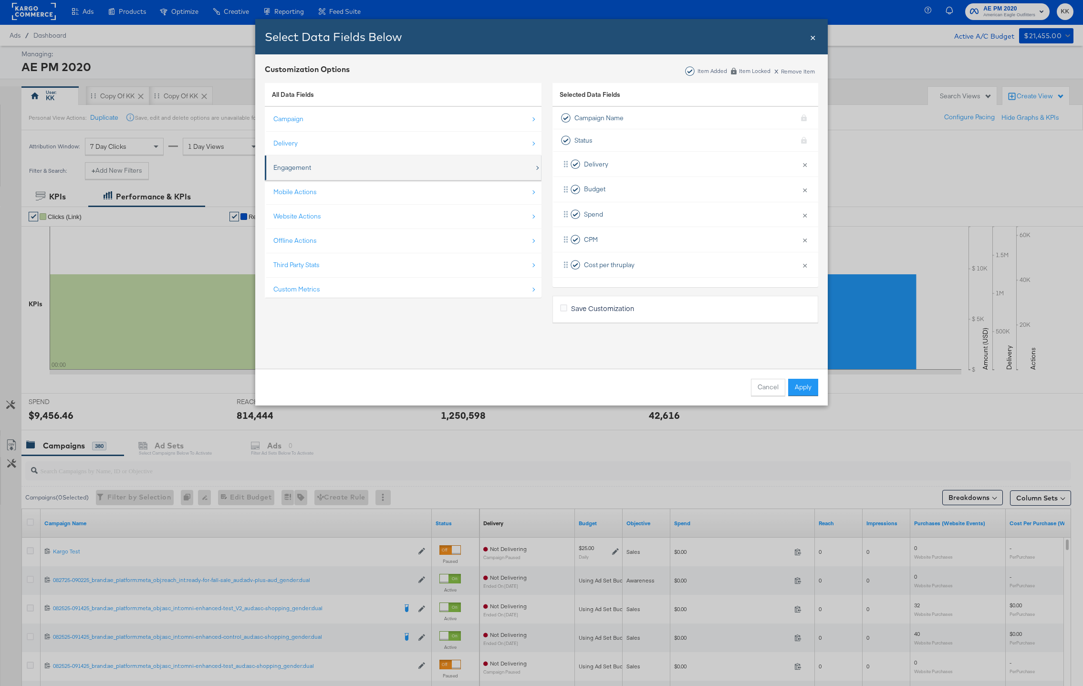
click at [349, 168] on div "Engagement" at bounding box center [403, 168] width 261 height 20
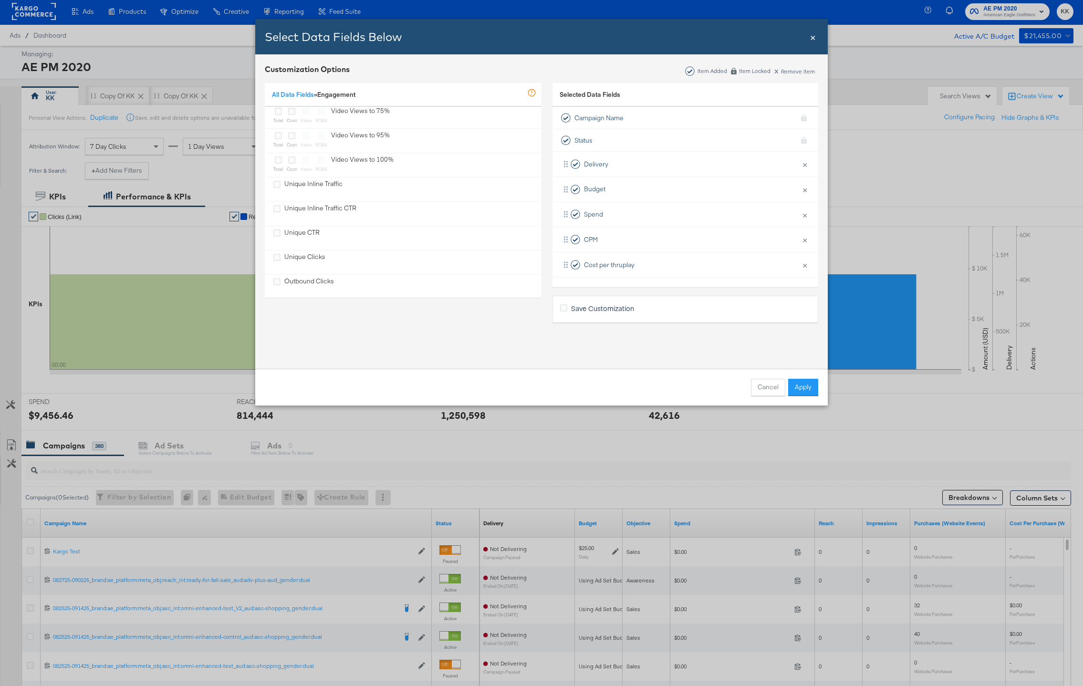
scroll to position [554, 0]
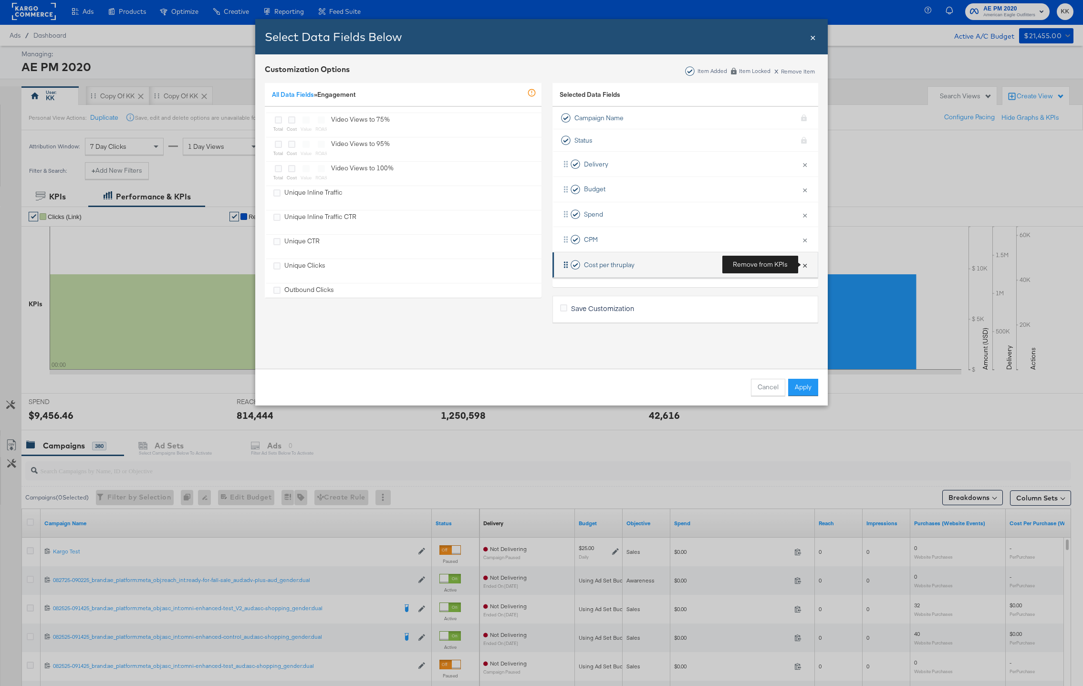
click at [805, 263] on button "×" at bounding box center [804, 265] width 12 height 20
click at [800, 378] on div "Cancel Apply" at bounding box center [541, 387] width 572 height 37
click at [800, 382] on button "Apply" at bounding box center [803, 387] width 30 height 17
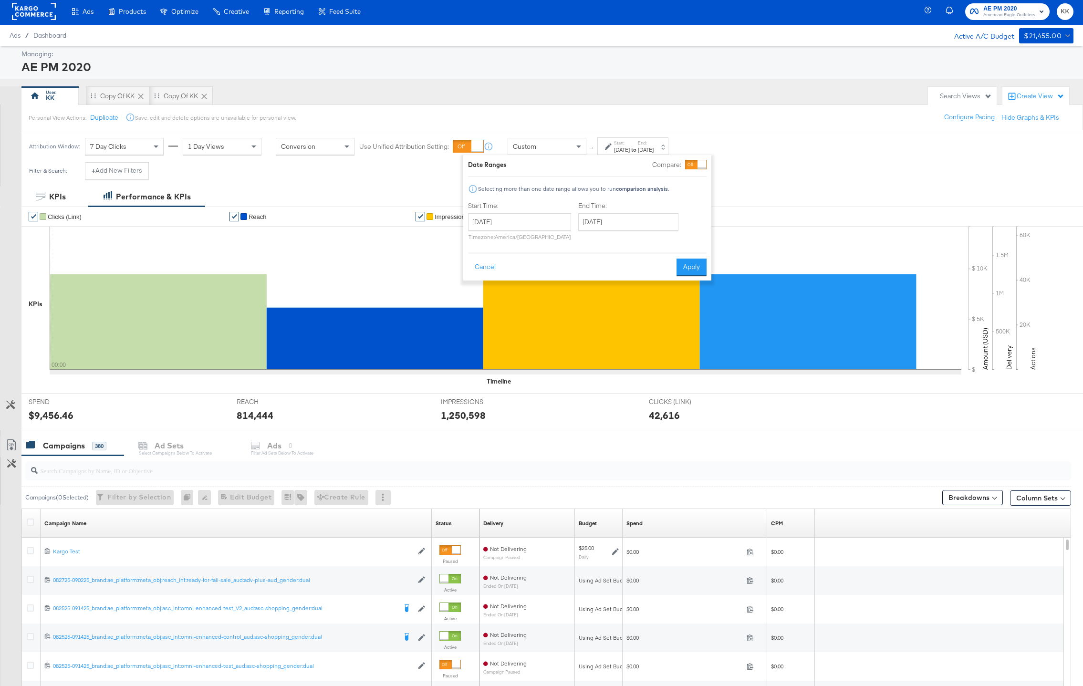
scroll to position [14, 0]
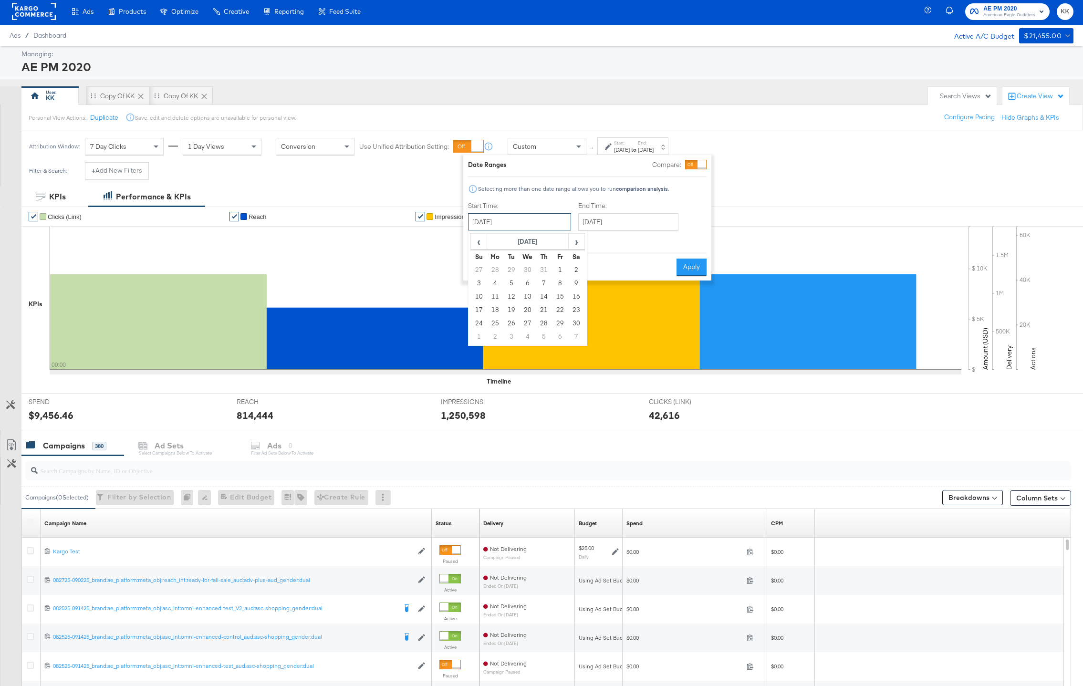
click at [524, 227] on input "September 19th 2025" at bounding box center [519, 221] width 103 height 17
click at [526, 241] on th "November 2024" at bounding box center [528, 242] width 82 height 16
click at [650, 140] on div "Start: Sep 19th 2025 to End: Sep 19th 2025" at bounding box center [634, 147] width 40 height 14
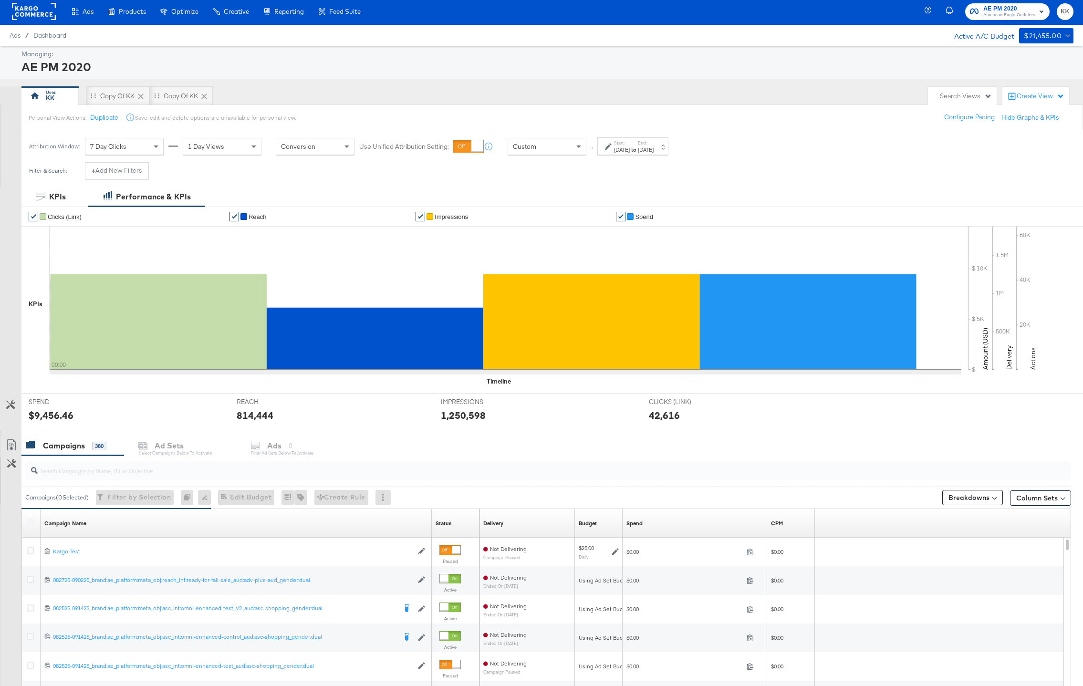
click at [563, 142] on div "Custom" at bounding box center [547, 146] width 78 height 16
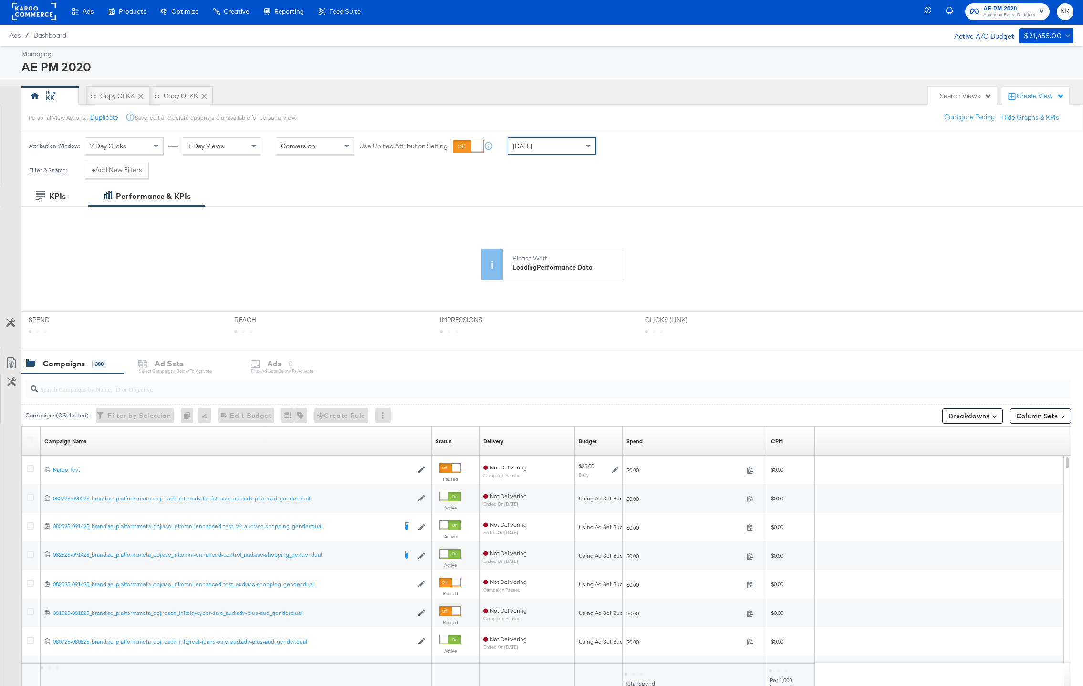
scroll to position [0, 0]
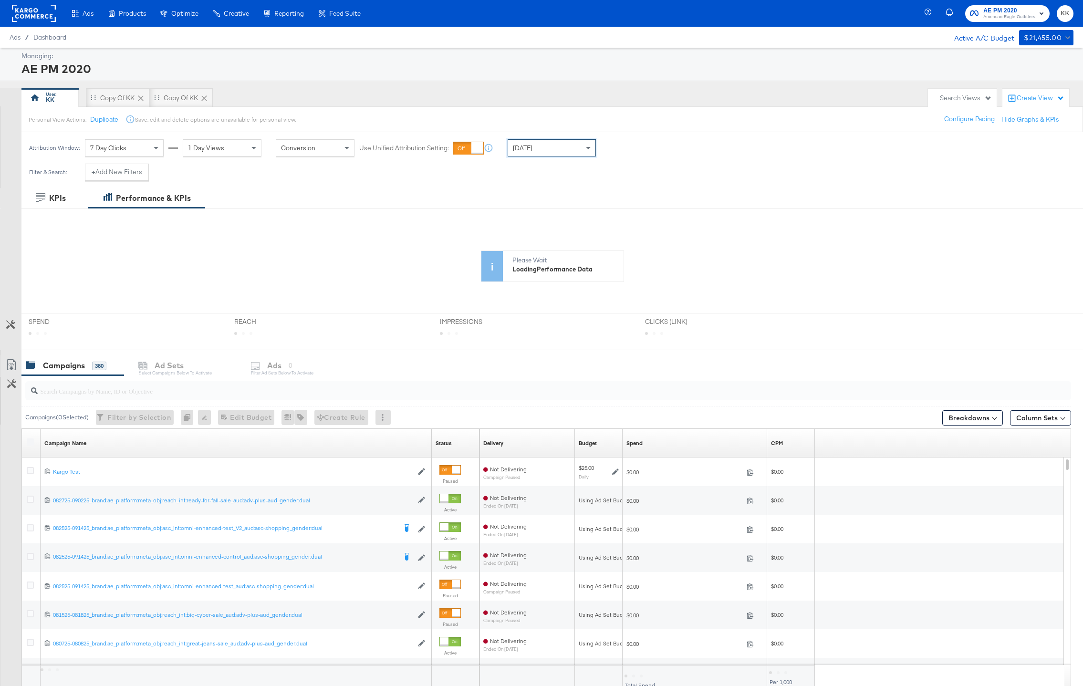
click at [571, 143] on div "Yesterday" at bounding box center [551, 148] width 87 height 16
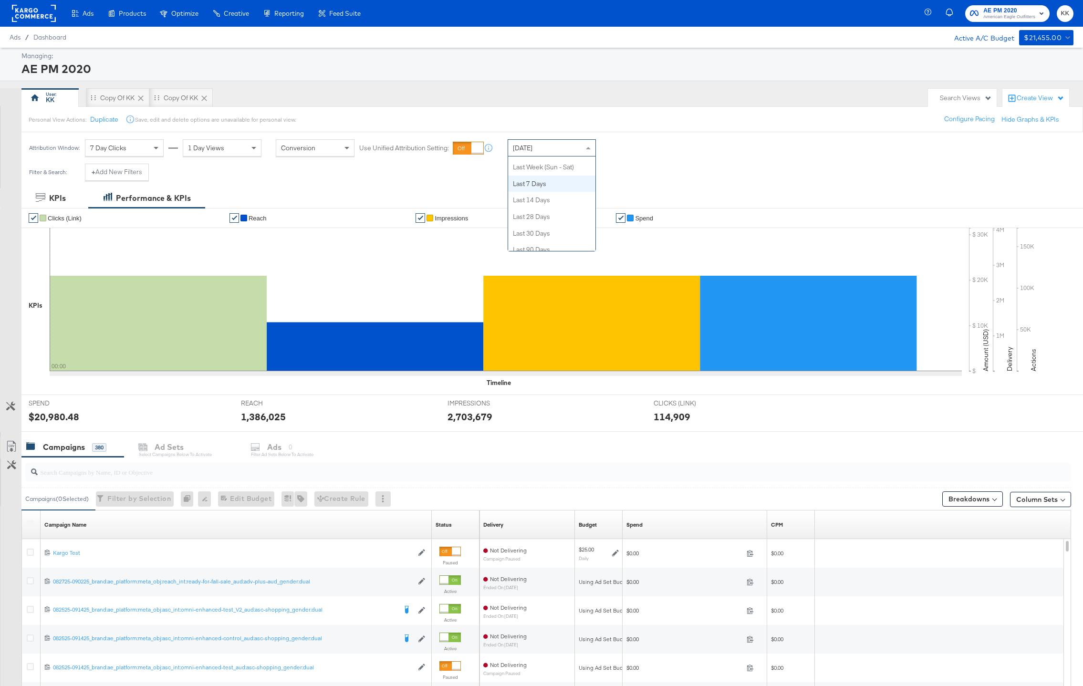
scroll to position [120, 0]
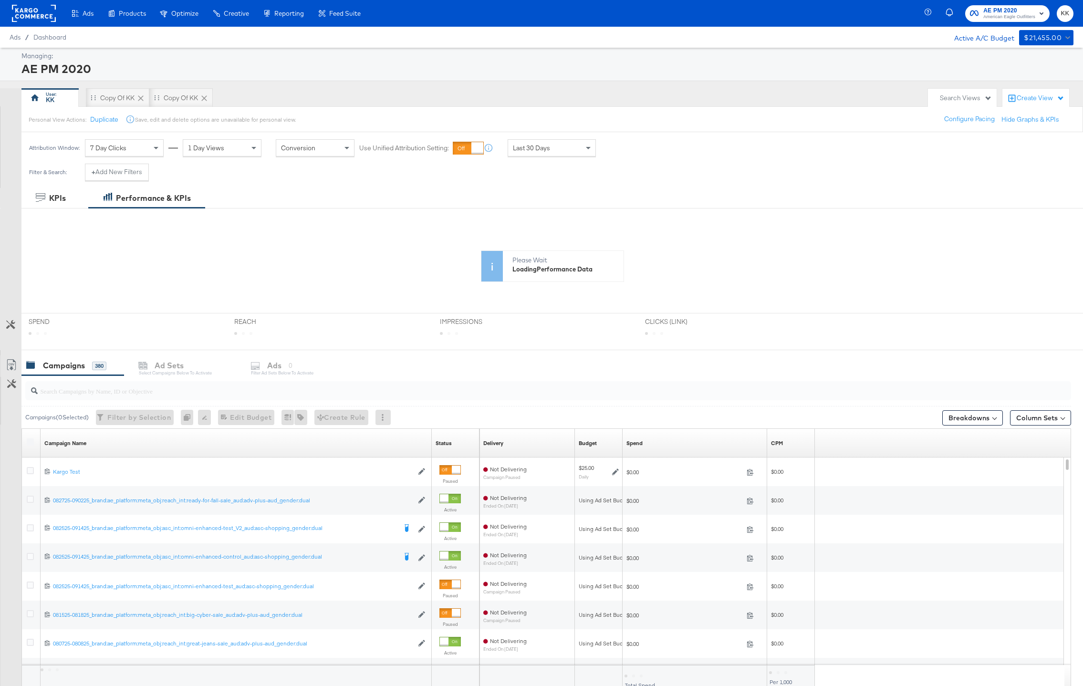
click at [647, 157] on div "Attribution Window: 7 Day Clicks 1 Day Views Conversion Use Unified Attribution…" at bounding box center [541, 147] width 1083 height 31
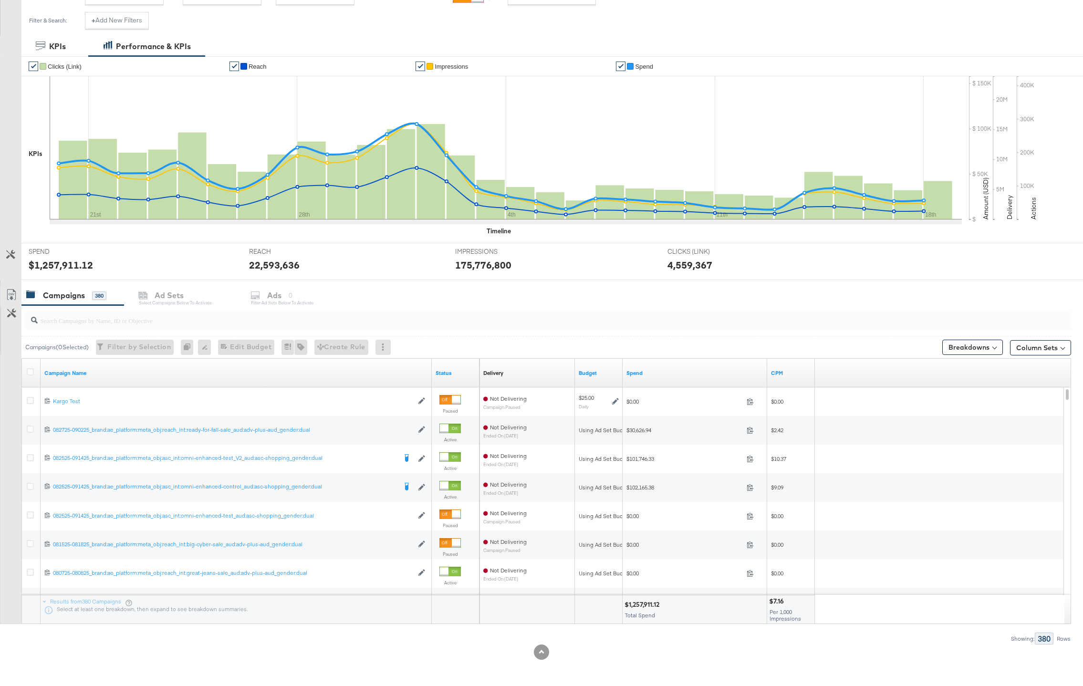
scroll to position [152, 0]
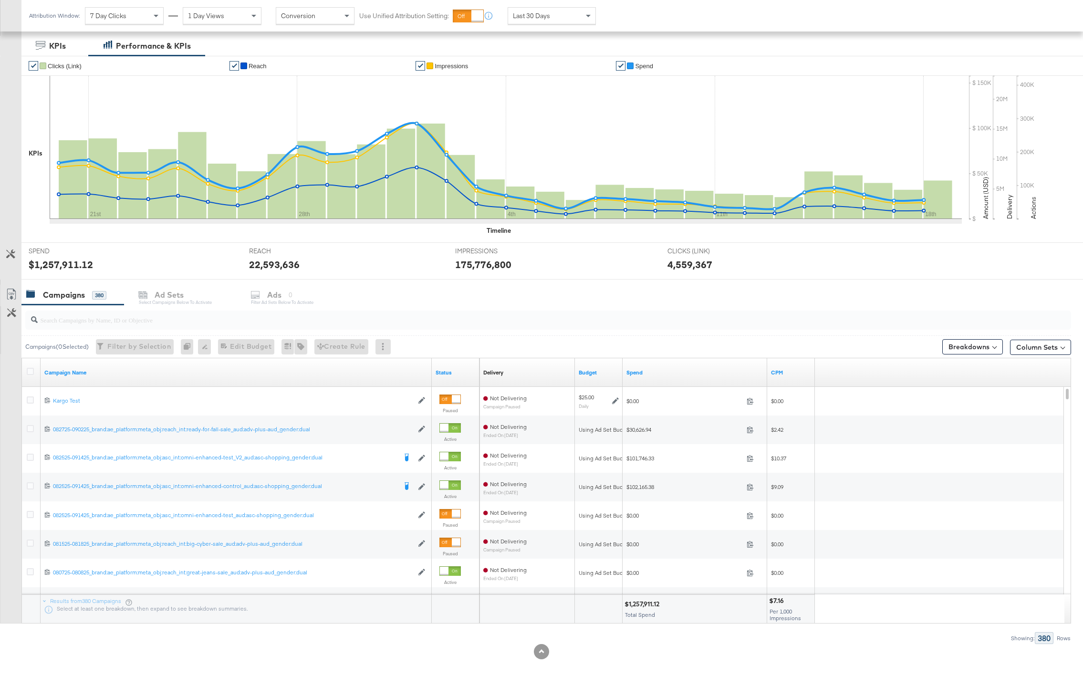
click at [1010, 355] on div "Column Sets" at bounding box center [1040, 347] width 61 height 19
click at [1010, 351] on button "Column Sets" at bounding box center [1040, 347] width 61 height 15
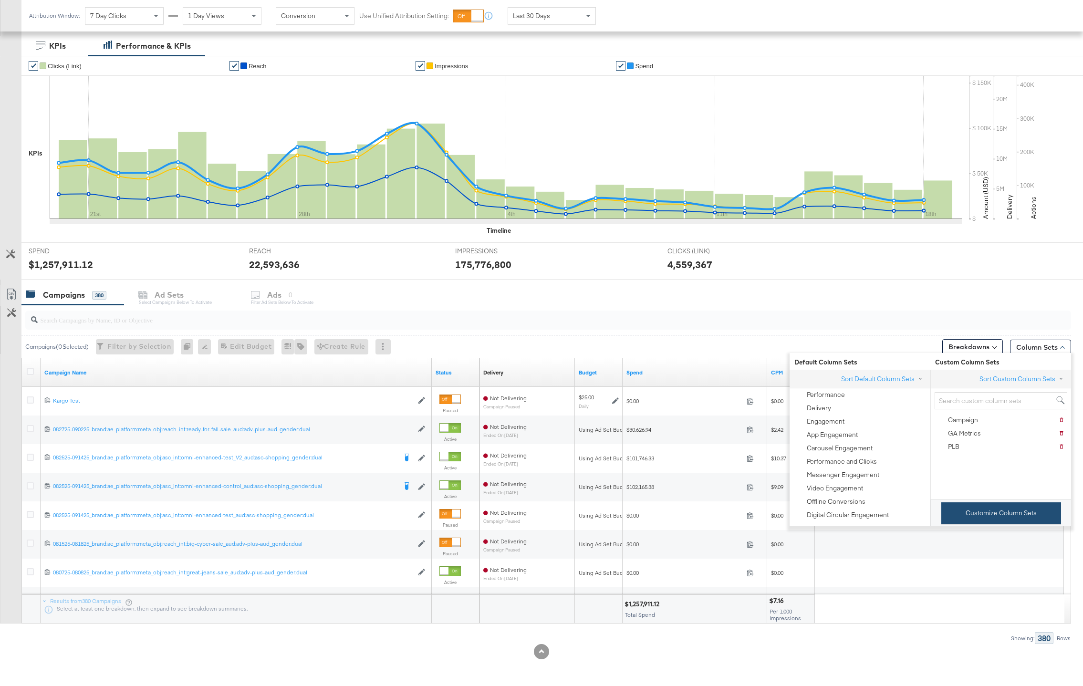
click at [989, 511] on button "Customize Column Sets" at bounding box center [1001, 512] width 120 height 21
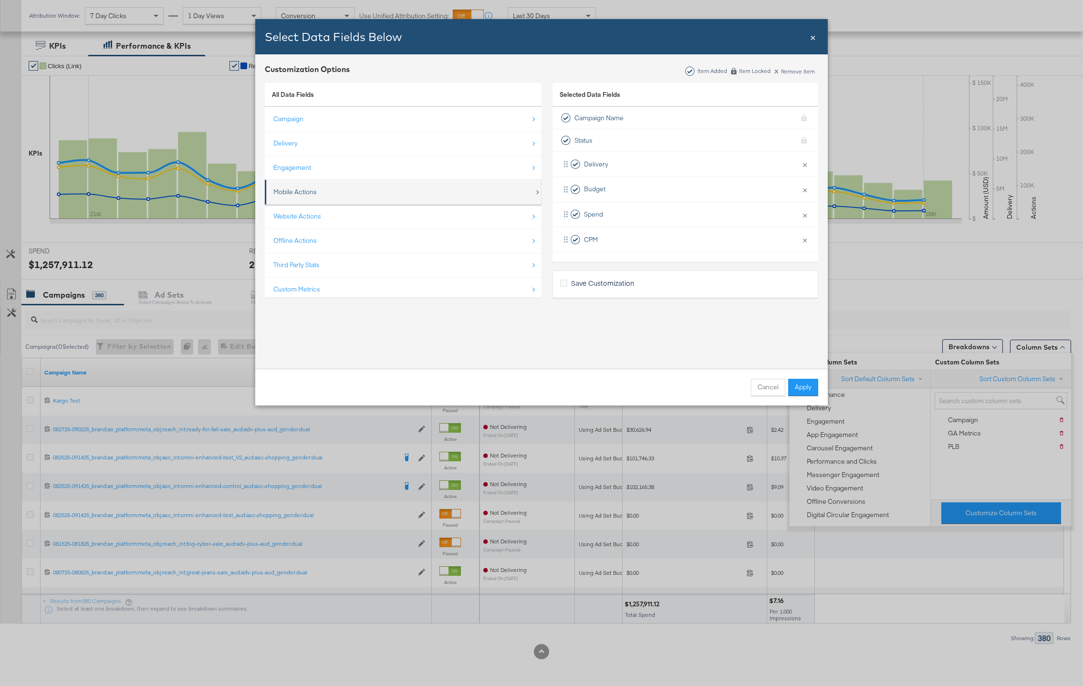
click at [417, 199] on div "Mobile Actions" at bounding box center [403, 192] width 261 height 20
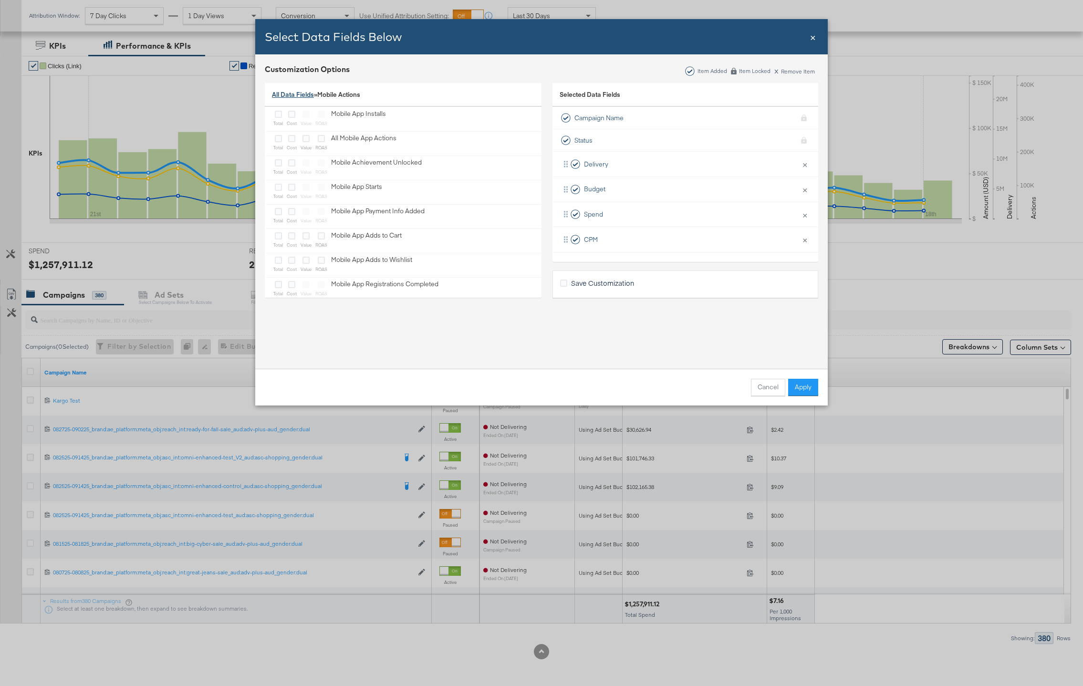
click at [309, 93] on link "All Data Fields" at bounding box center [293, 94] width 42 height 9
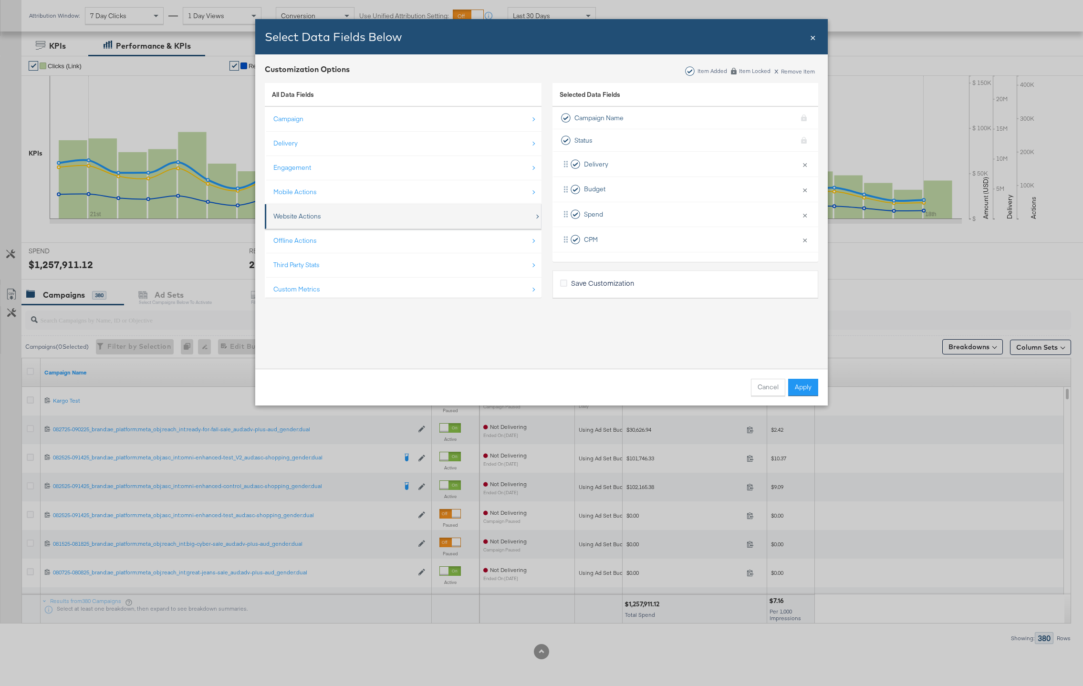
click at [328, 215] on div "Website Actions" at bounding box center [403, 216] width 261 height 20
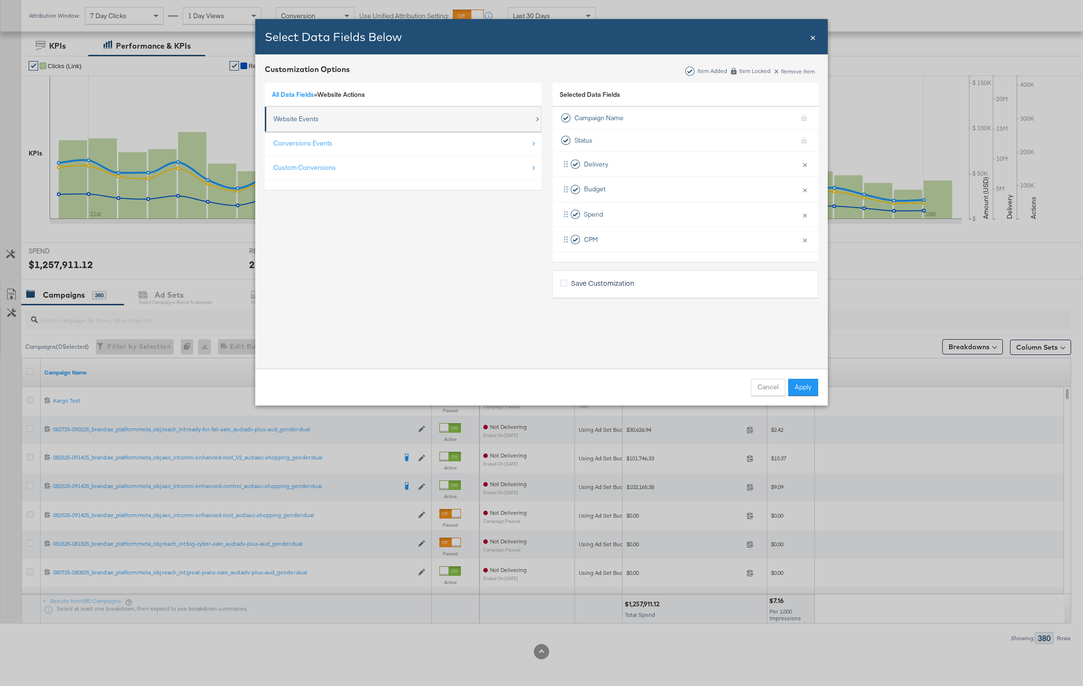
click at [311, 124] on div "Website Events" at bounding box center [403, 119] width 261 height 20
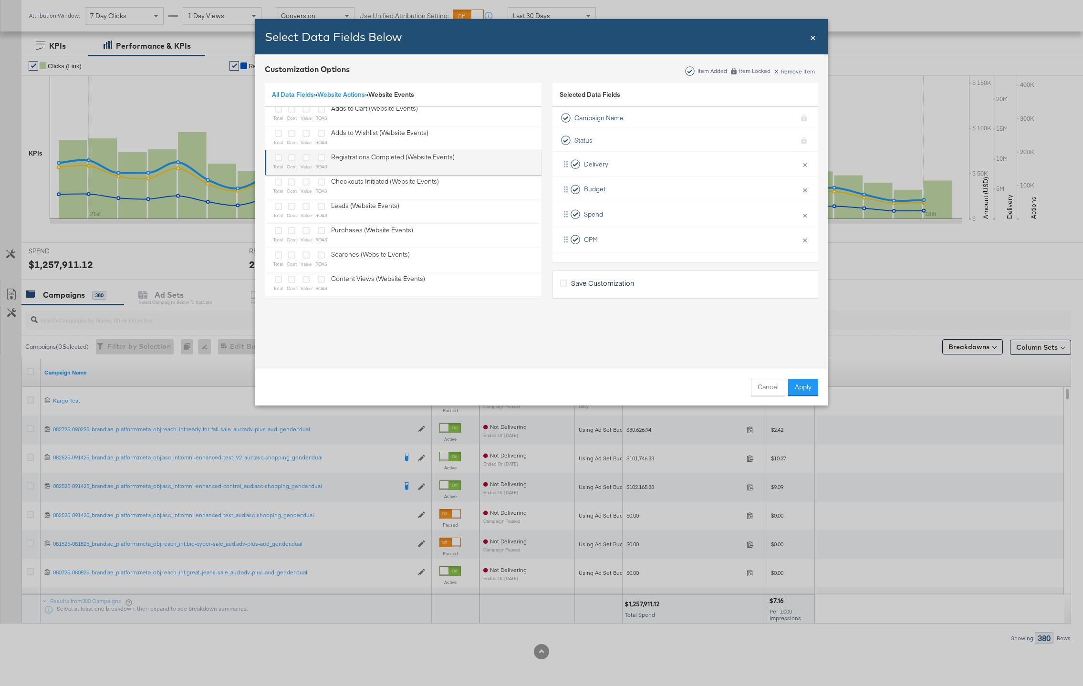
scroll to position [38, 0]
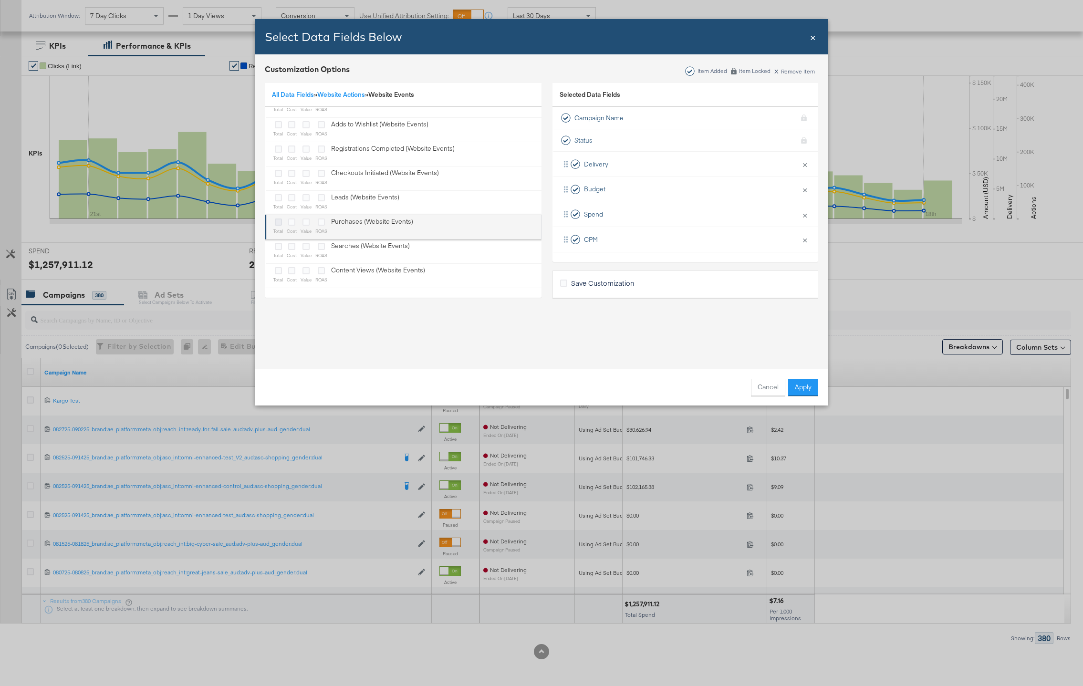
click at [278, 223] on icon "Bulk Add Locations Modal" at bounding box center [278, 221] width 7 height 7
click at [0, 0] on input "Bulk Add Locations Modal" at bounding box center [0, 0] width 0 height 0
drag, startPoint x: 811, startPoint y: 388, endPoint x: 505, endPoint y: 335, distance: 310.2
click at [505, 335] on div "Select Data Fields Below Close × Customization Options Item Added Item Locked x…" at bounding box center [541, 212] width 572 height 386
click at [292, 225] on icon "Bulk Add Locations Modal" at bounding box center [291, 221] width 7 height 7
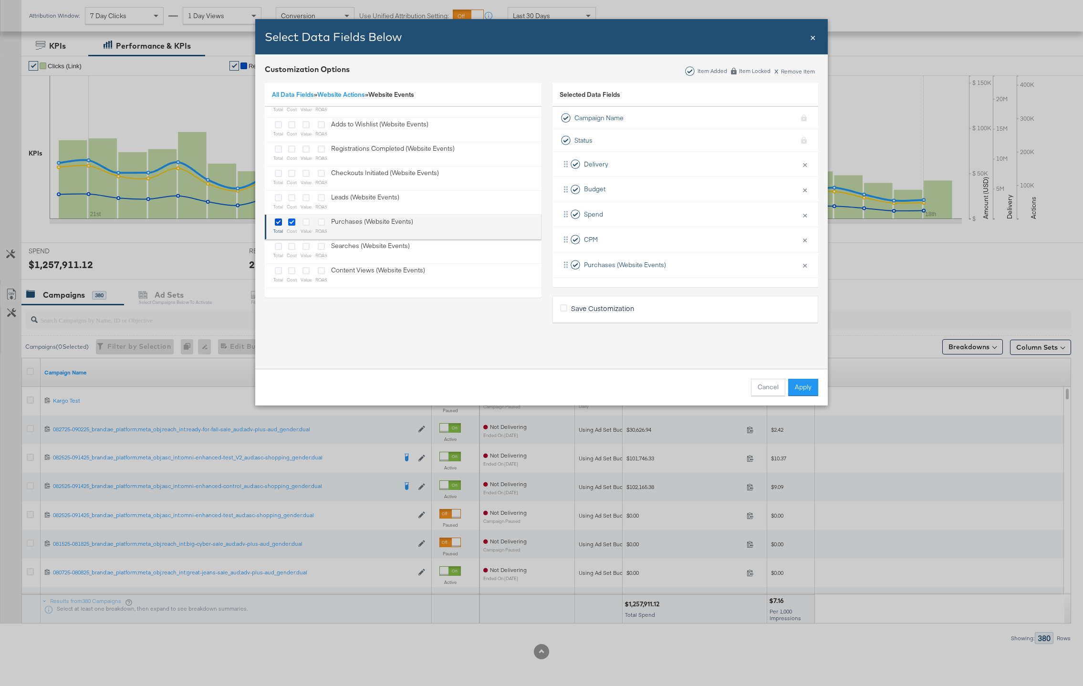
click at [0, 0] on input "Bulk Add Locations Modal" at bounding box center [0, 0] width 0 height 0
click at [276, 224] on icon "Bulk Add Locations Modal" at bounding box center [278, 221] width 7 height 7
click at [0, 0] on input "Bulk Add Locations Modal" at bounding box center [0, 0] width 0 height 0
click at [804, 390] on button "Apply" at bounding box center [803, 387] width 30 height 17
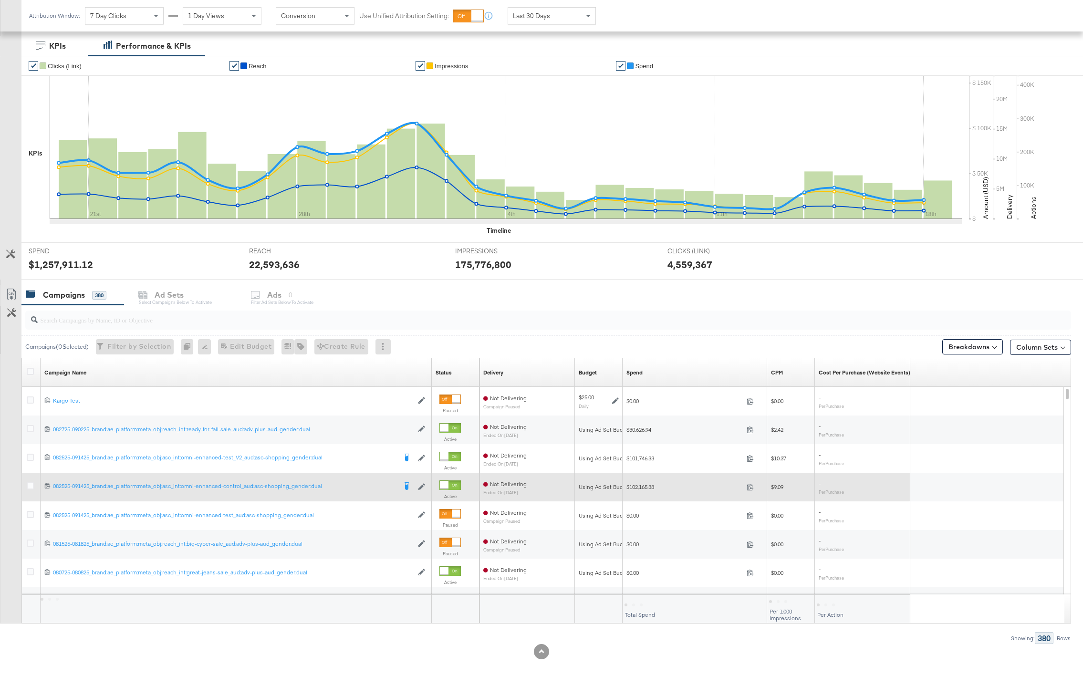
scroll to position [14, 0]
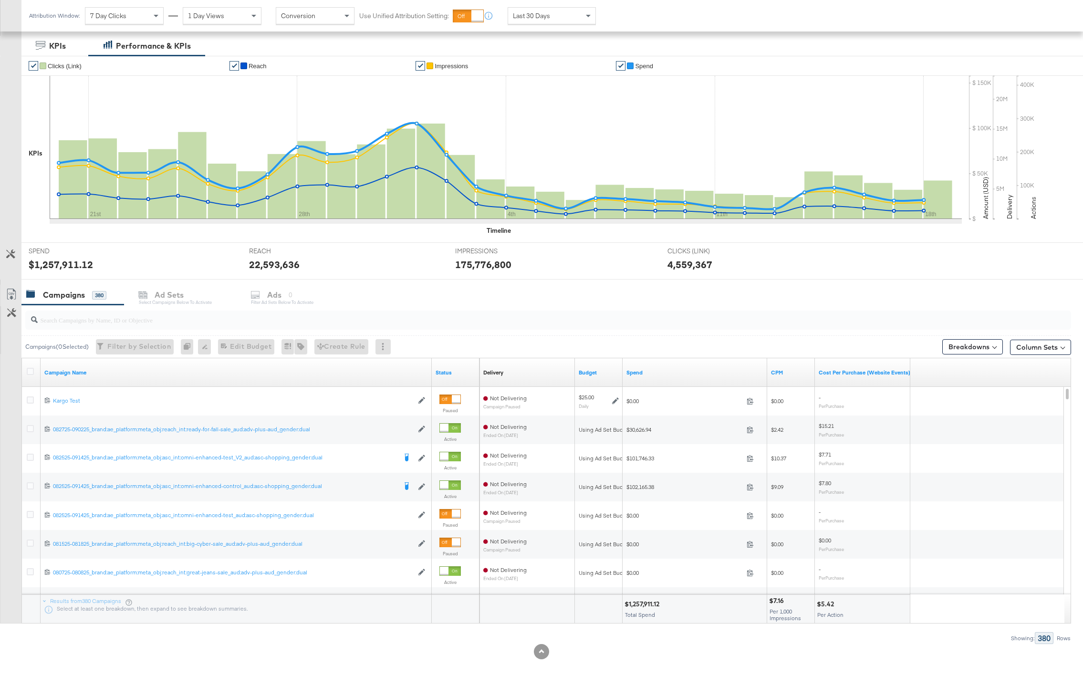
click at [783, 601] on div "$7.16" at bounding box center [778, 600] width 18 height 9
click at [526, 27] on div "Attribution Window: 7 Day Clicks 1 Day Views Conversion Use Unified Attribution…" at bounding box center [314, 15] width 586 height 31
click at [526, 21] on div "Last 30 Days" at bounding box center [551, 16] width 87 height 16
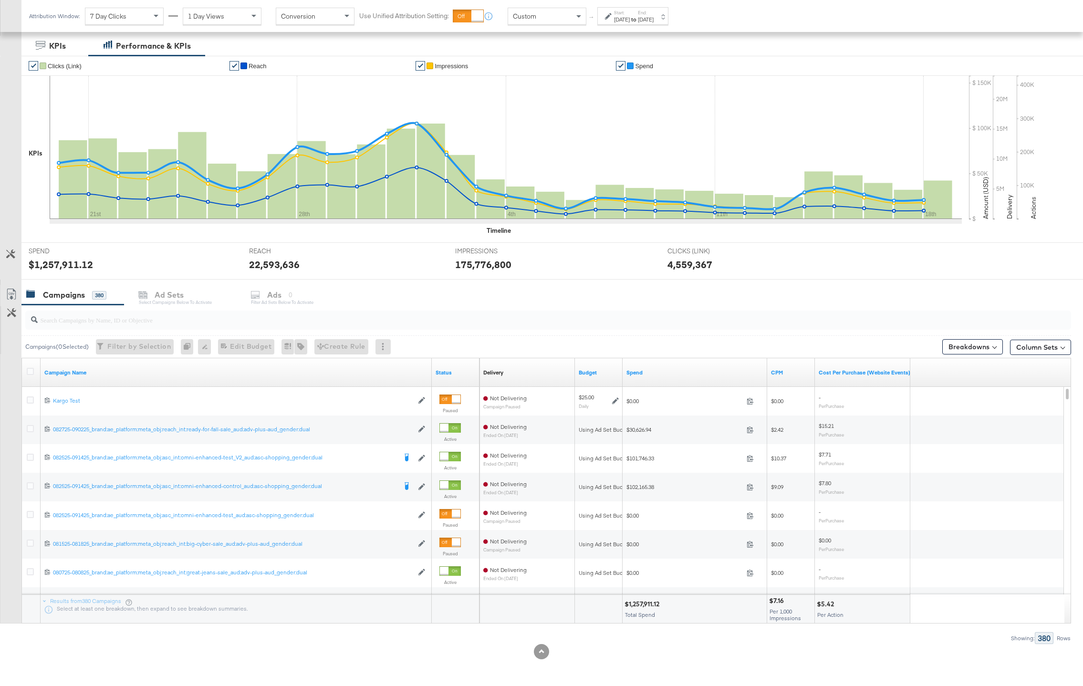
click at [619, 22] on div "Sep 19th 2025" at bounding box center [622, 20] width 16 height 8
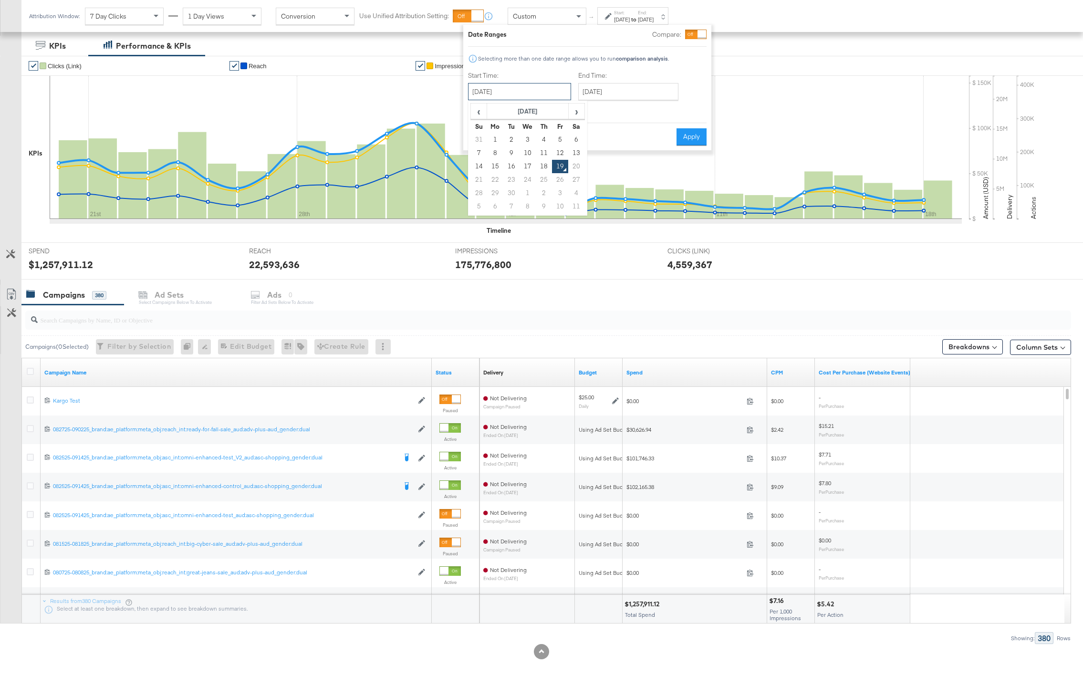
click at [527, 84] on input "September 19th 2025" at bounding box center [519, 91] width 103 height 17
click at [479, 109] on span "‹" at bounding box center [478, 111] width 15 height 14
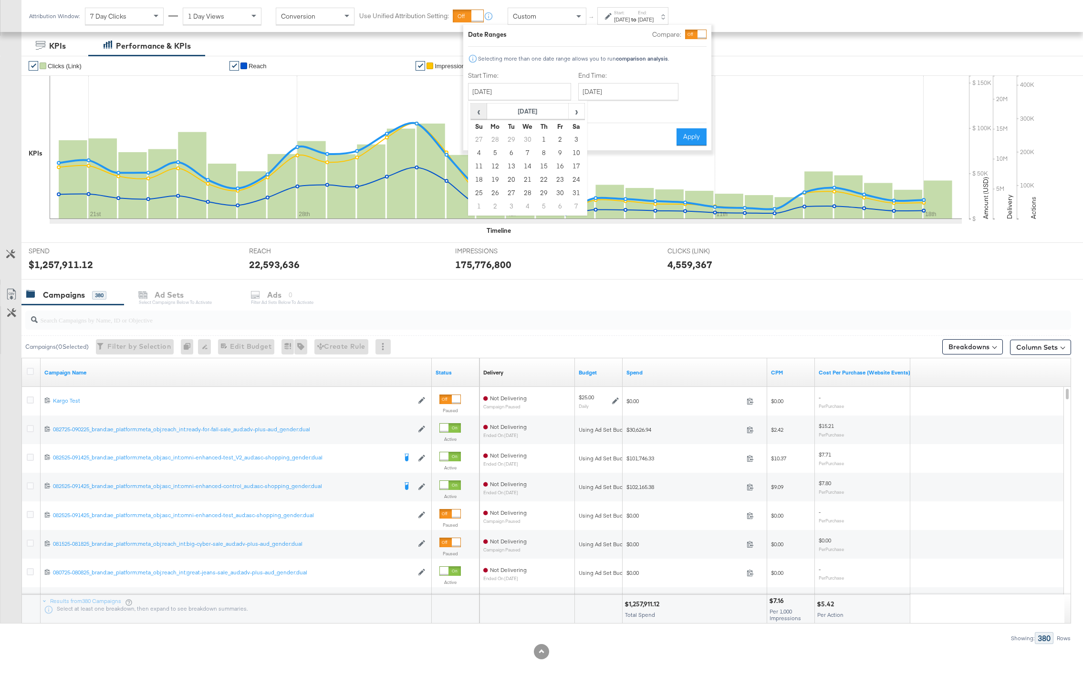
click at [479, 109] on span "‹" at bounding box center [478, 111] width 15 height 14
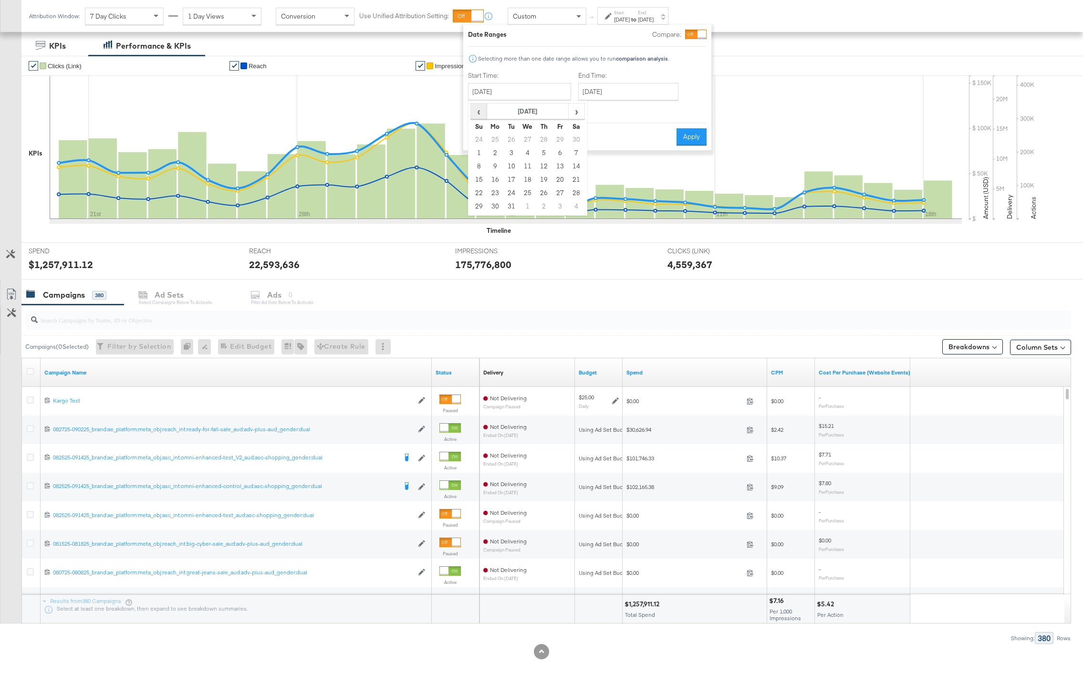
click at [479, 109] on span "‹" at bounding box center [478, 111] width 15 height 14
click at [578, 105] on span "›" at bounding box center [576, 111] width 15 height 14
click at [561, 135] on td "1" at bounding box center [560, 139] width 16 height 13
type input "November 1st 2024"
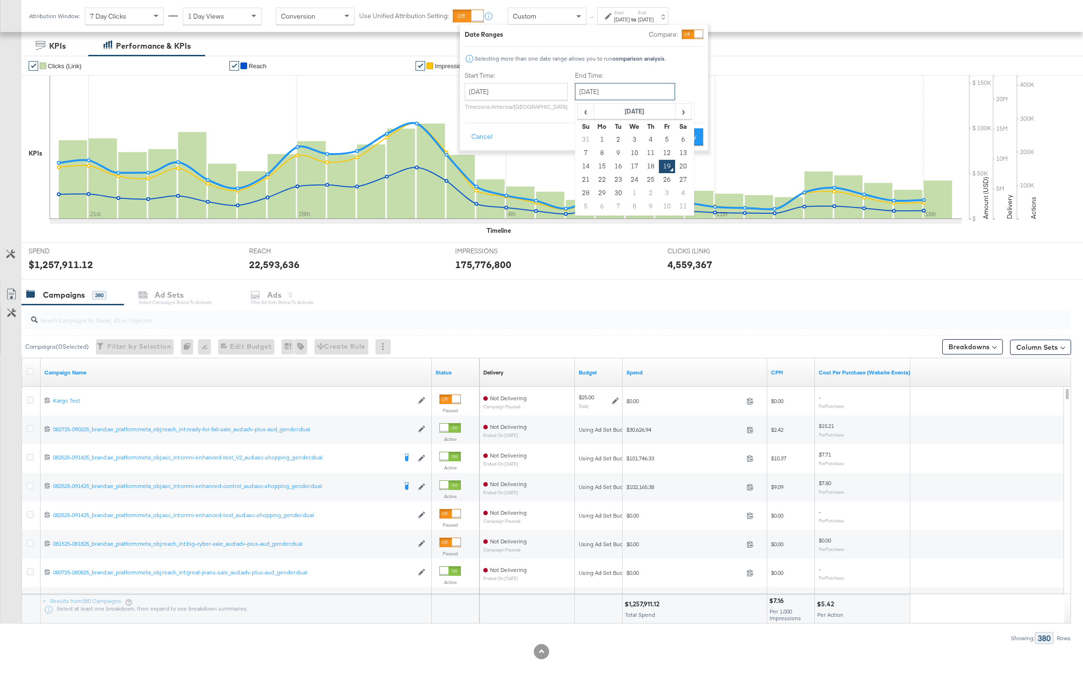
click at [615, 90] on input "September 19th 2025" at bounding box center [625, 91] width 100 height 17
click at [582, 112] on span "‹" at bounding box center [585, 111] width 15 height 14
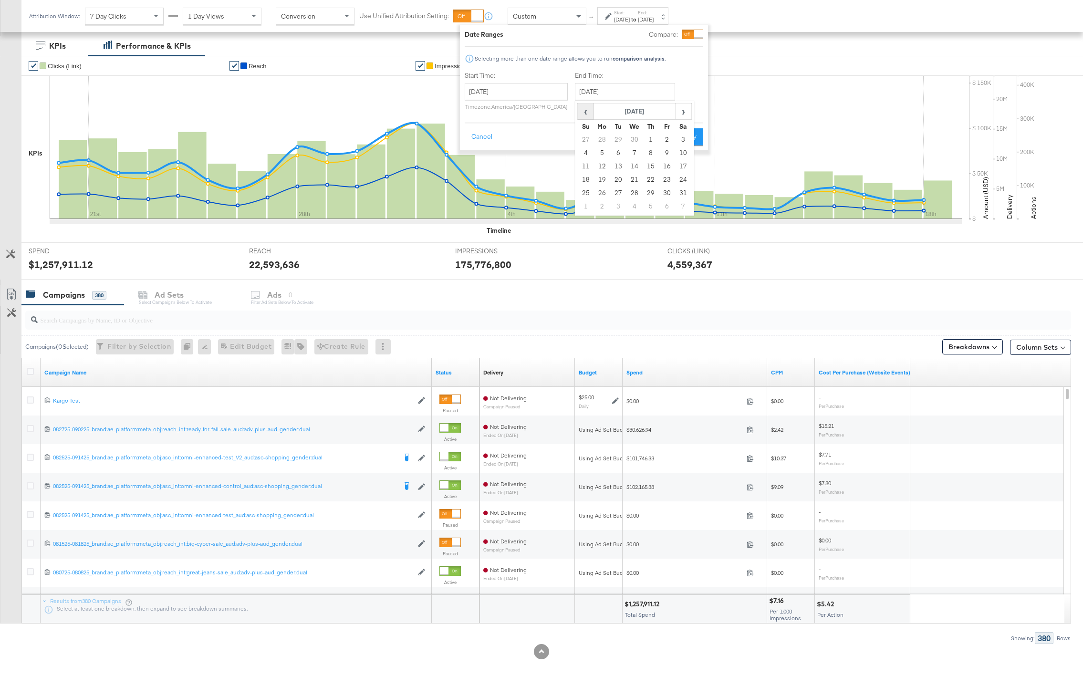
click at [582, 112] on span "‹" at bounding box center [585, 111] width 15 height 14
click at [660, 193] on td "31" at bounding box center [667, 192] width 16 height 13
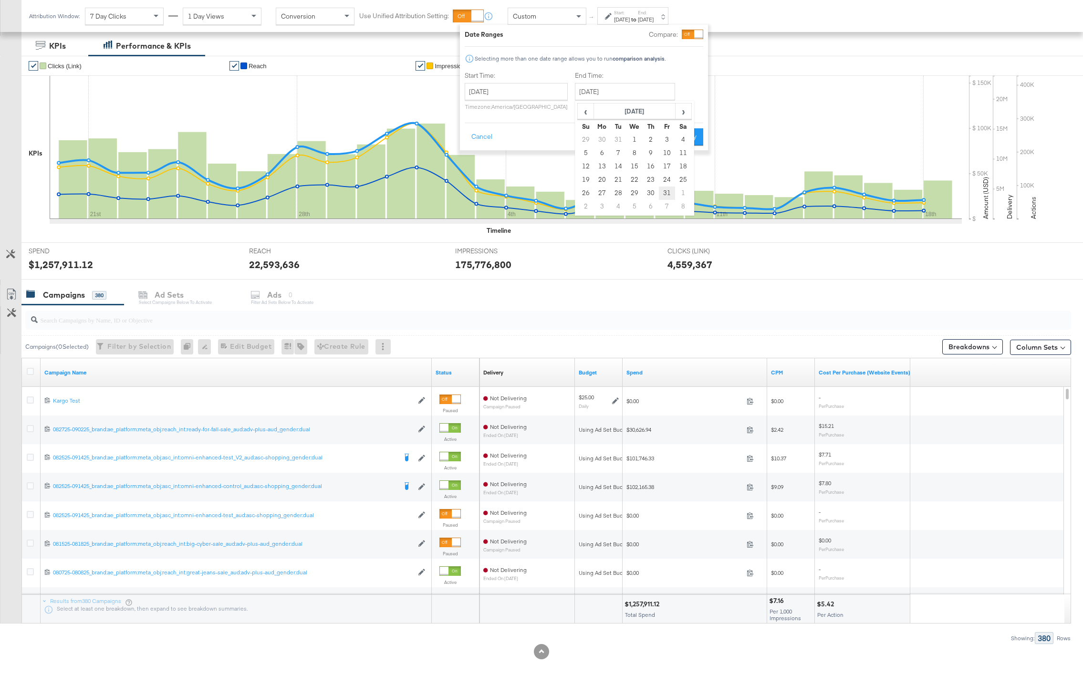
type input "January 31st 2025"
click at [698, 133] on button "Apply" at bounding box center [687, 136] width 30 height 17
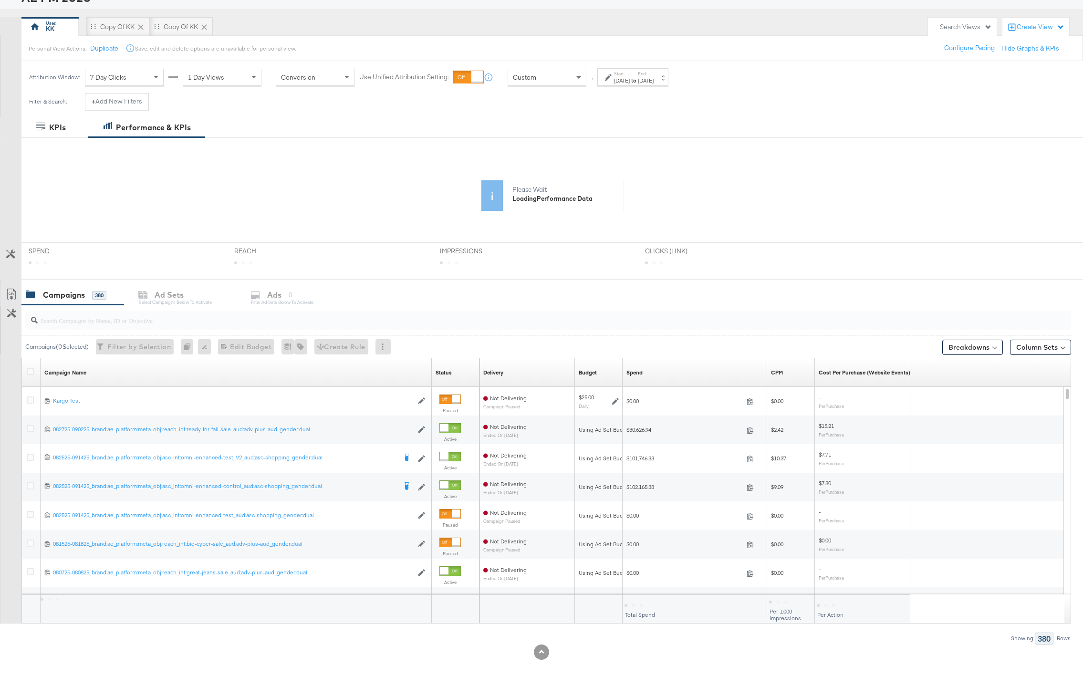
scroll to position [71, 0]
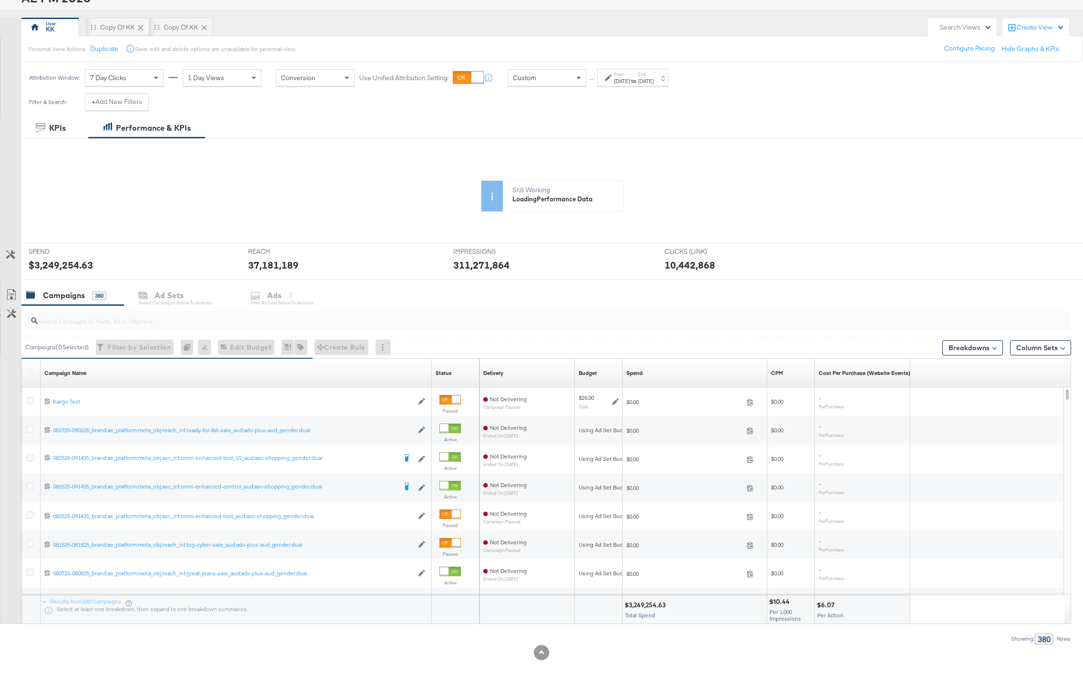
drag, startPoint x: 661, startPoint y: 642, endPoint x: 315, endPoint y: 232, distance: 536.7
click at [321, 242] on div "KPIs Performance & KPIs Customize KPIs ✔ Clicks (Link) ✔ Reach ✔ Impressions ✔ …" at bounding box center [541, 402] width 1083 height 568
